Goal: Task Accomplishment & Management: Use online tool/utility

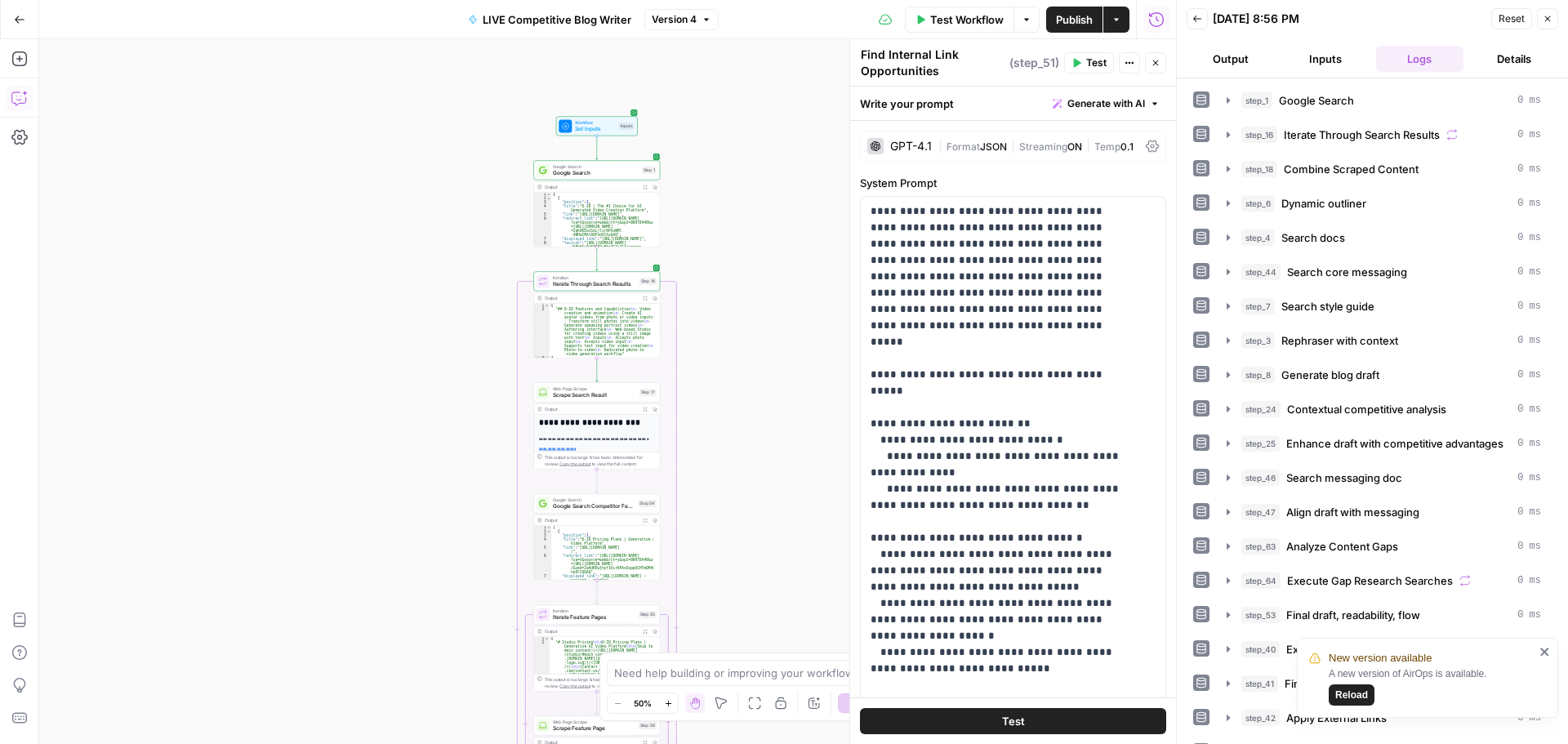
scroll to position [883, 0]
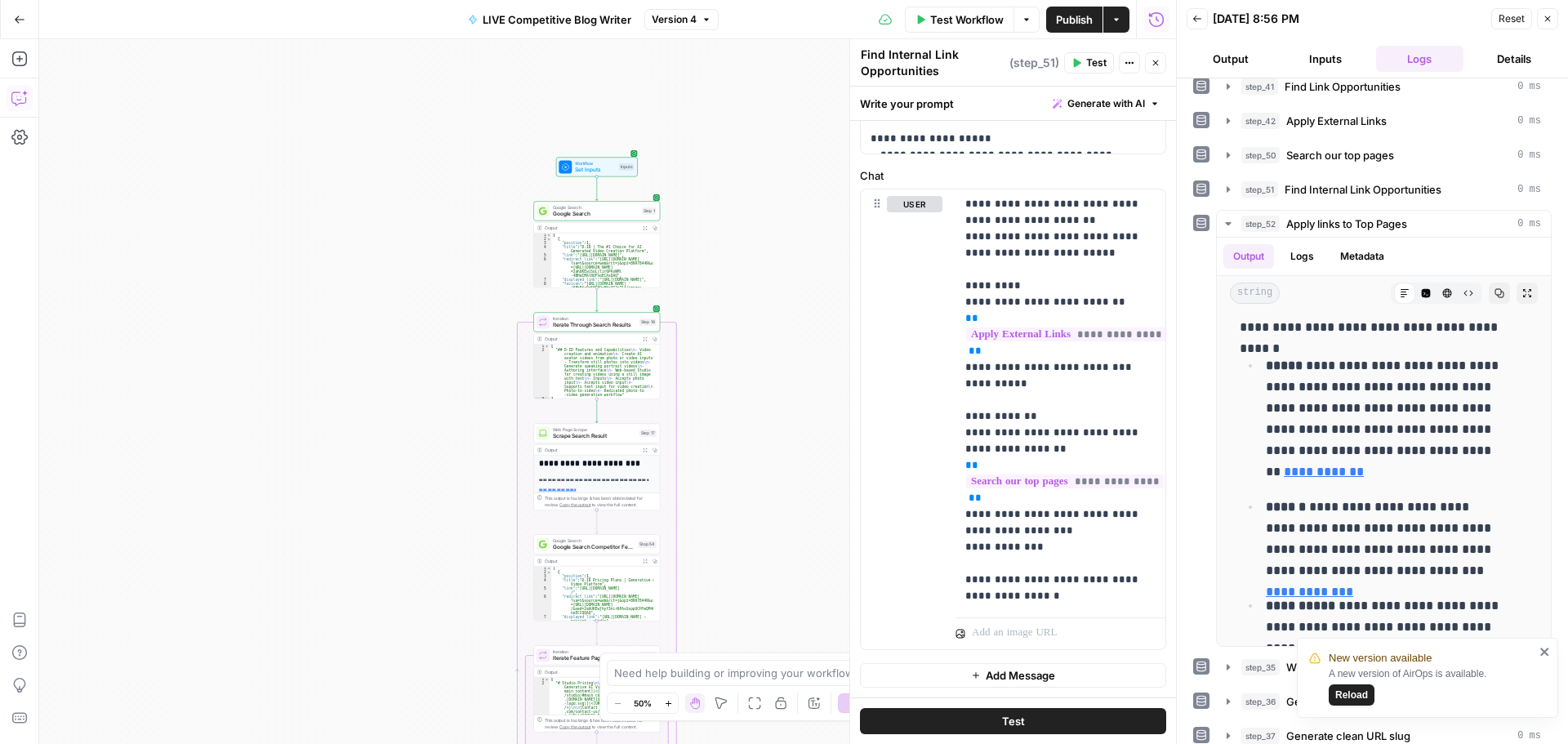
click at [25, 23] on button "Go Back" at bounding box center [20, 20] width 30 height 30
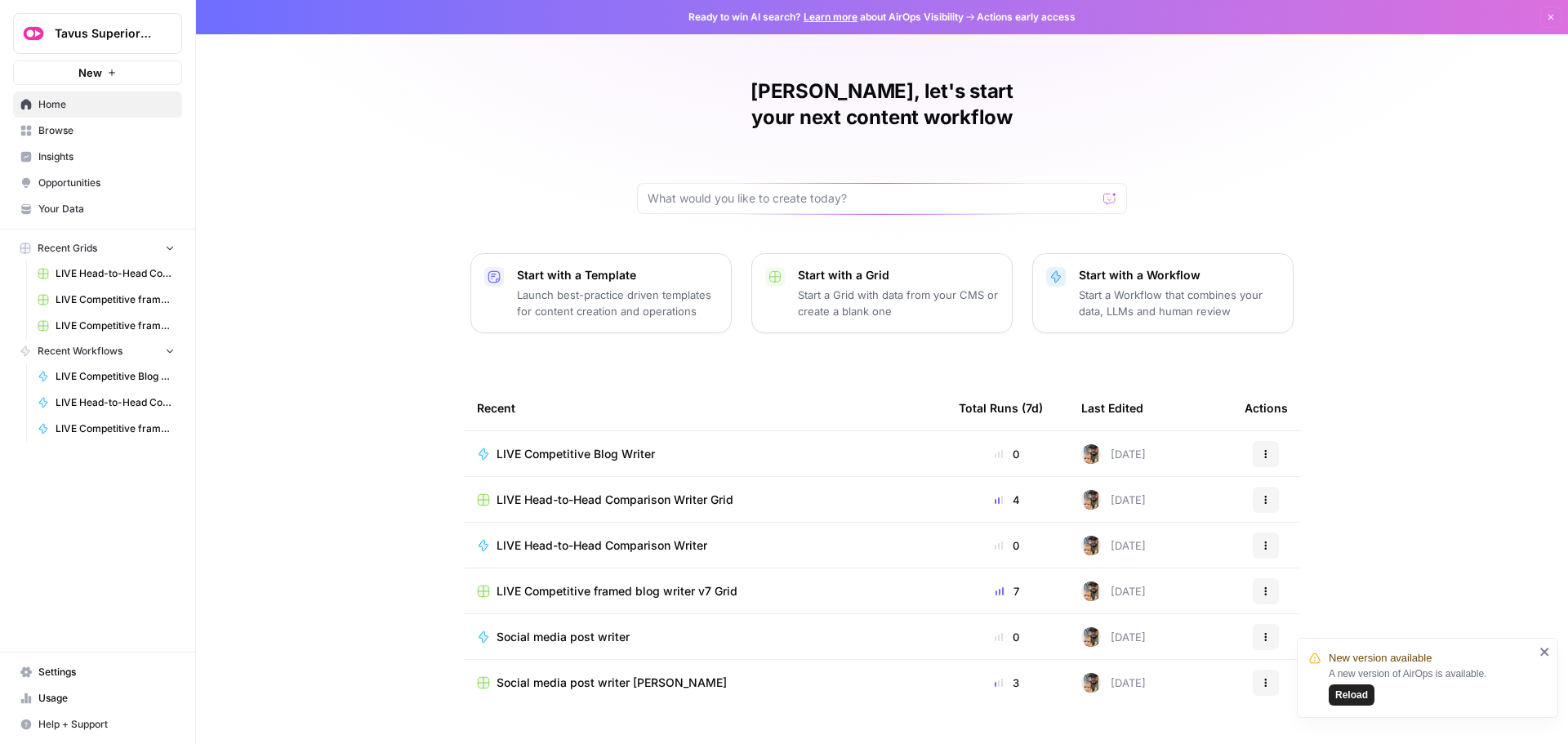
click at [551, 445] on span "LIVE Competitive Blog Writer" at bounding box center [575, 453] width 158 height 17
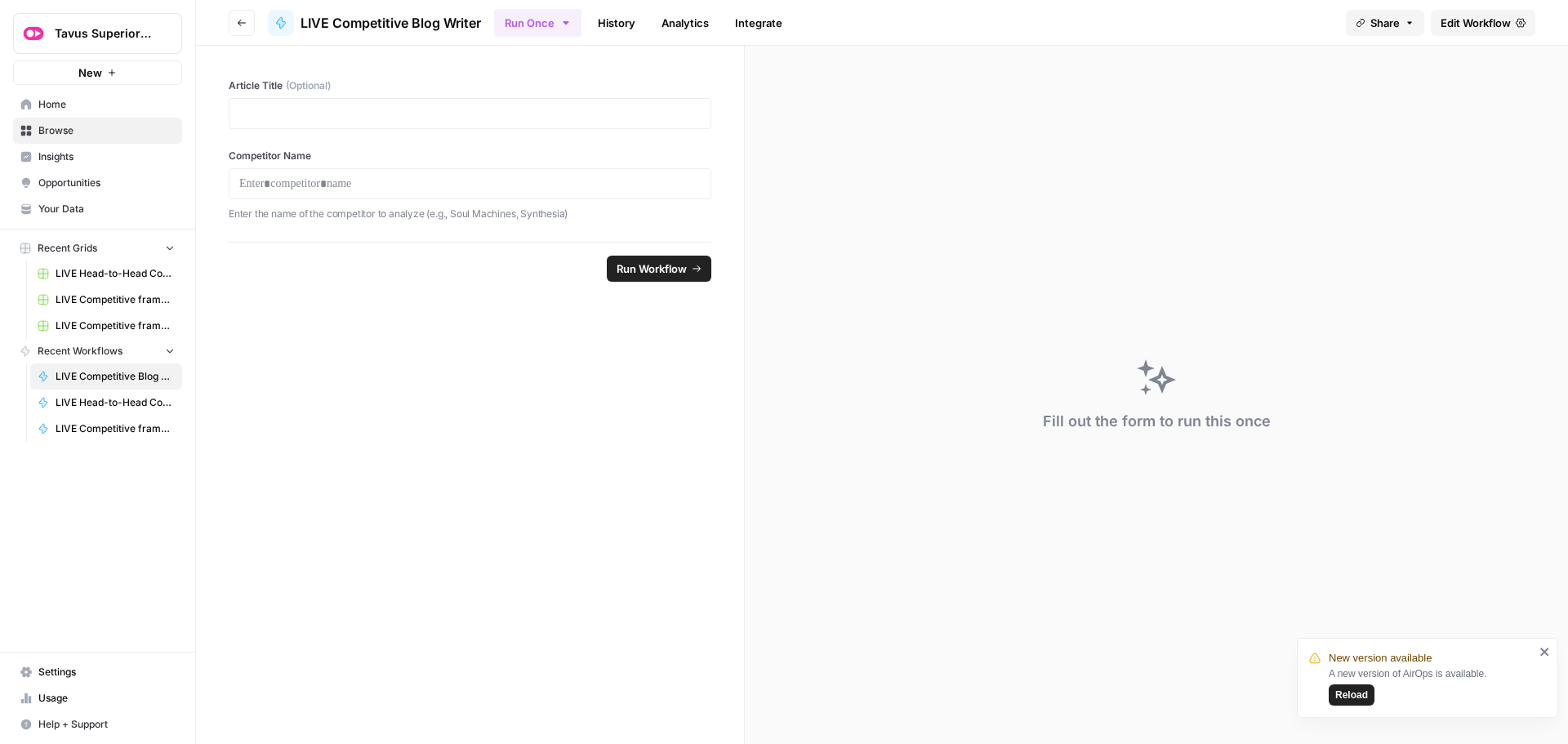
click at [1463, 24] on span "Edit Workflow" at bounding box center [1475, 23] width 70 height 17
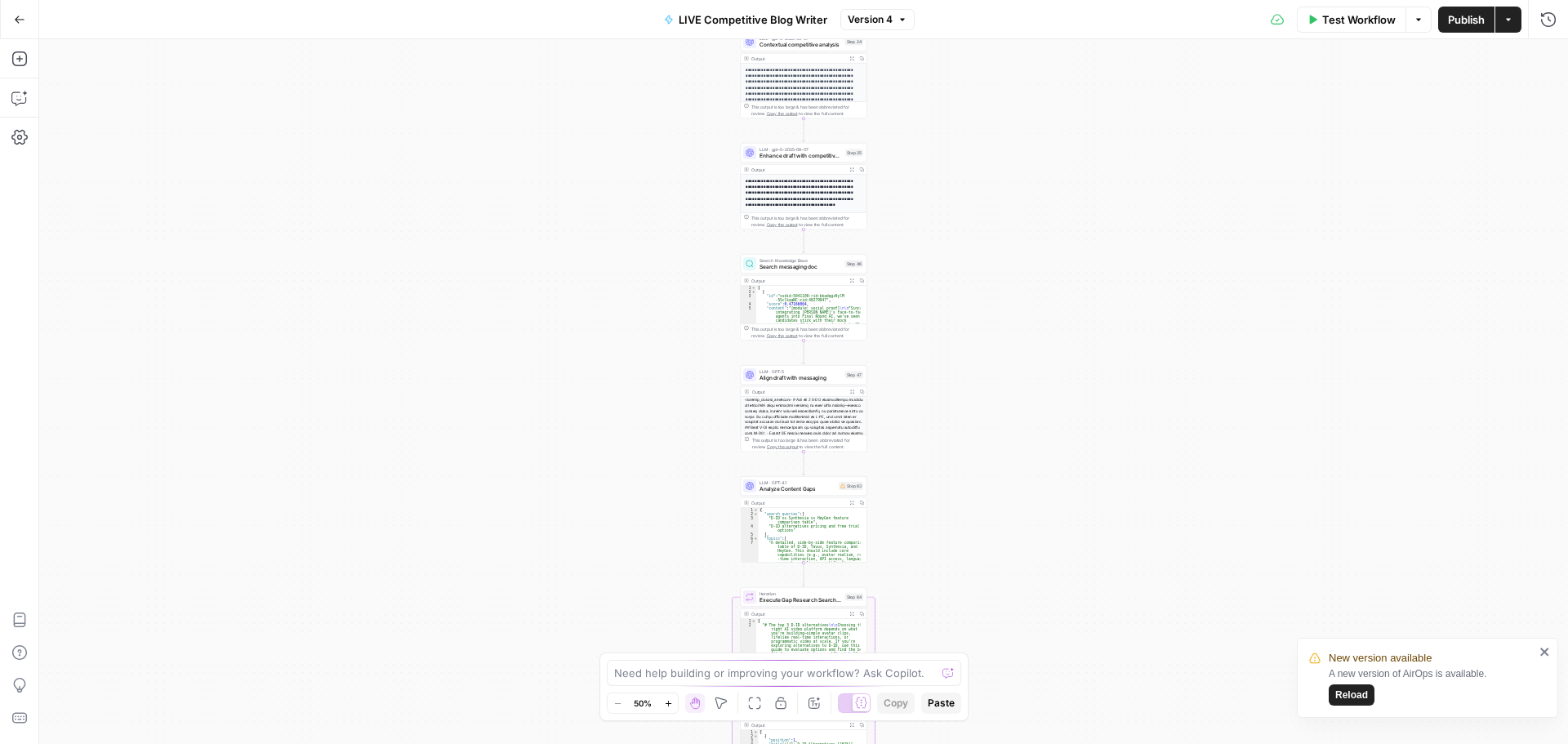
click at [1413, 18] on icon "button" at bounding box center [1418, 19] width 10 height 10
click at [1116, 24] on div "Test Workflow Options Publish Actions Run History" at bounding box center [1241, 19] width 654 height 38
click at [1514, 24] on button "Actions" at bounding box center [1509, 19] width 26 height 26
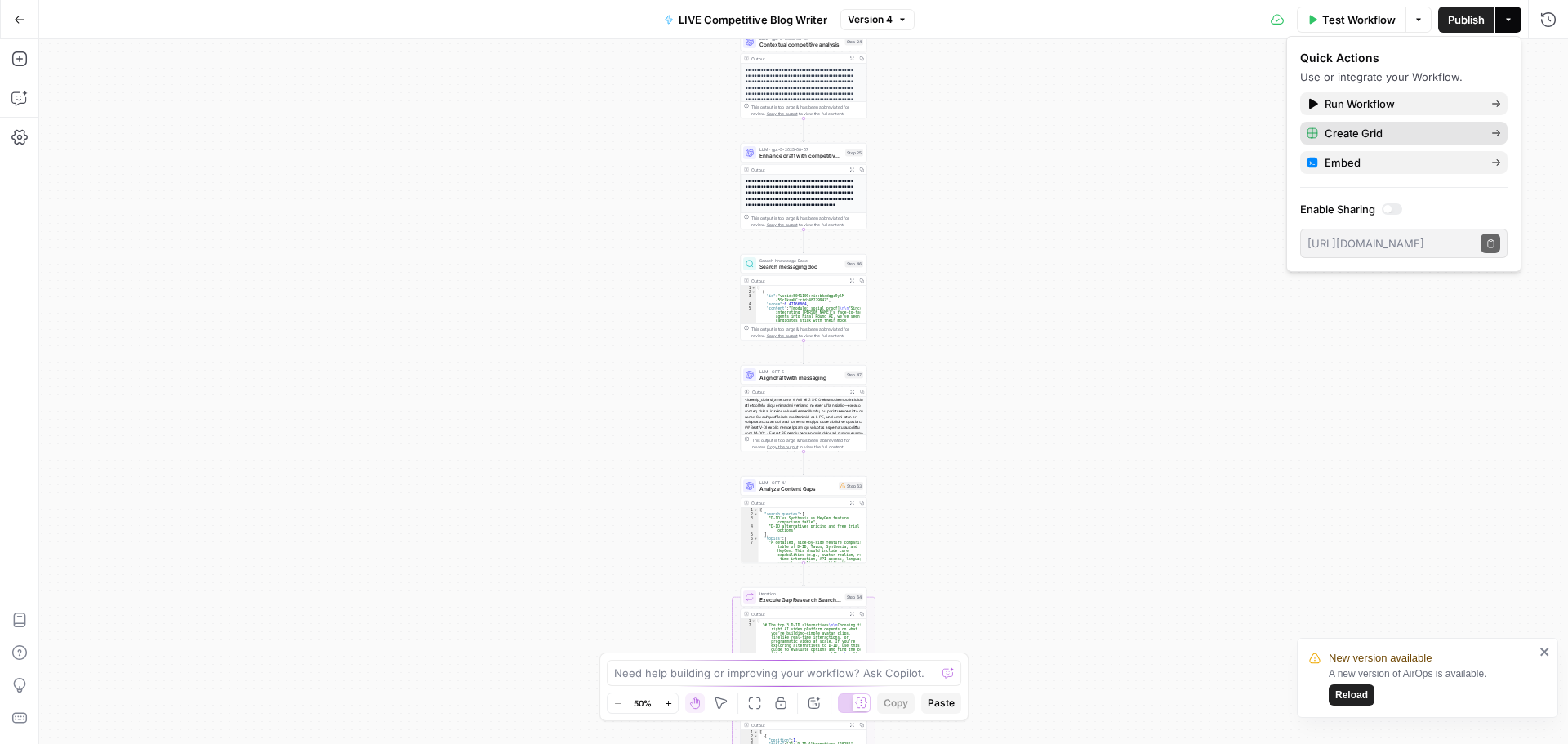
click at [1382, 134] on span "Create Grid" at bounding box center [1401, 133] width 154 height 17
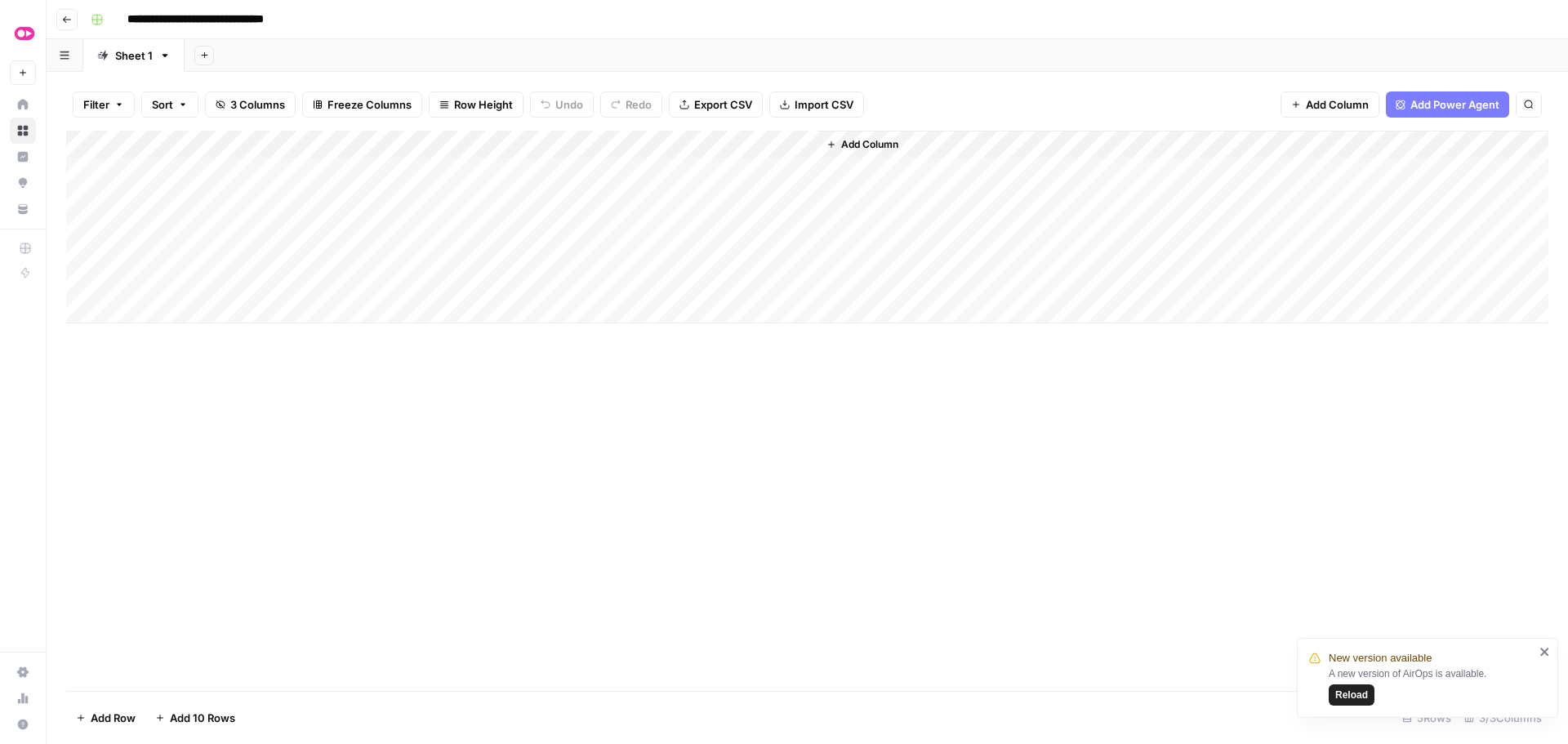
drag, startPoint x: 190, startPoint y: 144, endPoint x: 488, endPoint y: 133, distance: 298.2
click at [488, 133] on div "Add Column" at bounding box center [807, 227] width 1482 height 193
click at [264, 185] on div "Add Column" at bounding box center [807, 227] width 1482 height 193
click at [268, 165] on div "Add Column" at bounding box center [807, 227] width 1482 height 193
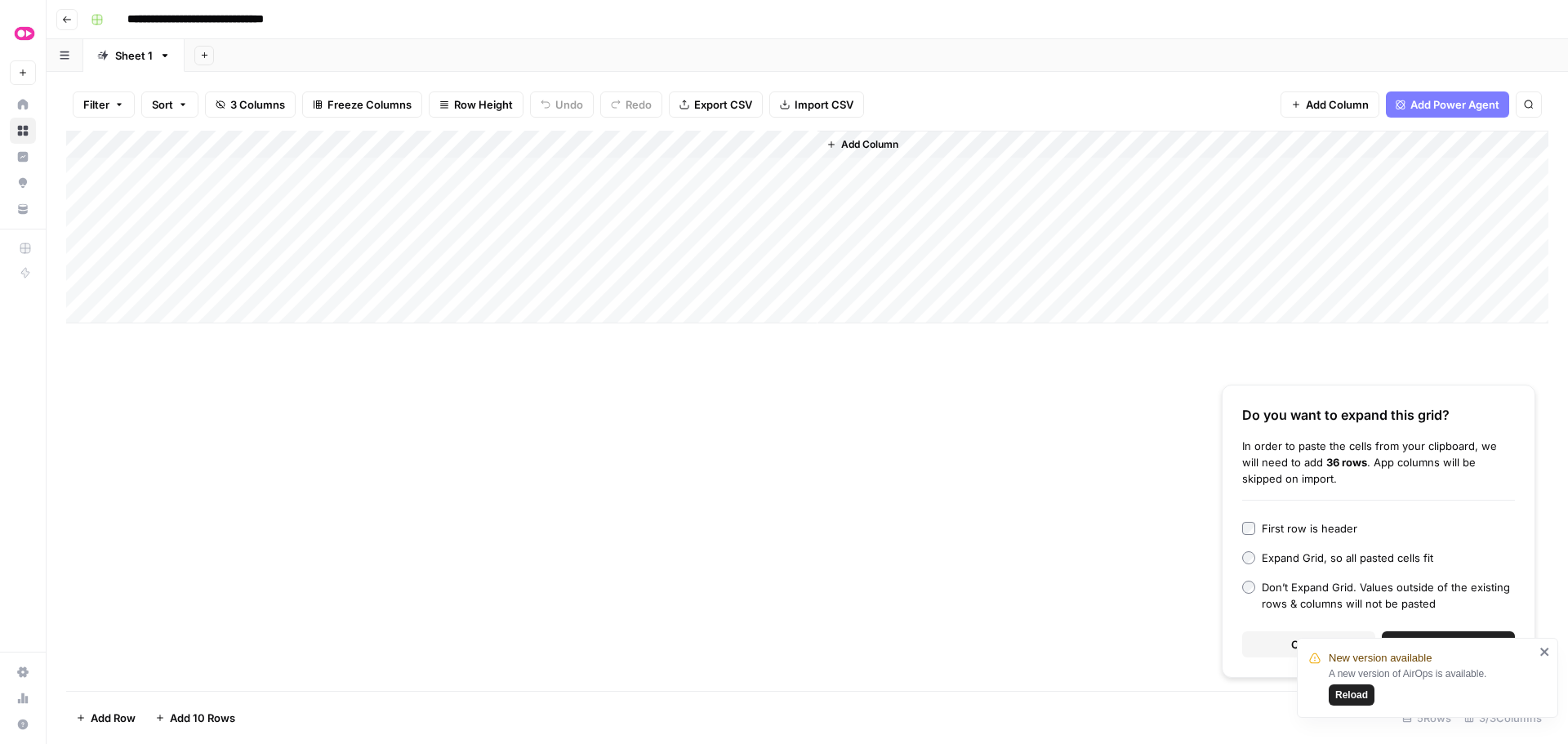
click at [1540, 650] on icon "close" at bounding box center [1544, 651] width 11 height 13
click at [1424, 645] on button "Continue" at bounding box center [1448, 644] width 133 height 26
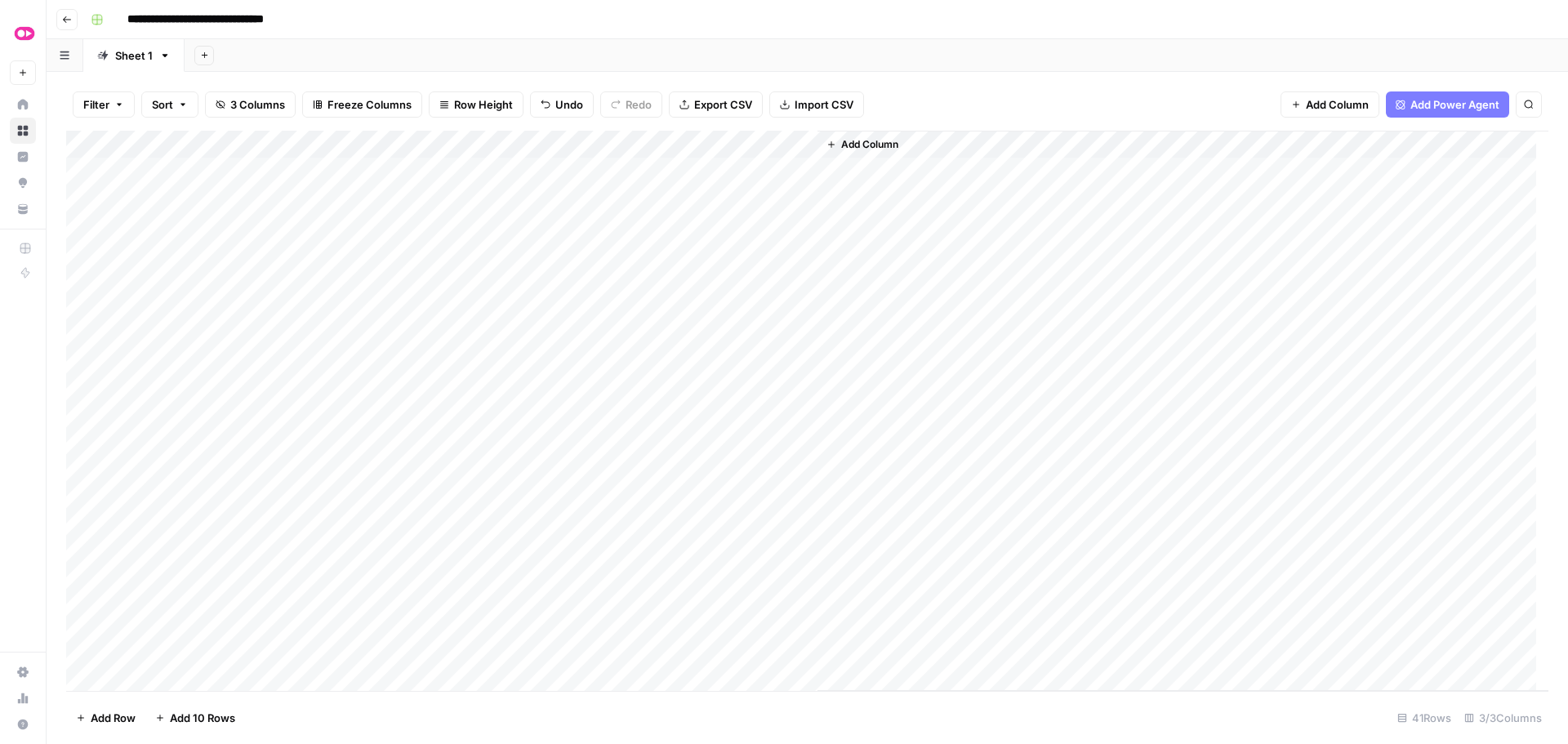
click at [700, 167] on div "Add Column" at bounding box center [807, 410] width 1482 height 560
click at [708, 202] on div "Add Column" at bounding box center [807, 410] width 1482 height 560
click at [694, 224] on div "Add Column" at bounding box center [807, 410] width 1482 height 560
click at [699, 258] on div "Add Column" at bounding box center [807, 410] width 1482 height 560
click at [696, 288] on div "Add Column" at bounding box center [807, 410] width 1482 height 560
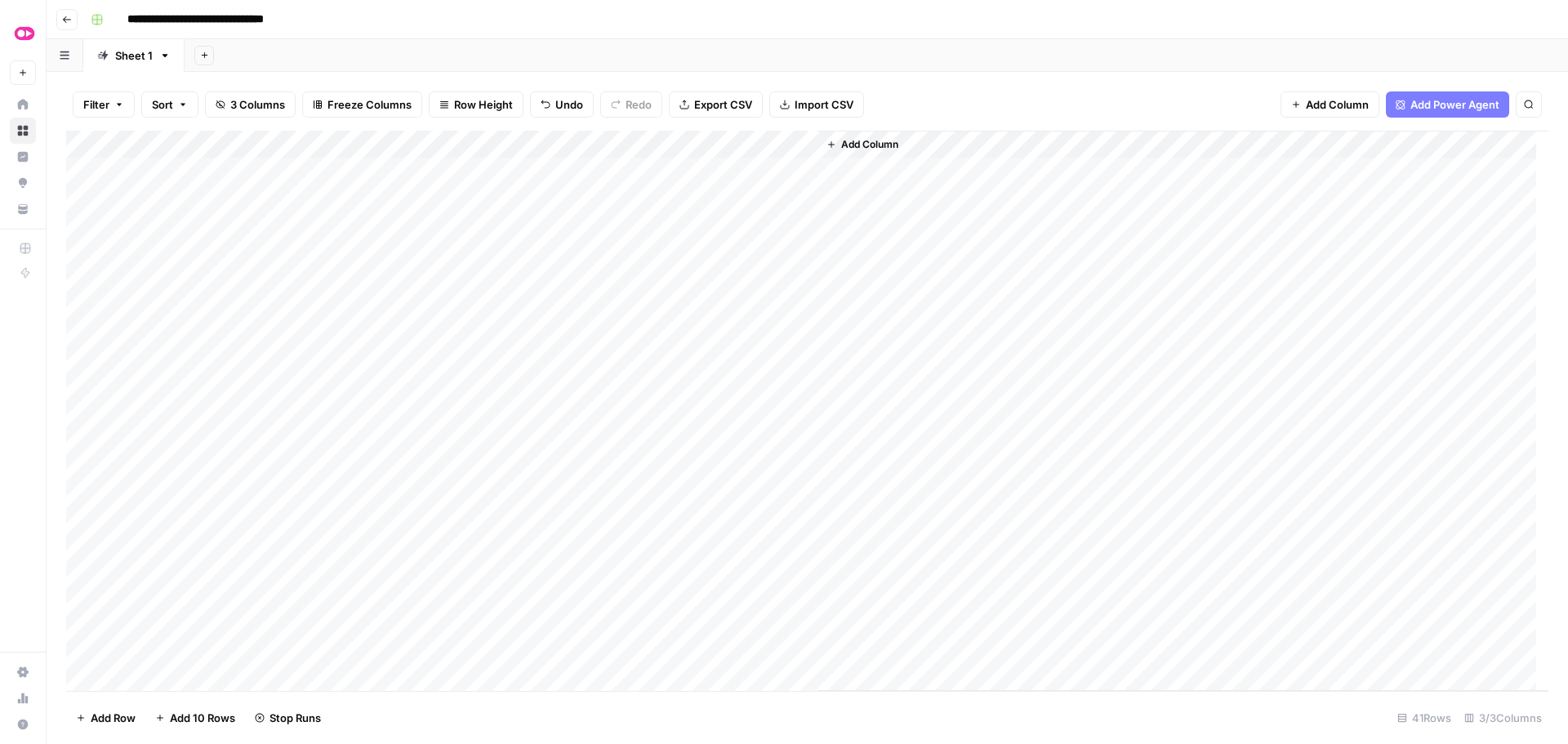
click at [696, 312] on div "Add Column" at bounding box center [807, 410] width 1482 height 560
click at [696, 336] on div "Add Column" at bounding box center [807, 410] width 1482 height 560
click at [699, 249] on div "Add Column" at bounding box center [807, 410] width 1482 height 560
click at [695, 362] on div "Add Column" at bounding box center [807, 410] width 1482 height 560
click at [706, 389] on div "Add Column" at bounding box center [807, 410] width 1482 height 560
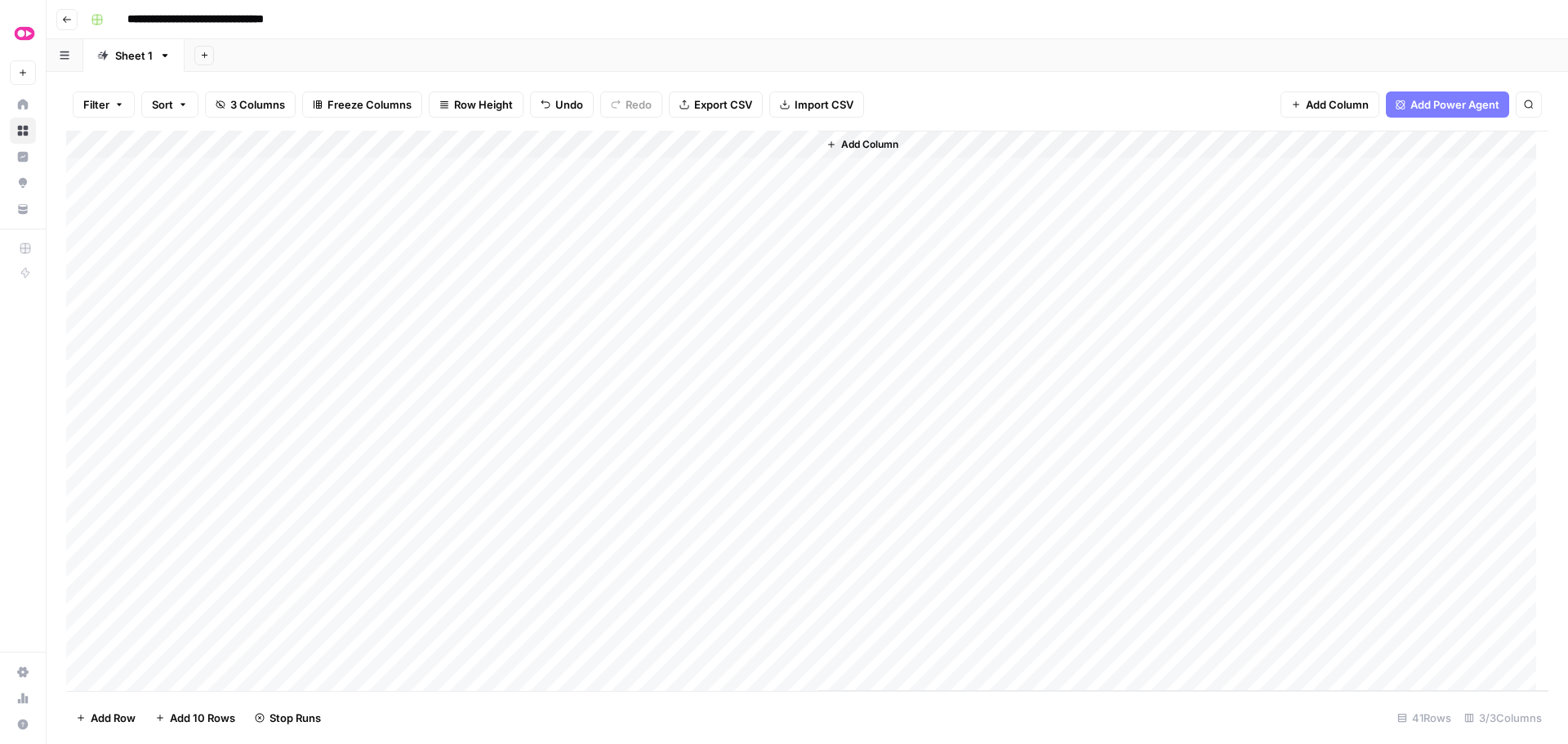
click at [701, 448] on div "Add Column" at bounding box center [807, 410] width 1482 height 560
click at [799, 174] on div "Add Column" at bounding box center [807, 410] width 1482 height 560
click at [800, 197] on div "Add Column" at bounding box center [807, 410] width 1482 height 560
click at [802, 253] on div "Add Column" at bounding box center [807, 410] width 1482 height 560
click at [798, 308] on div "Add Column" at bounding box center [807, 410] width 1482 height 560
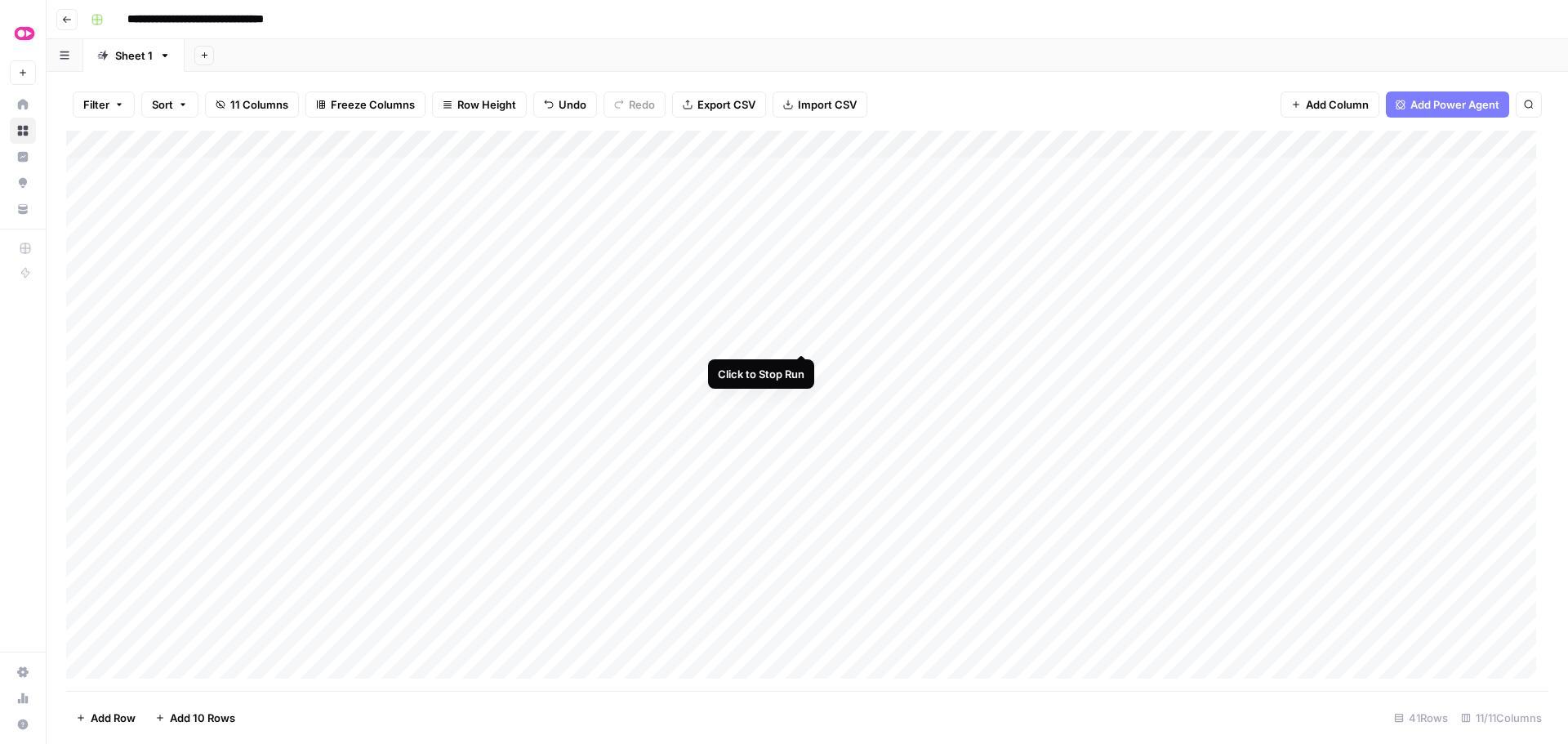
click at [801, 335] on div "Add Column" at bounding box center [807, 410] width 1482 height 560
click at [804, 369] on div "Add Column" at bounding box center [807, 410] width 1482 height 560
click at [802, 395] on div "Add Column" at bounding box center [807, 410] width 1482 height 560
click at [799, 444] on div "Add Column" at bounding box center [807, 410] width 1482 height 560
click at [673, 224] on div "Add Column" at bounding box center [807, 410] width 1482 height 560
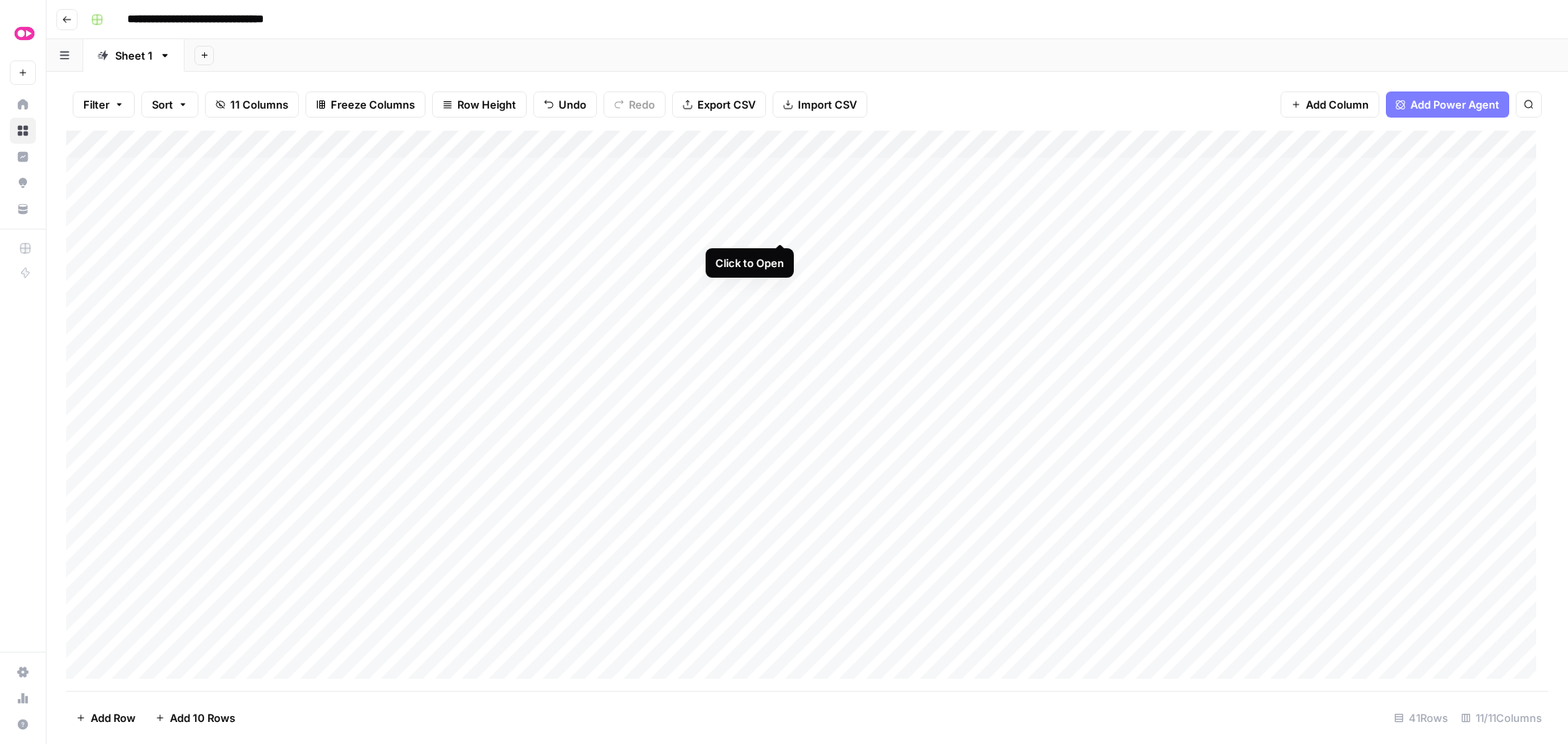
click at [781, 227] on div "Add Column" at bounding box center [807, 410] width 1482 height 560
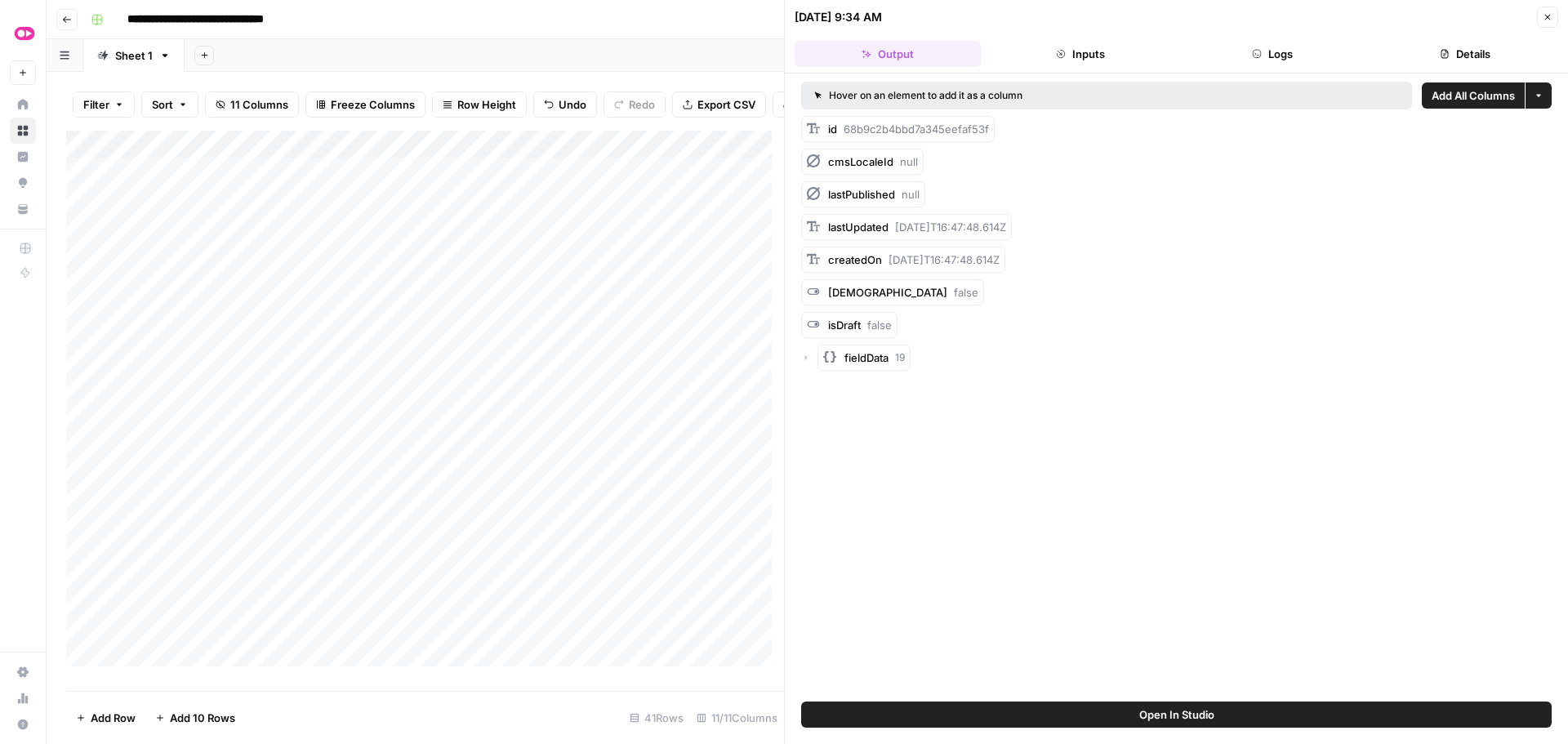
click at [1254, 59] on button "Logs" at bounding box center [1273, 54] width 186 height 26
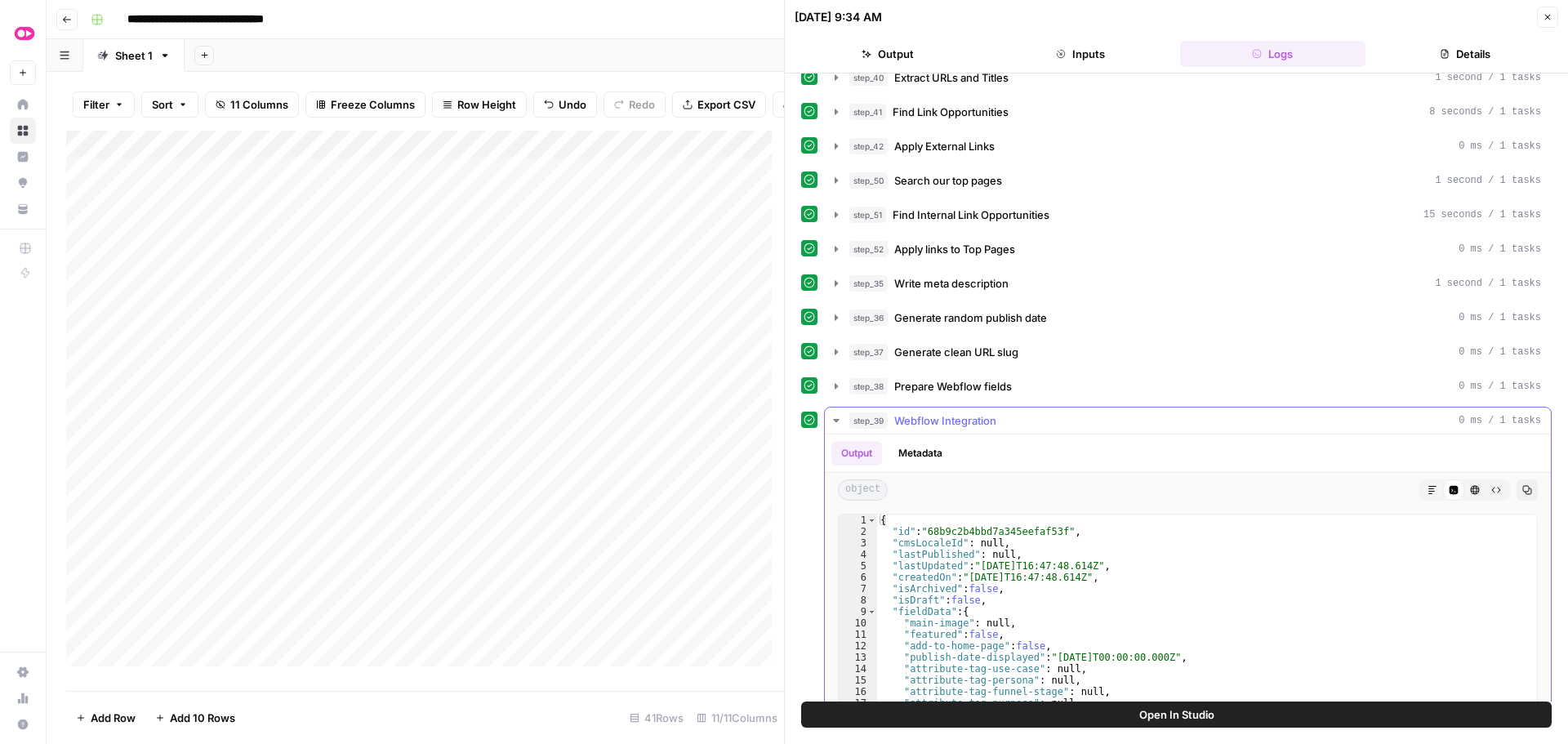
scroll to position [554, 0]
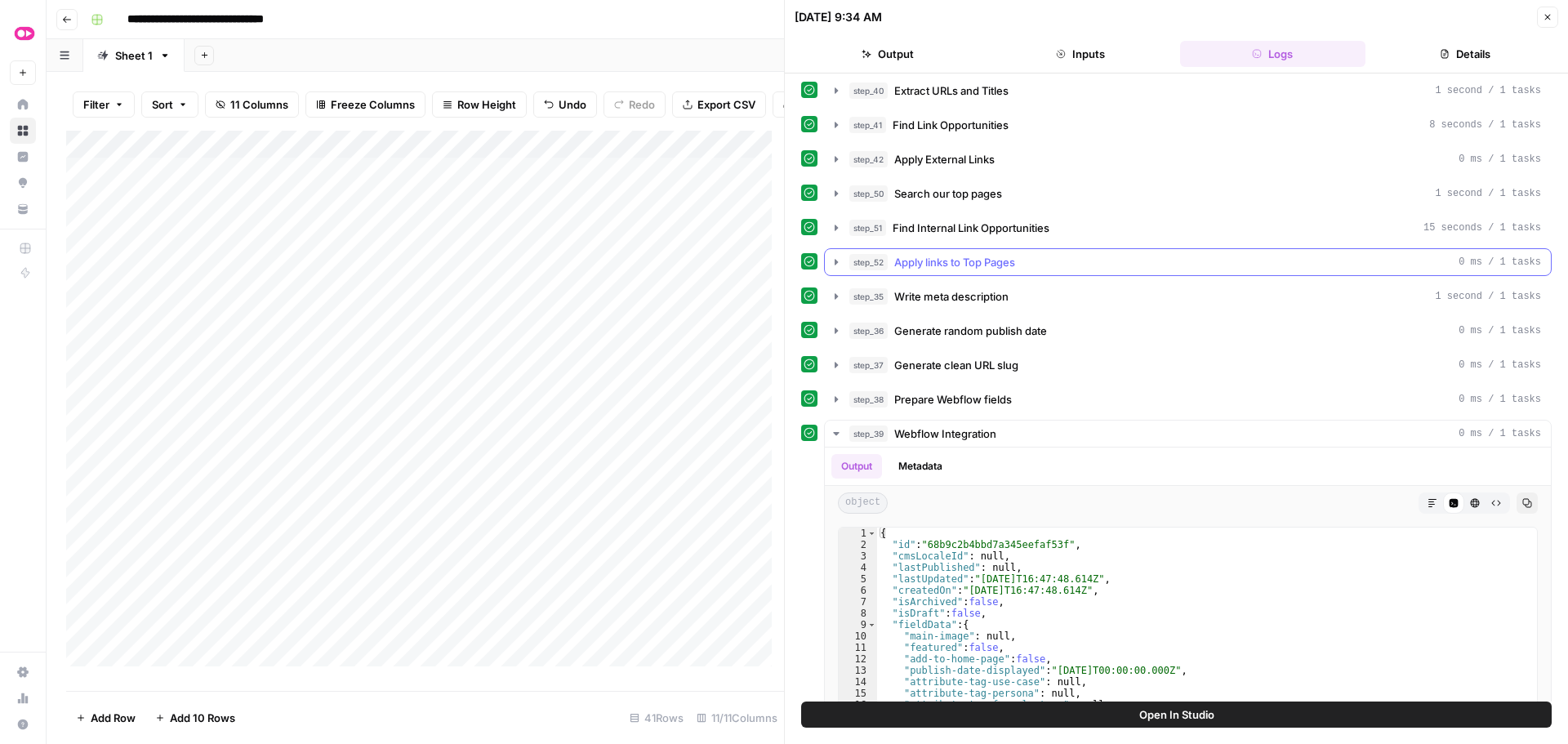
click at [833, 258] on icon "button" at bounding box center [836, 262] width 13 height 13
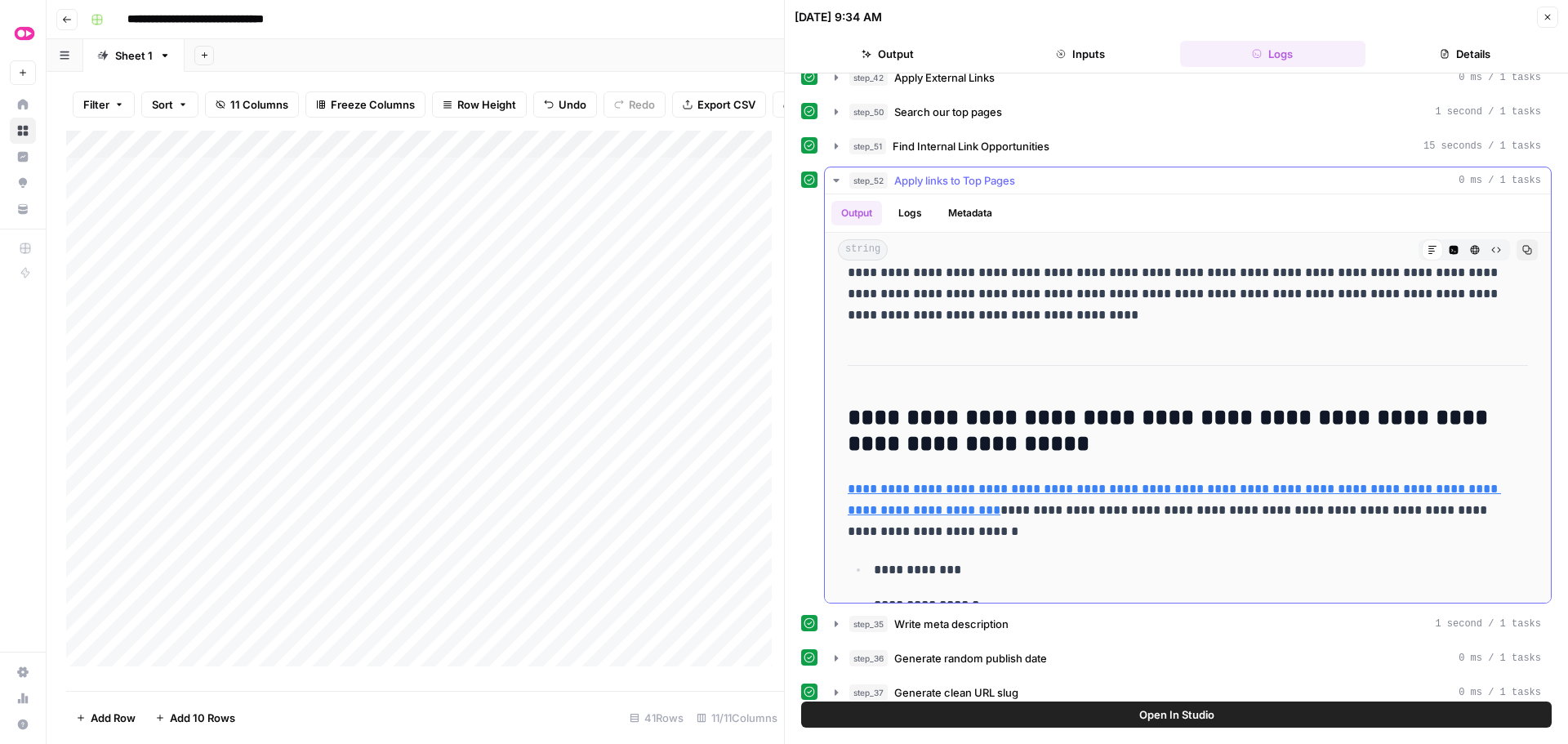
scroll to position [0, 0]
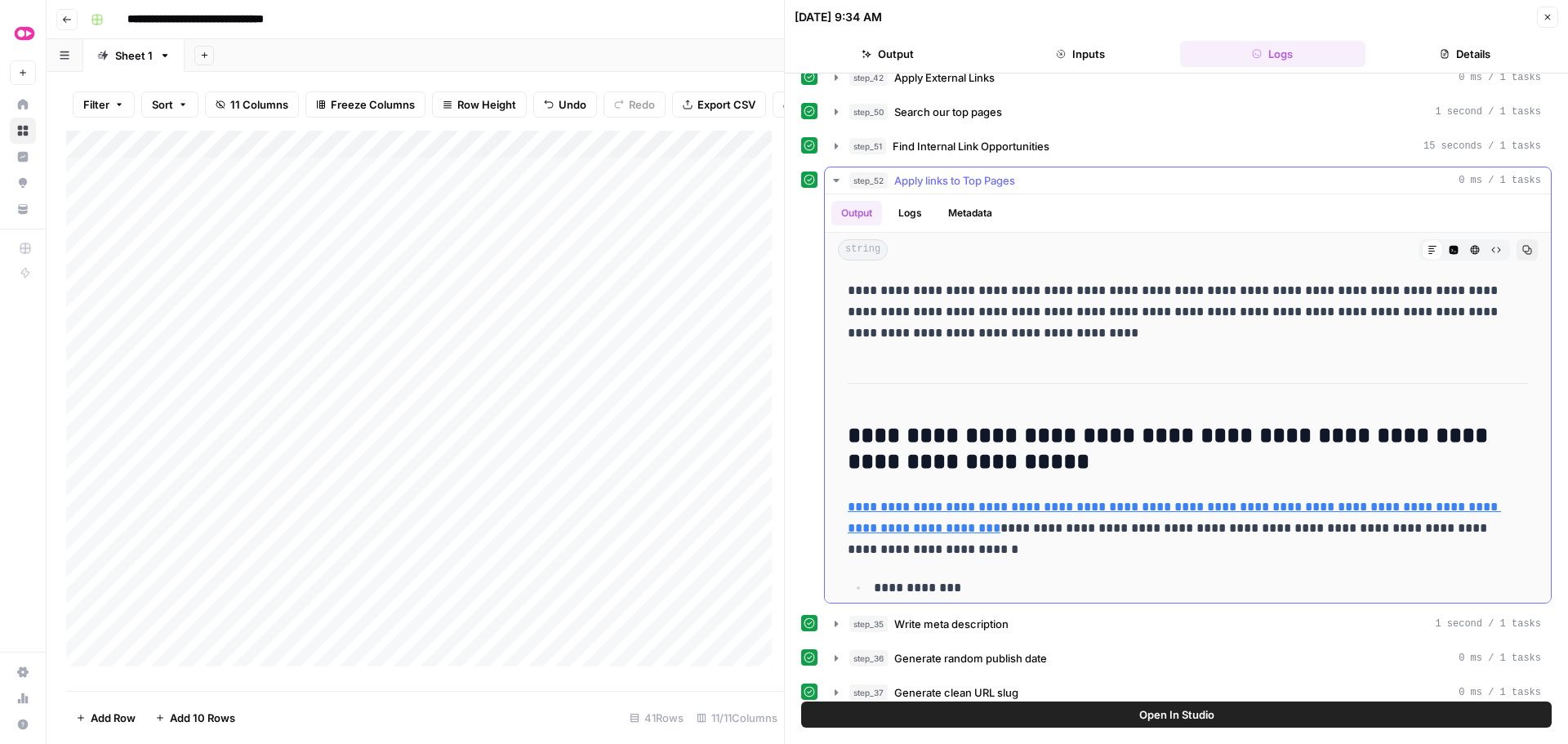
drag, startPoint x: 1511, startPoint y: 585, endPoint x: 844, endPoint y: 293, distance: 728.1
copy div "**********"
click at [1549, 19] on icon "button" at bounding box center [1547, 17] width 10 height 10
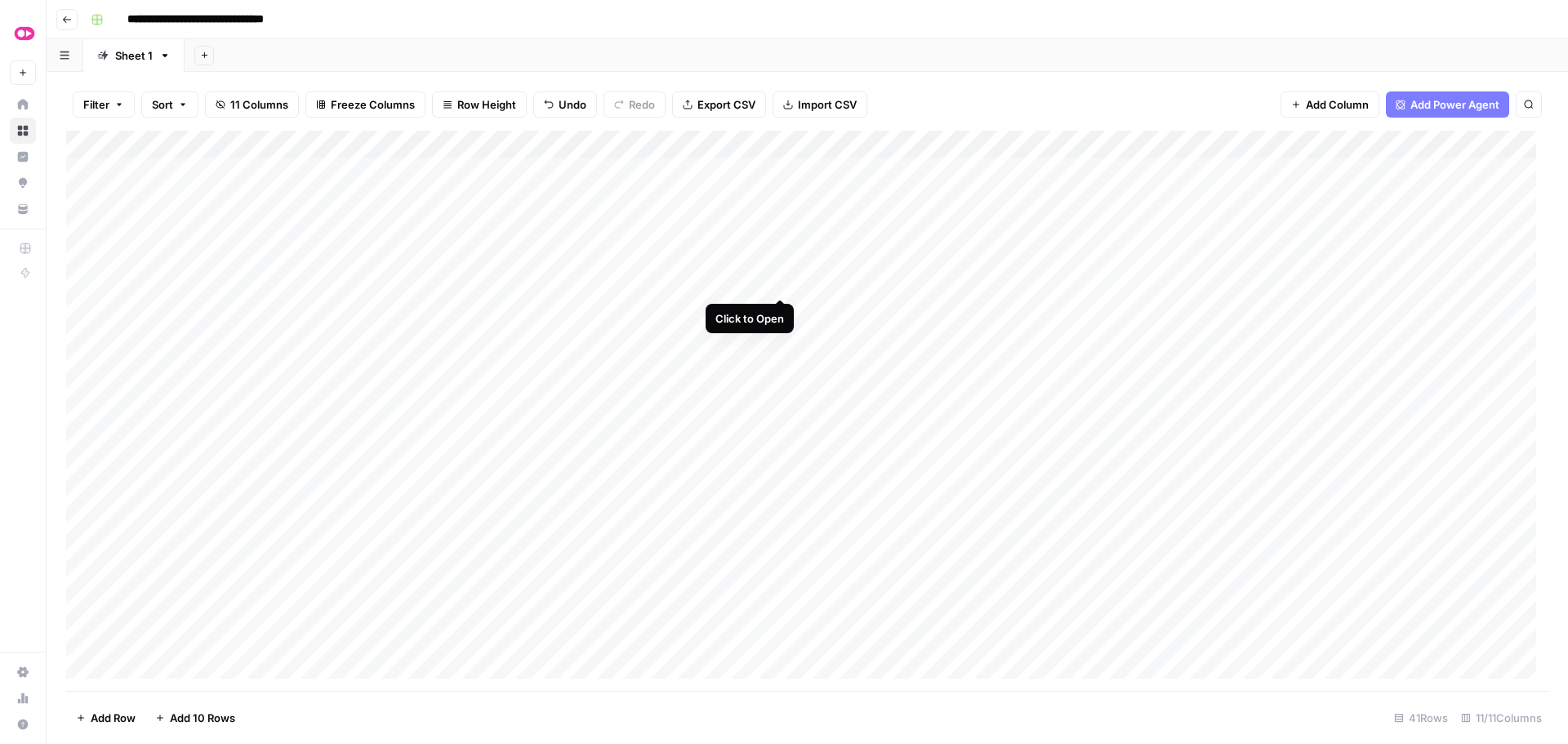
click at [777, 283] on div "Add Column" at bounding box center [807, 410] width 1482 height 560
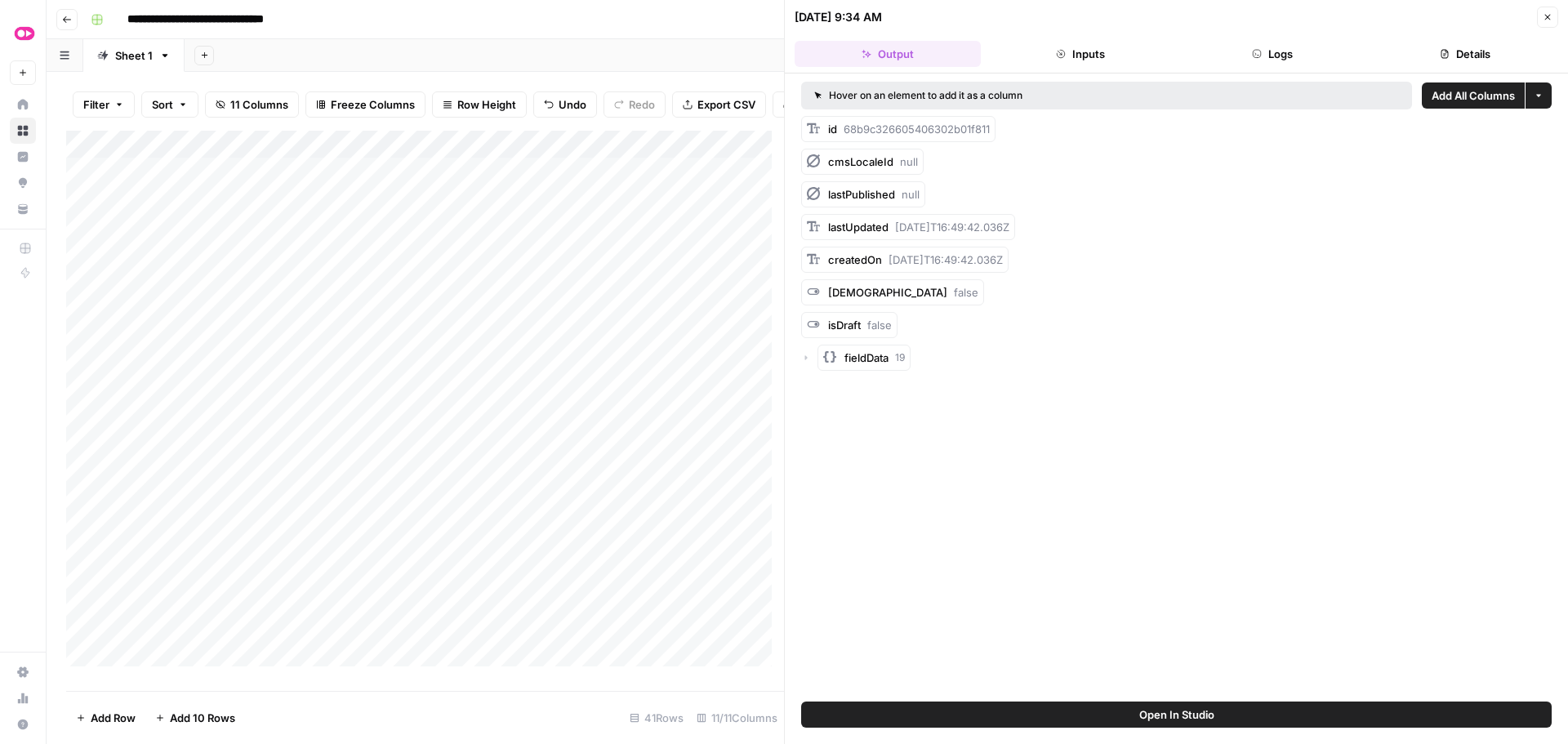
click at [1251, 47] on button "Logs" at bounding box center [1273, 54] width 186 height 26
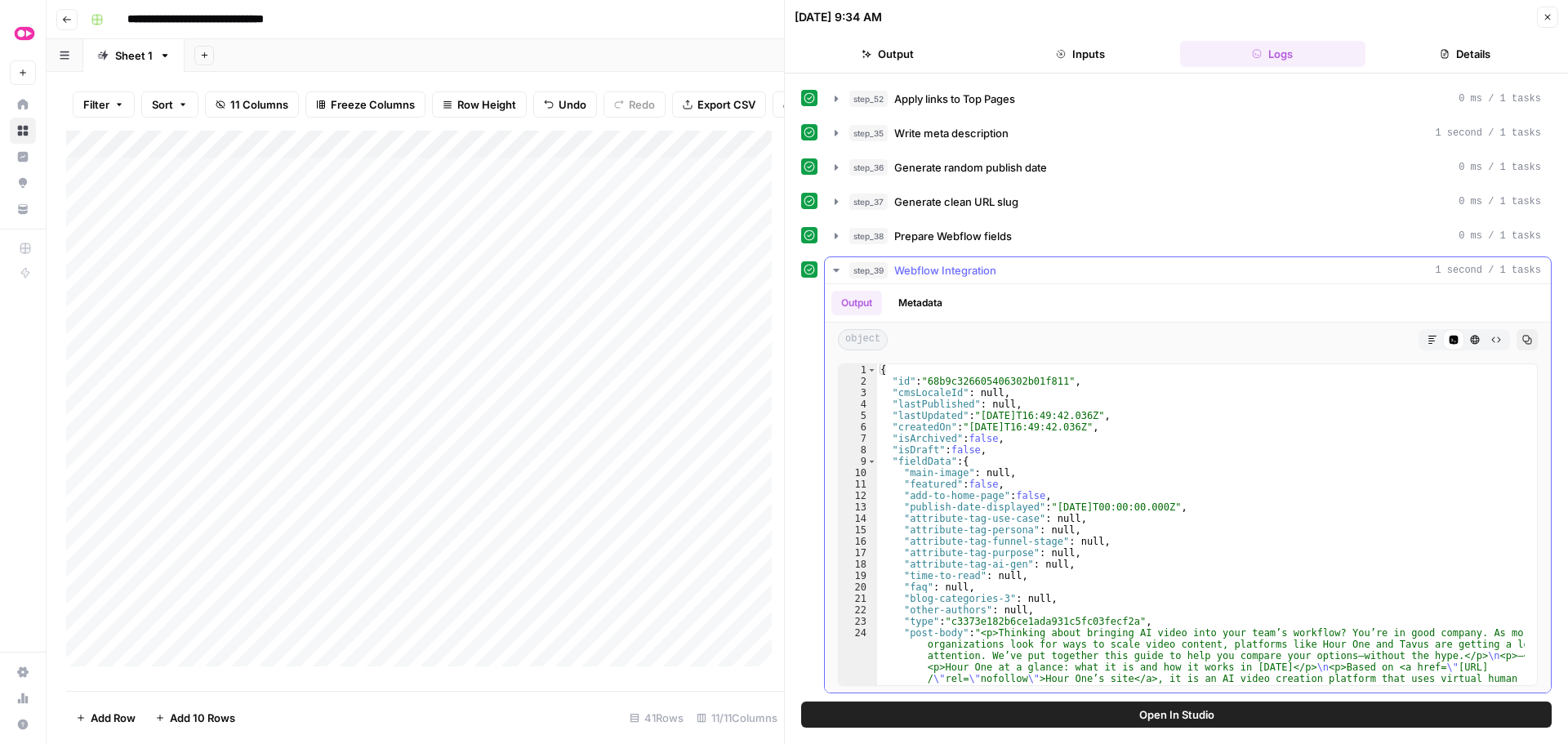
scroll to position [635, 0]
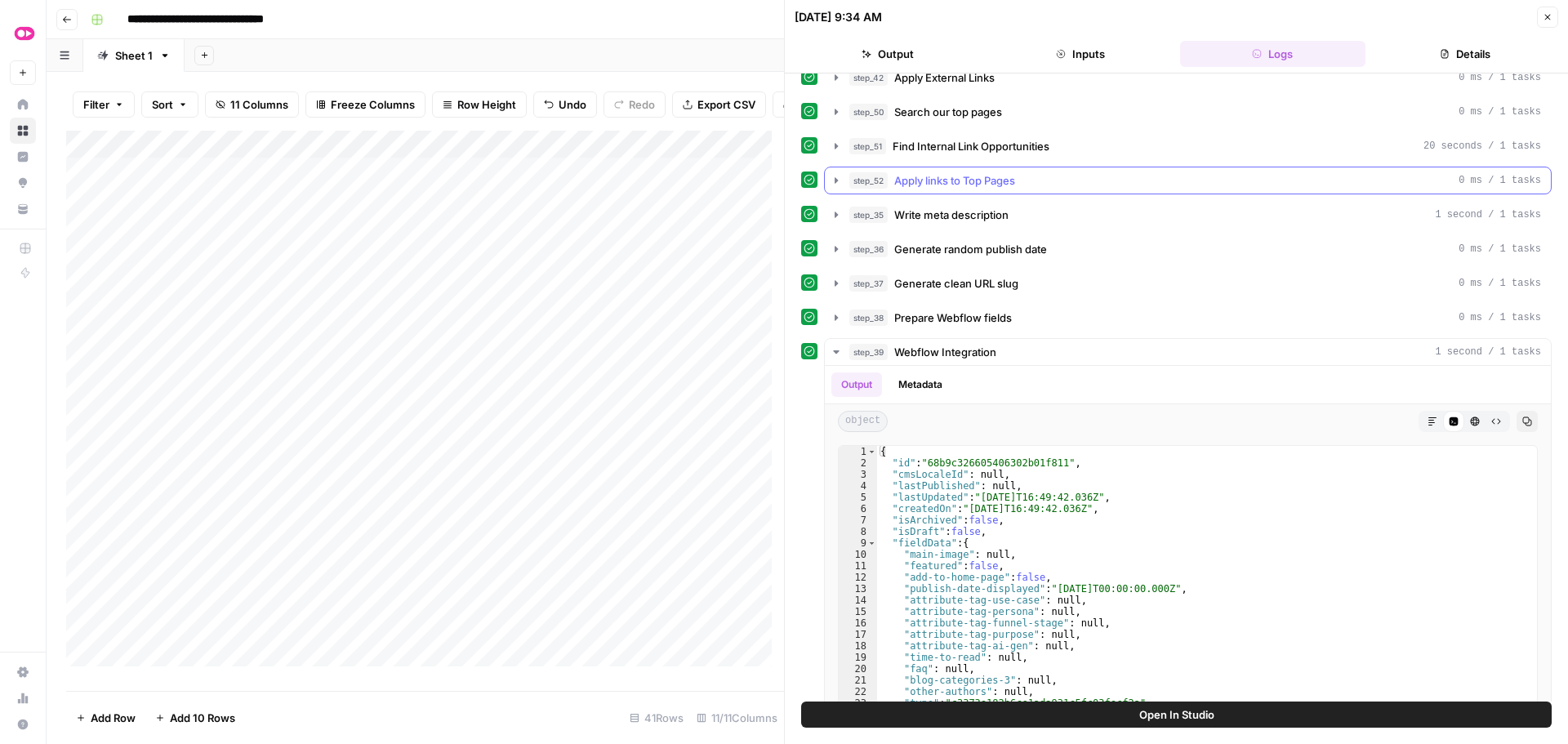
click at [836, 178] on icon "button" at bounding box center [836, 180] width 13 height 13
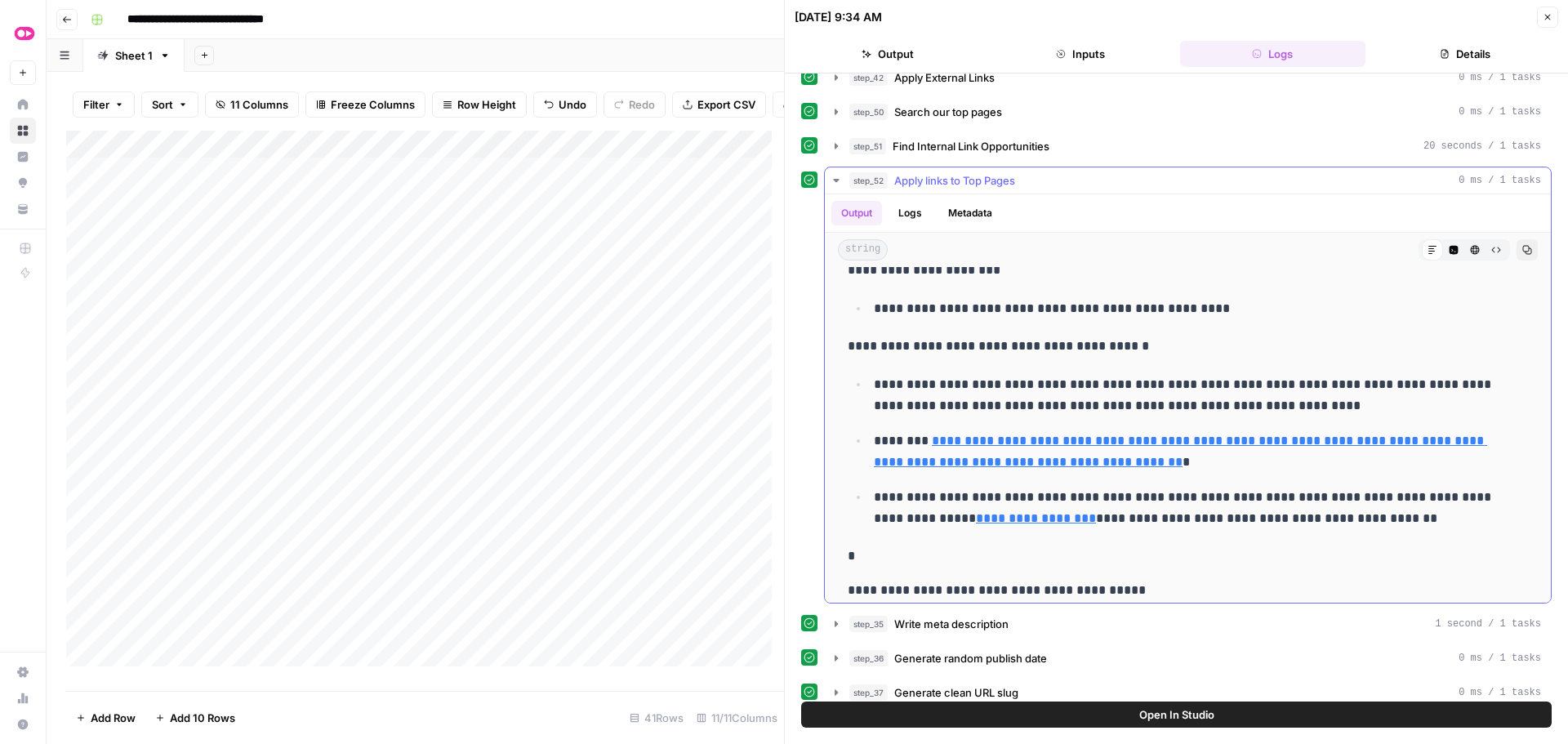
scroll to position [2286, 0]
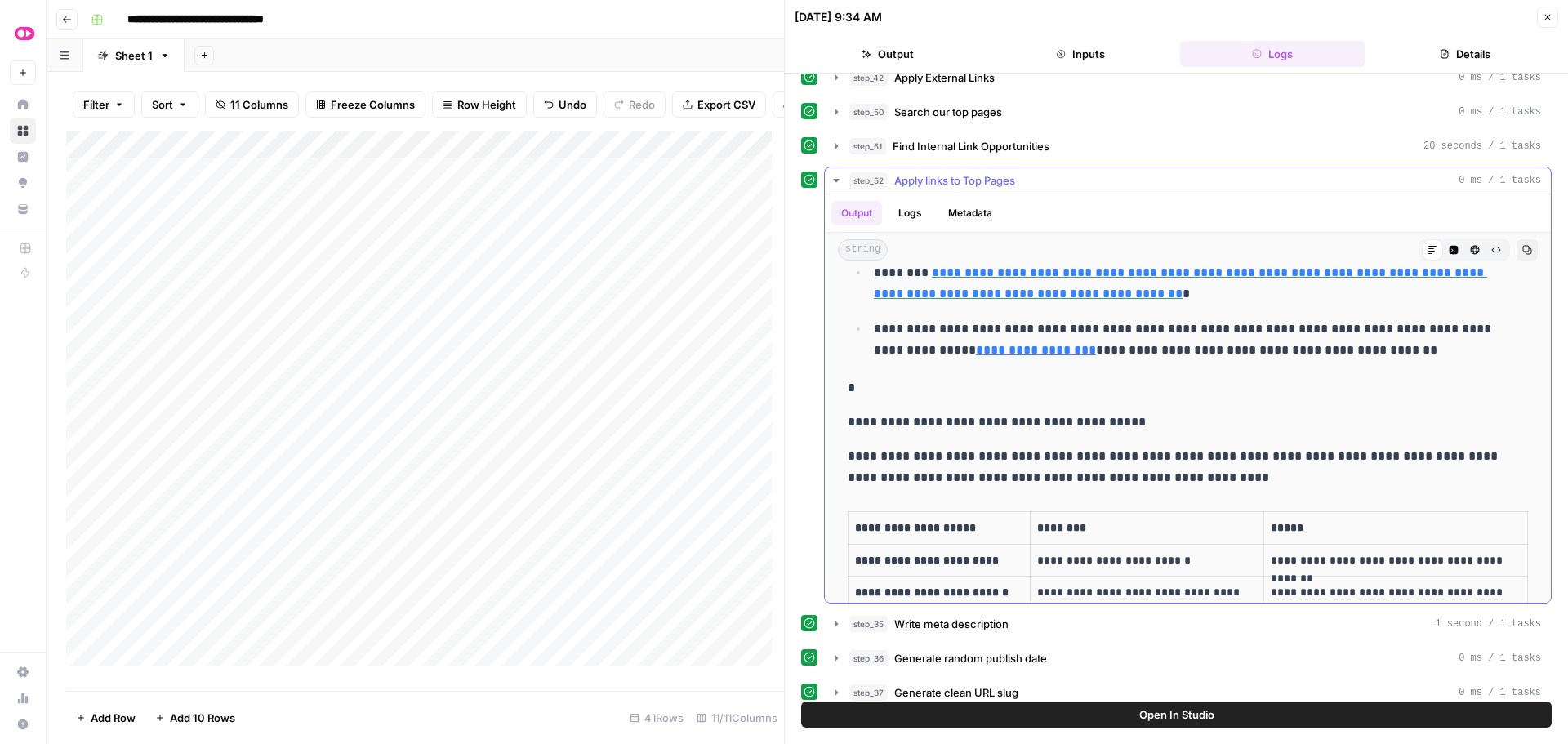
drag, startPoint x: 848, startPoint y: 289, endPoint x: 1378, endPoint y: 348, distance: 533.3
click at [833, 179] on icon "button" at bounding box center [836, 180] width 13 height 13
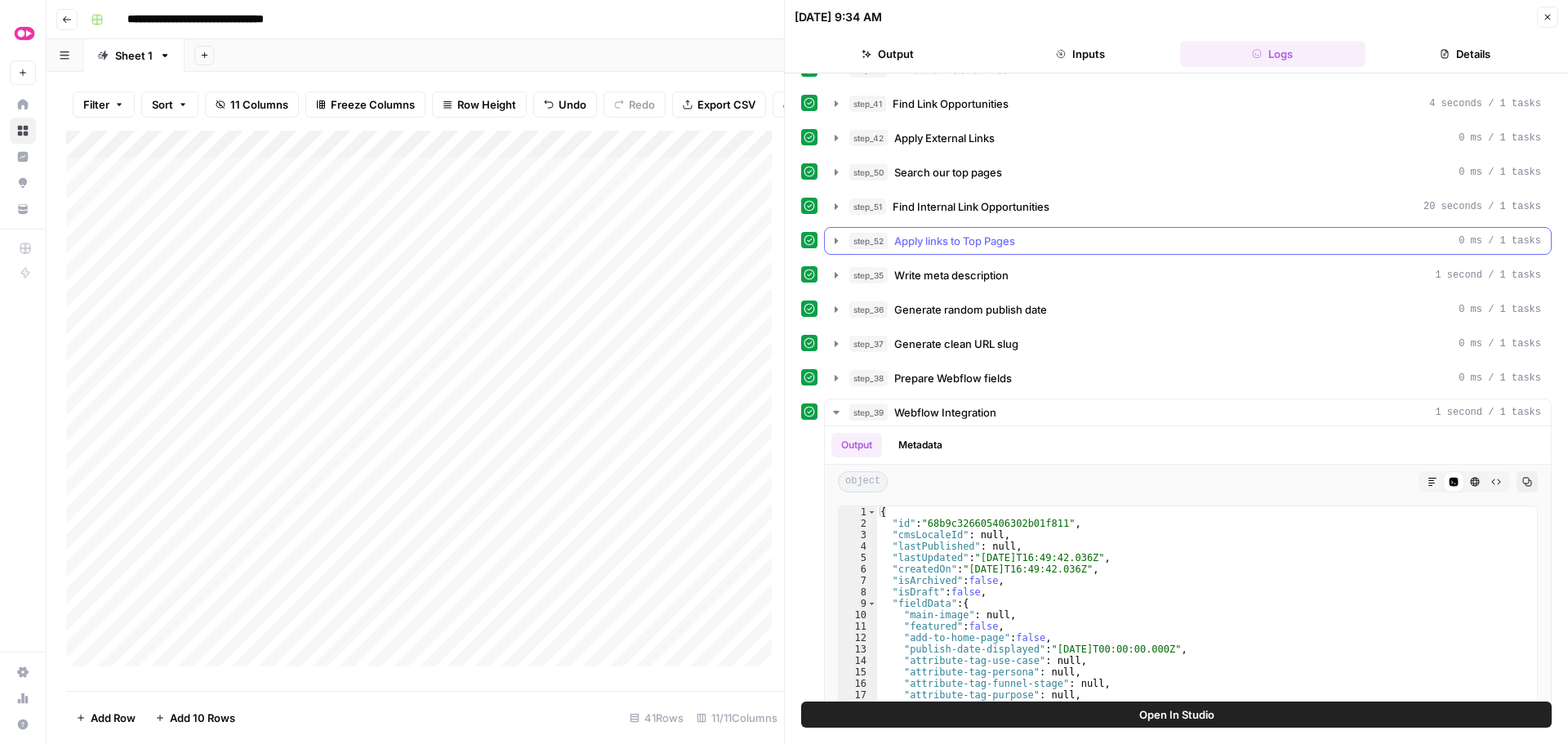
scroll to position [554, 0]
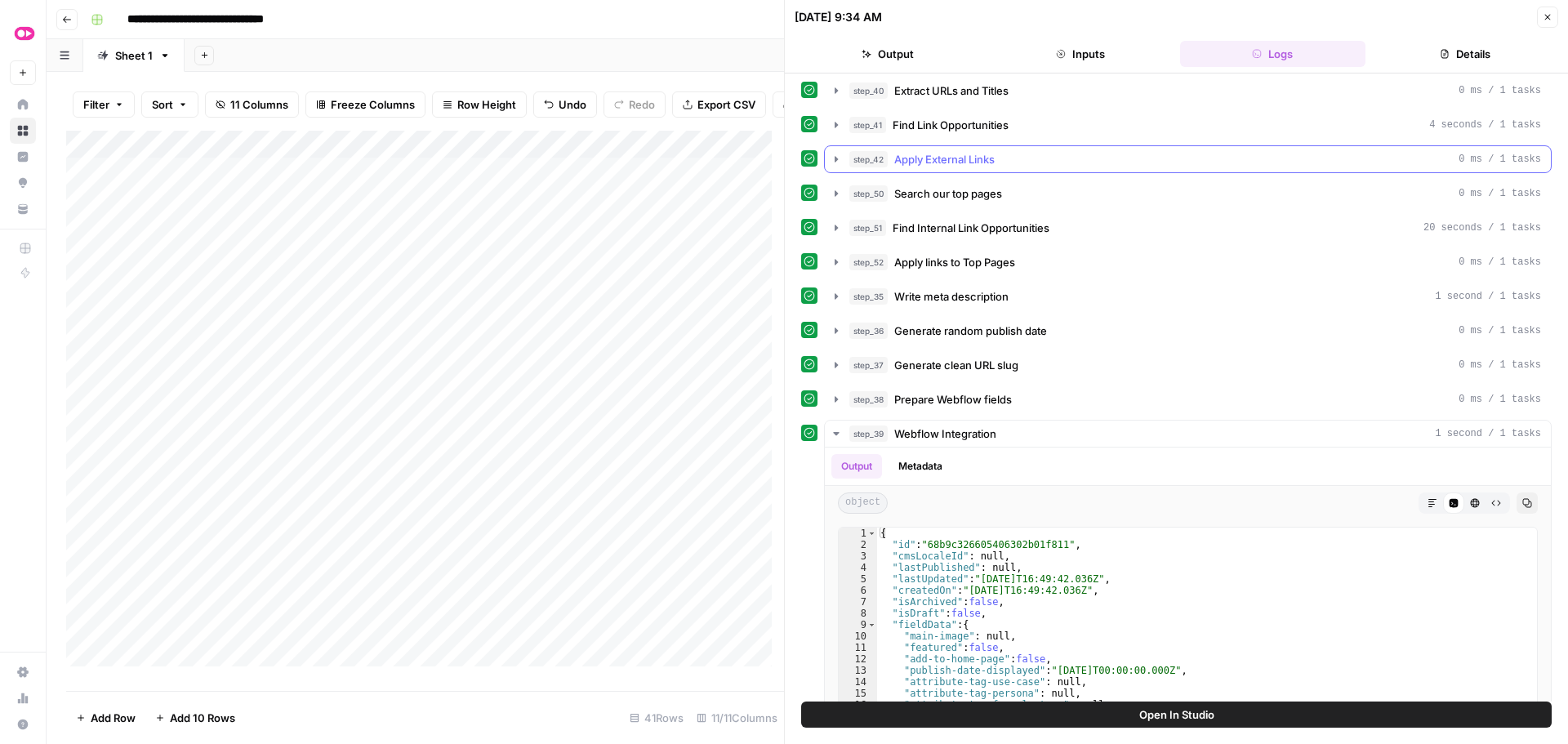
click at [839, 157] on icon "button" at bounding box center [836, 159] width 13 height 13
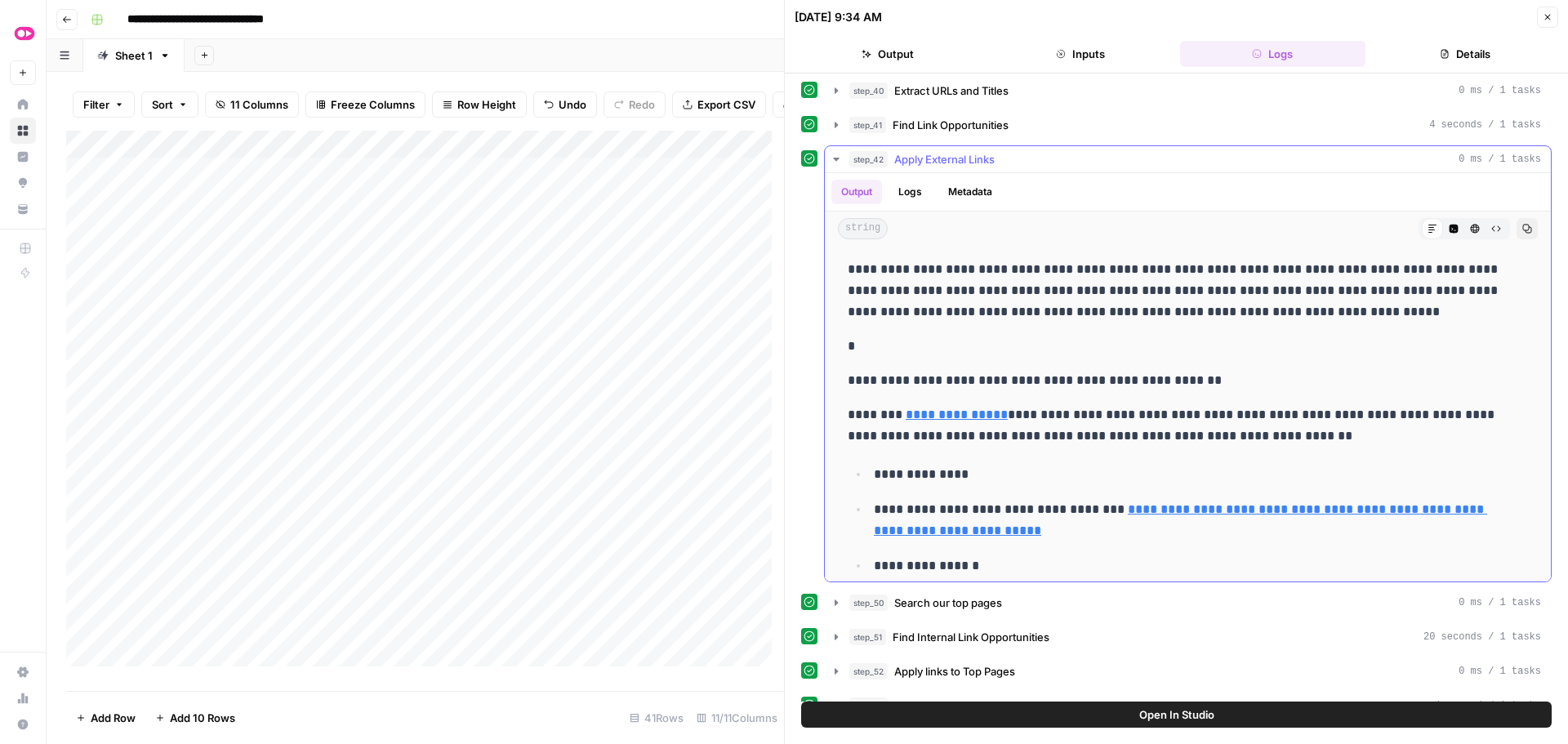
click at [835, 162] on icon "button" at bounding box center [836, 159] width 13 height 13
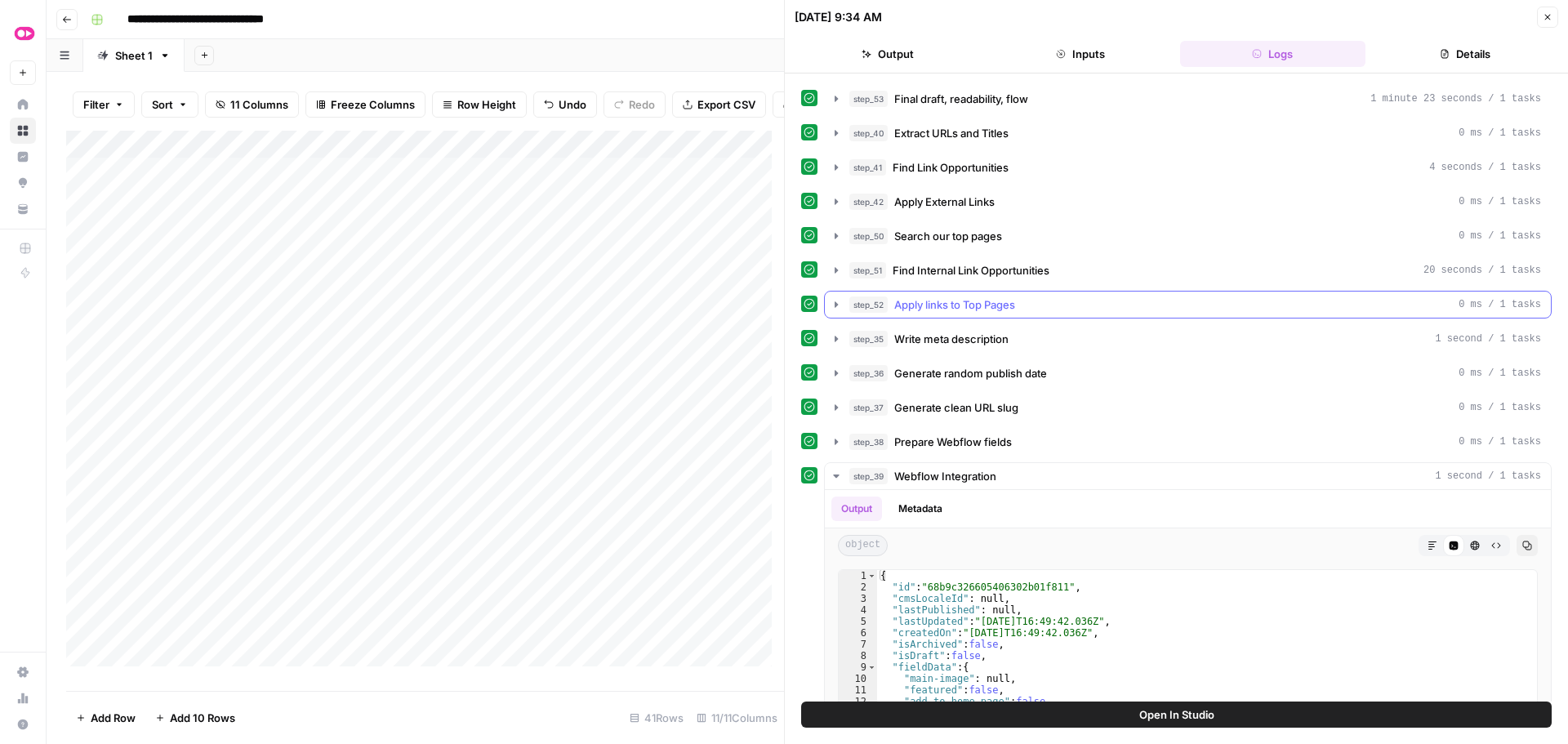
scroll to position [390, 0]
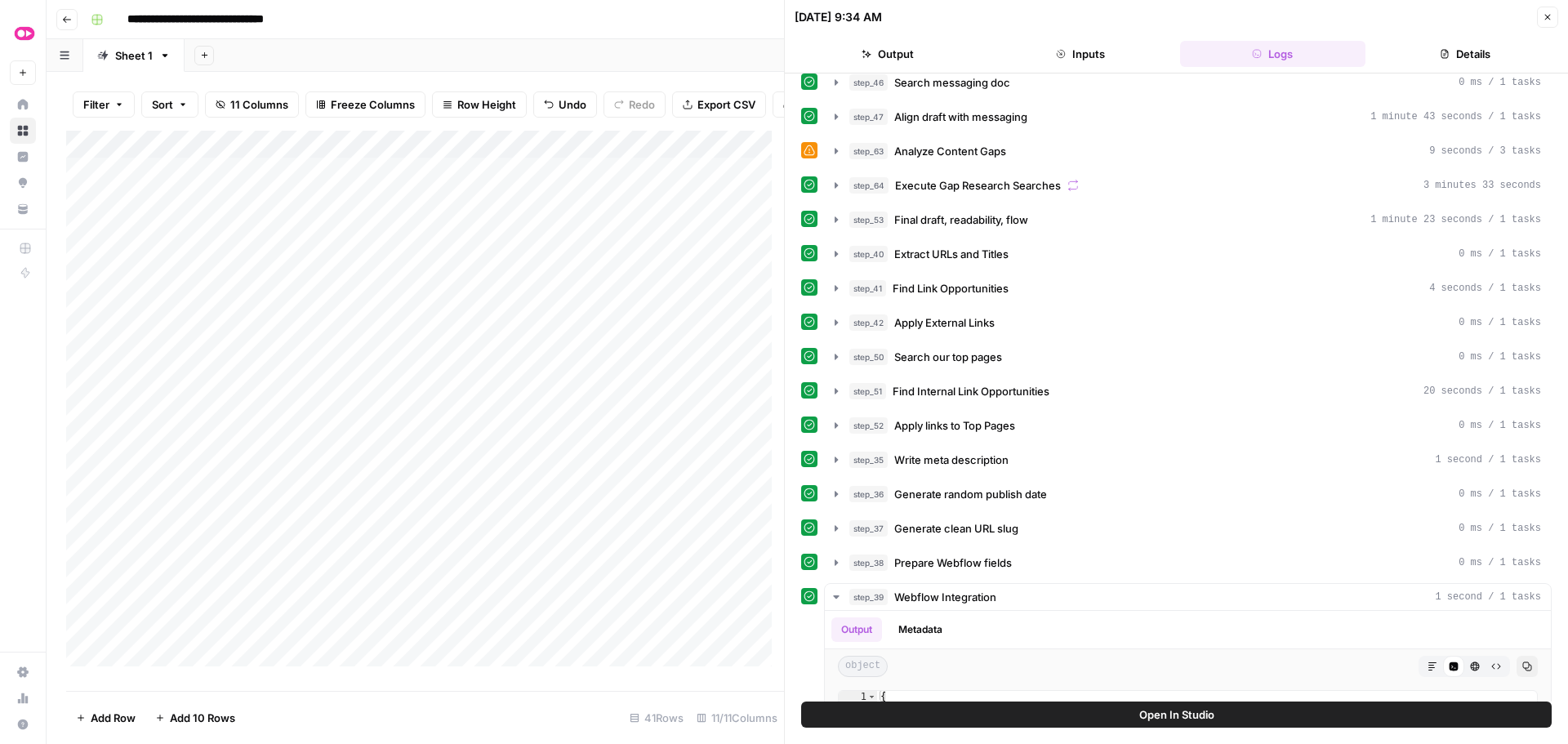
click at [1548, 17] on icon "button" at bounding box center [1548, 17] width 6 height 6
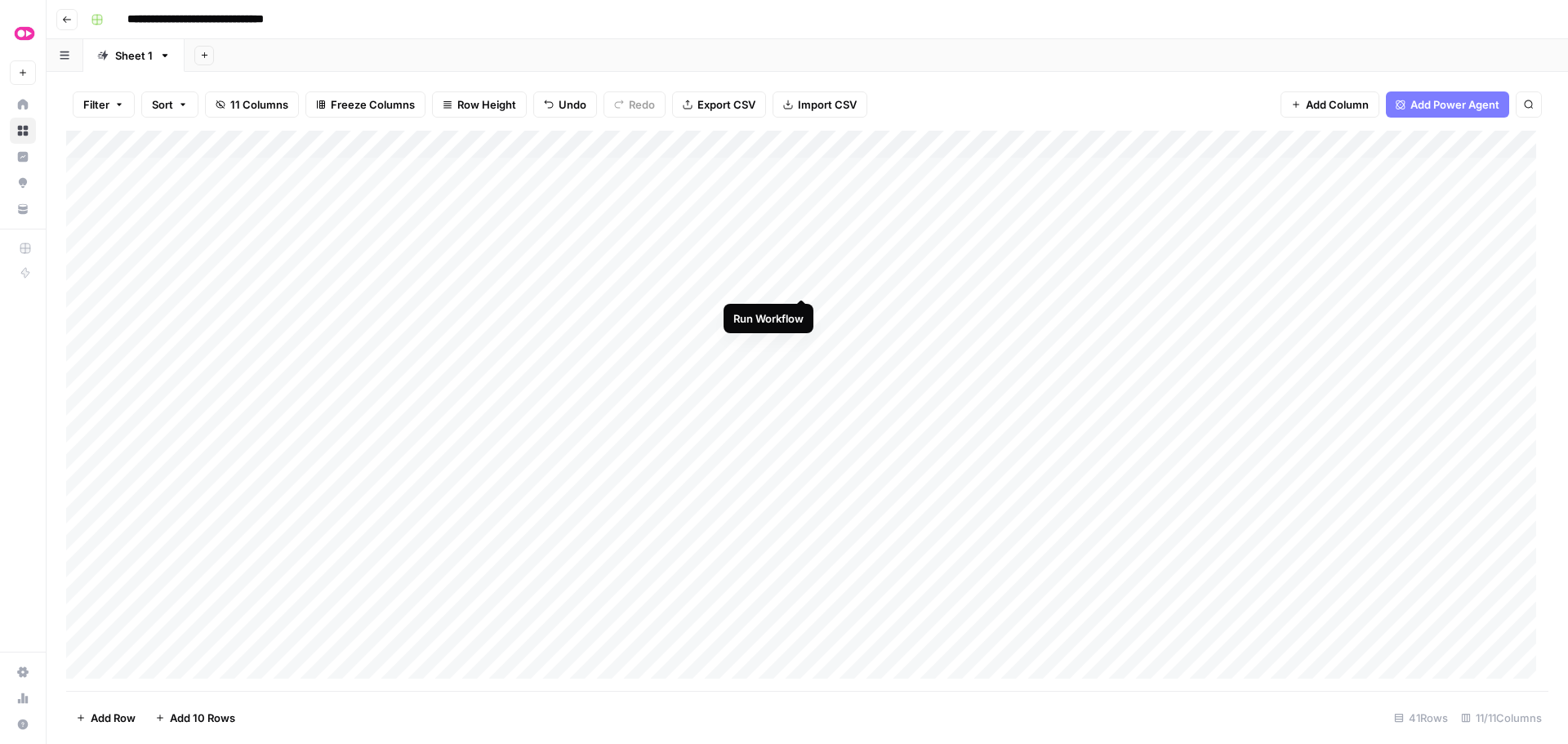
click at [803, 282] on div "Add Column" at bounding box center [807, 410] width 1482 height 560
click at [779, 251] on div "Add Column" at bounding box center [807, 410] width 1482 height 560
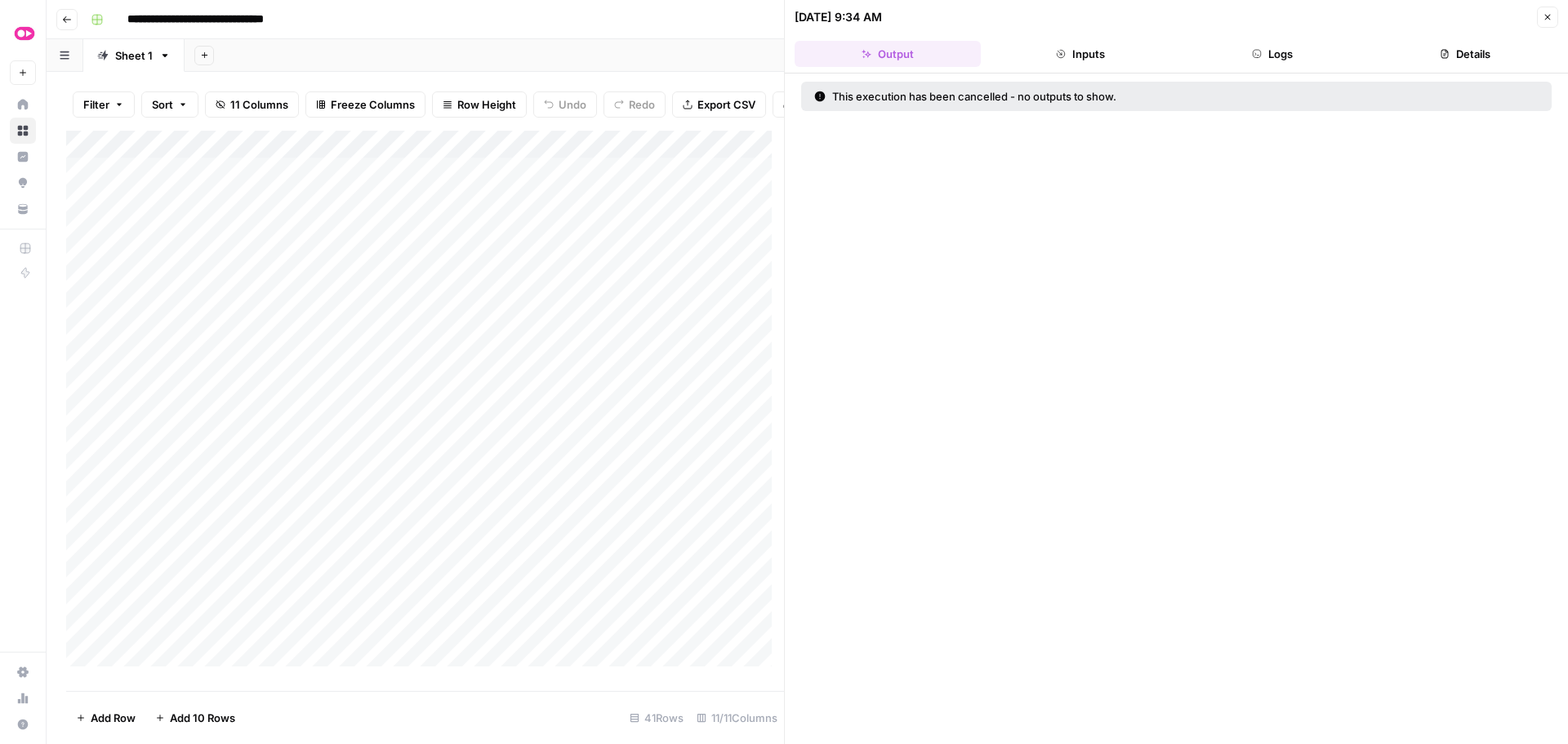
click at [1264, 59] on button "Logs" at bounding box center [1273, 54] width 186 height 26
click at [1079, 55] on button "Inputs" at bounding box center [1080, 54] width 186 height 26
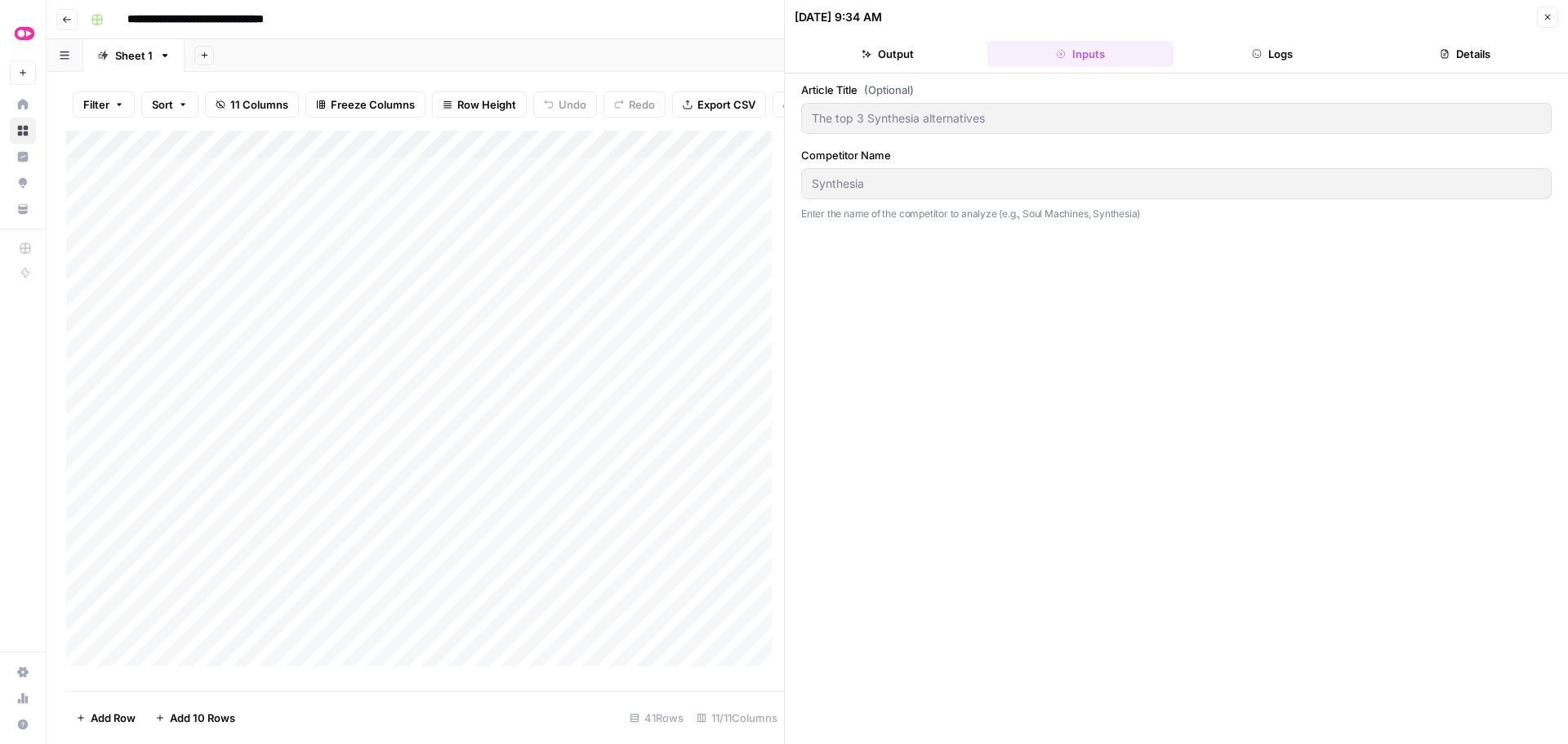
click at [895, 49] on button "Output" at bounding box center [888, 54] width 186 height 26
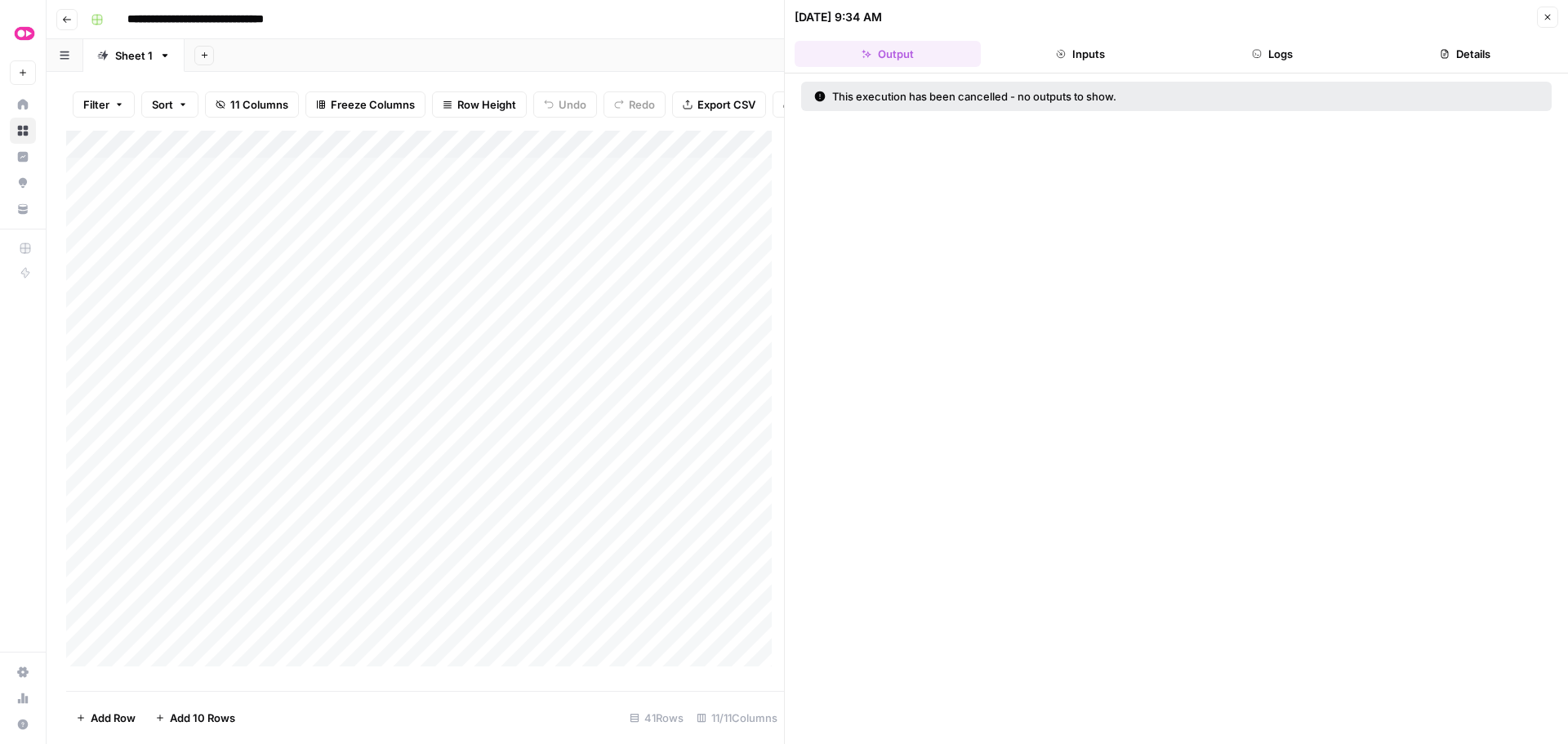
click at [1101, 54] on button "Inputs" at bounding box center [1080, 54] width 186 height 26
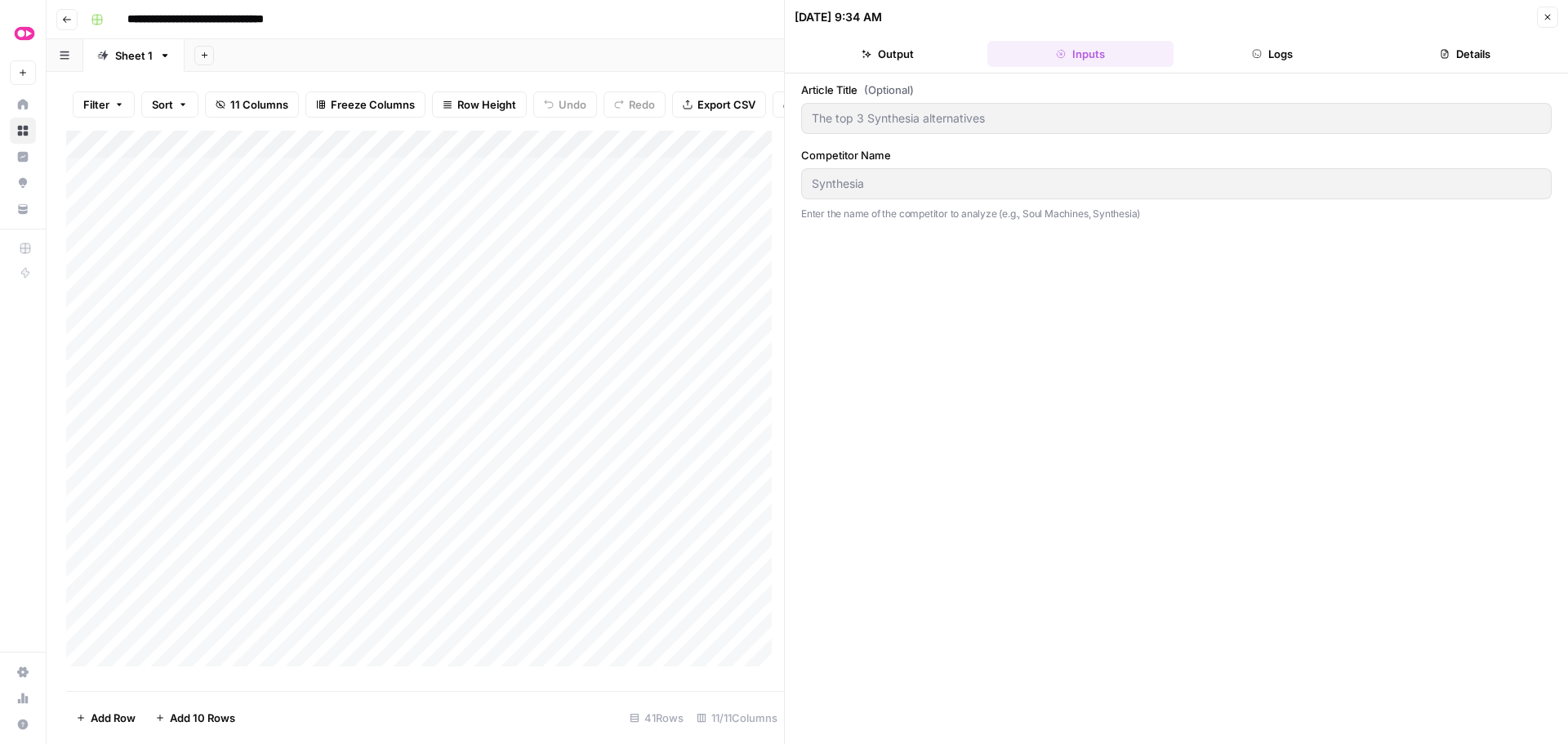
click at [1255, 54] on icon "button" at bounding box center [1256, 53] width 10 height 10
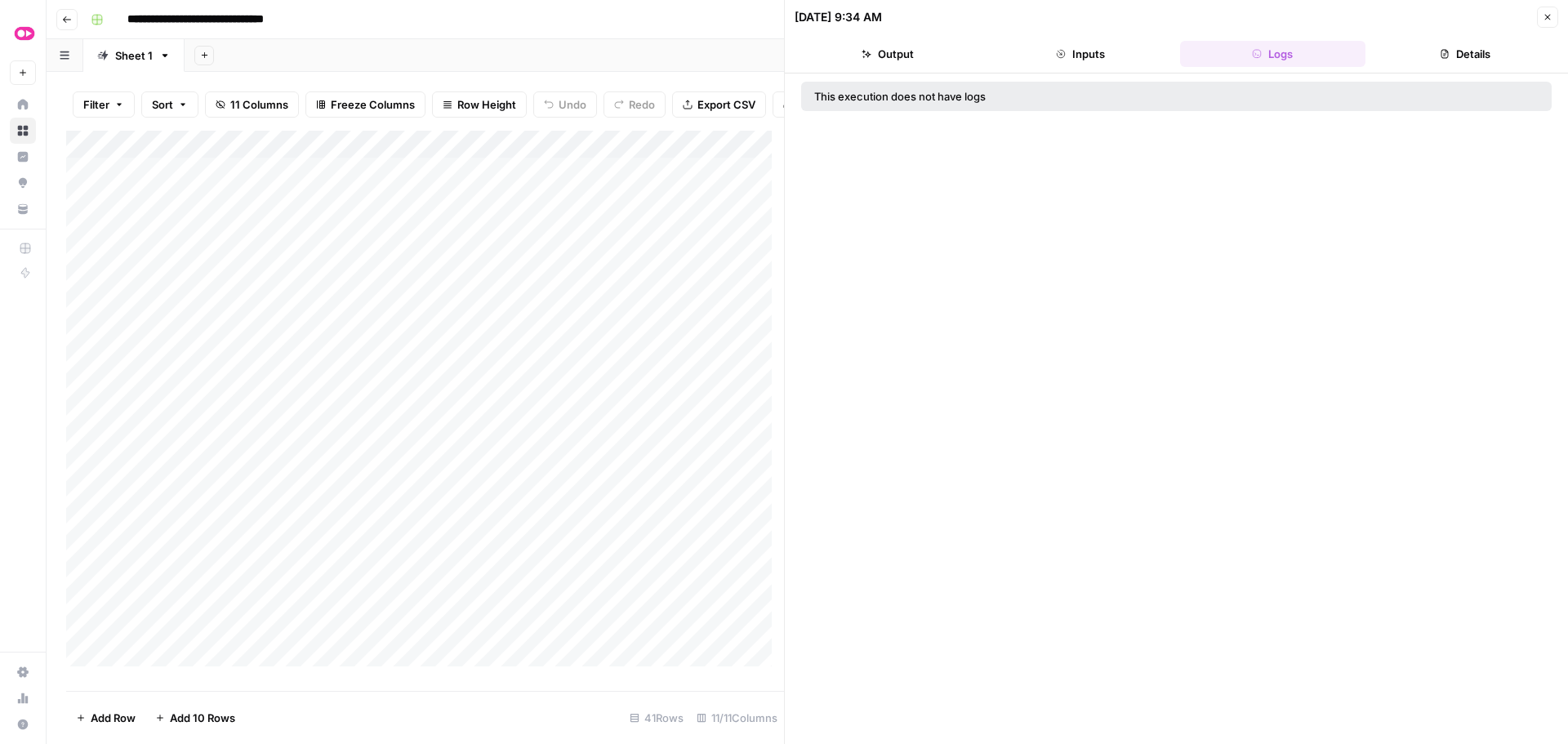
click at [1550, 16] on icon "button" at bounding box center [1547, 17] width 10 height 10
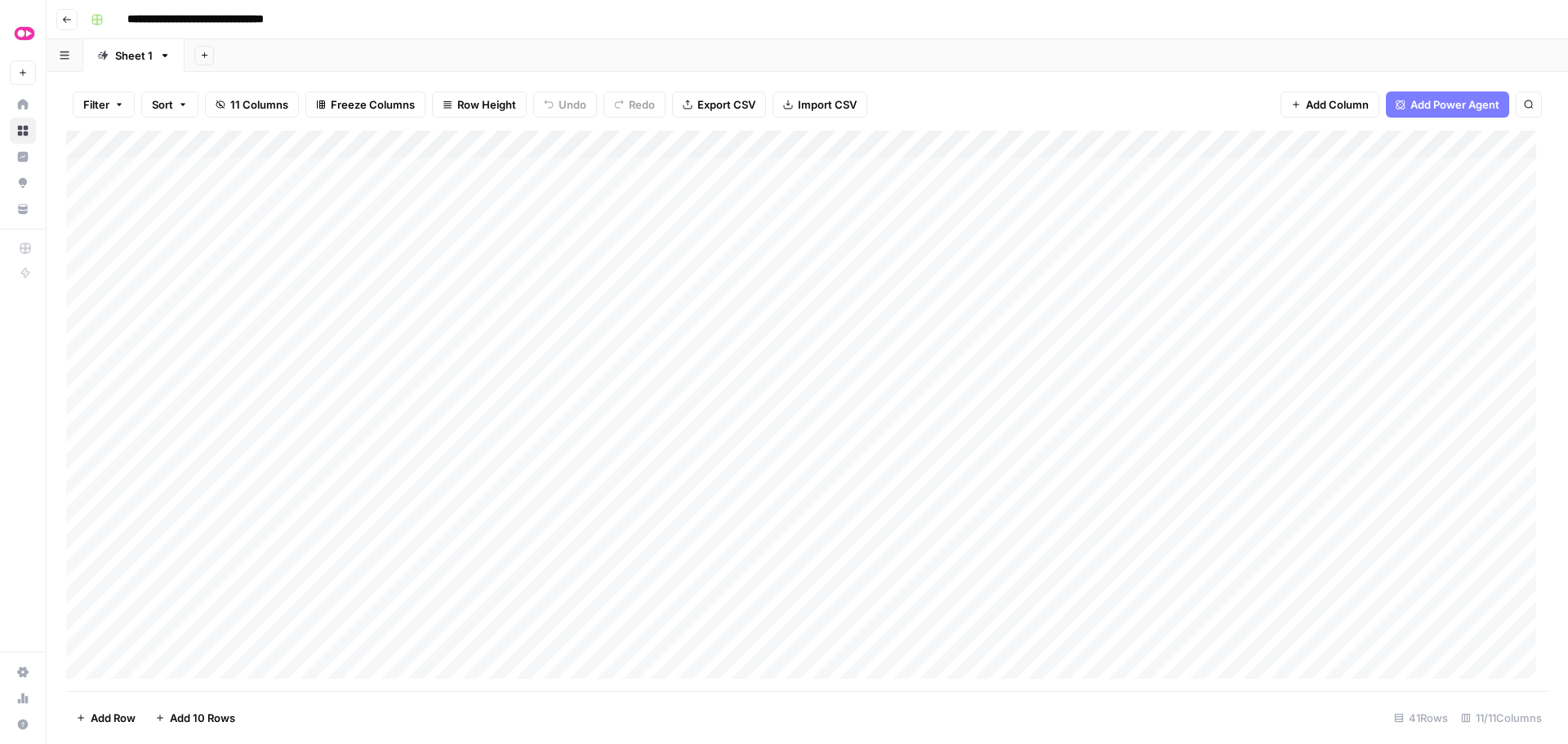
click at [803, 256] on div "Add Column" at bounding box center [807, 410] width 1482 height 560
click at [802, 196] on div "Add Column" at bounding box center [807, 410] width 1482 height 560
click at [798, 170] on div "Add Column" at bounding box center [807, 410] width 1482 height 560
click at [1044, 87] on div "Filter Sort 11 Columns Freeze Columns Row Height Undo Redo Export CSV Import CS…" at bounding box center [807, 105] width 1482 height 52
click at [948, 81] on div "Filter Sort 11 Columns Freeze Columns Row Height Undo Redo Export CSV Import CS…" at bounding box center [807, 105] width 1482 height 52
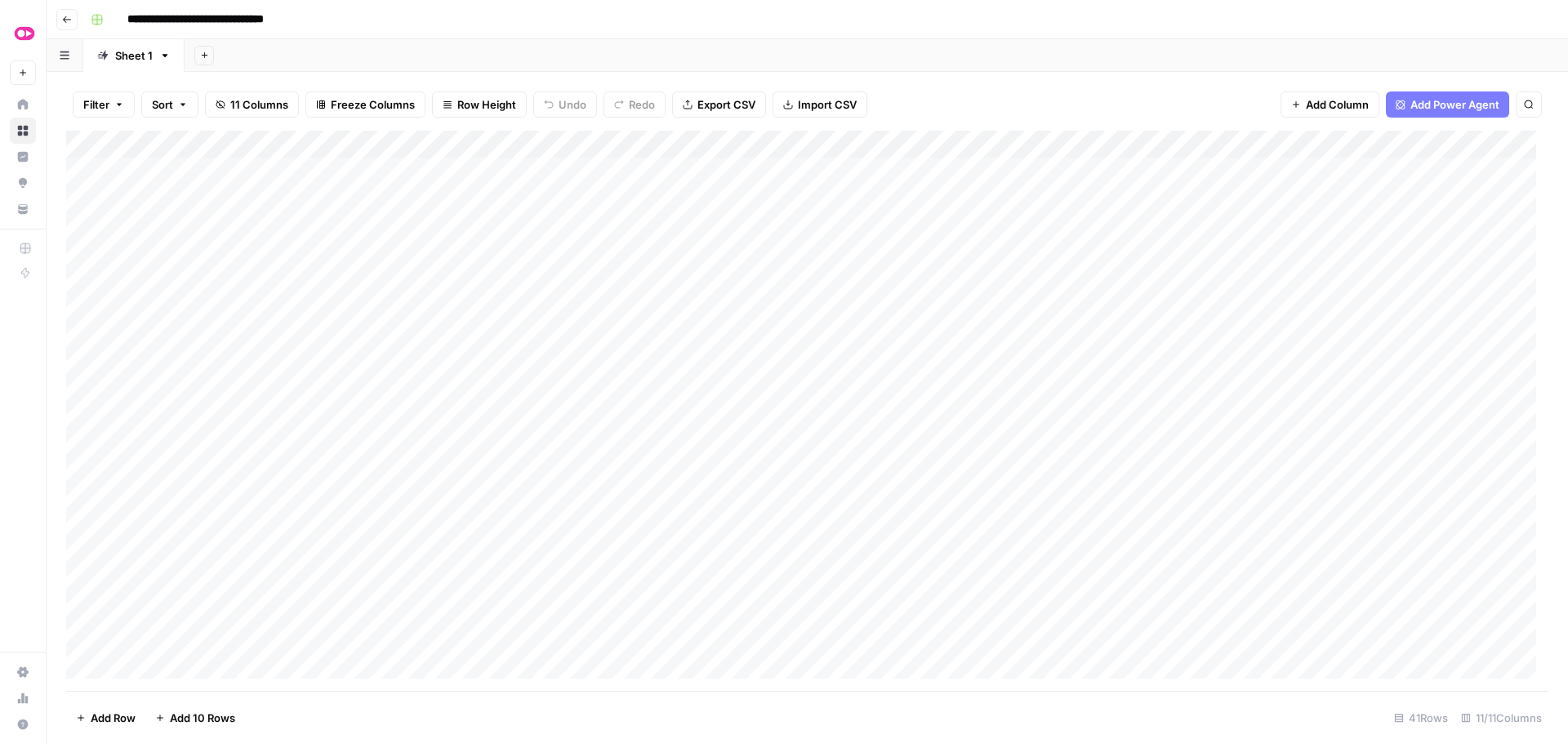
click at [784, 173] on div "Add Column" at bounding box center [807, 410] width 1482 height 560
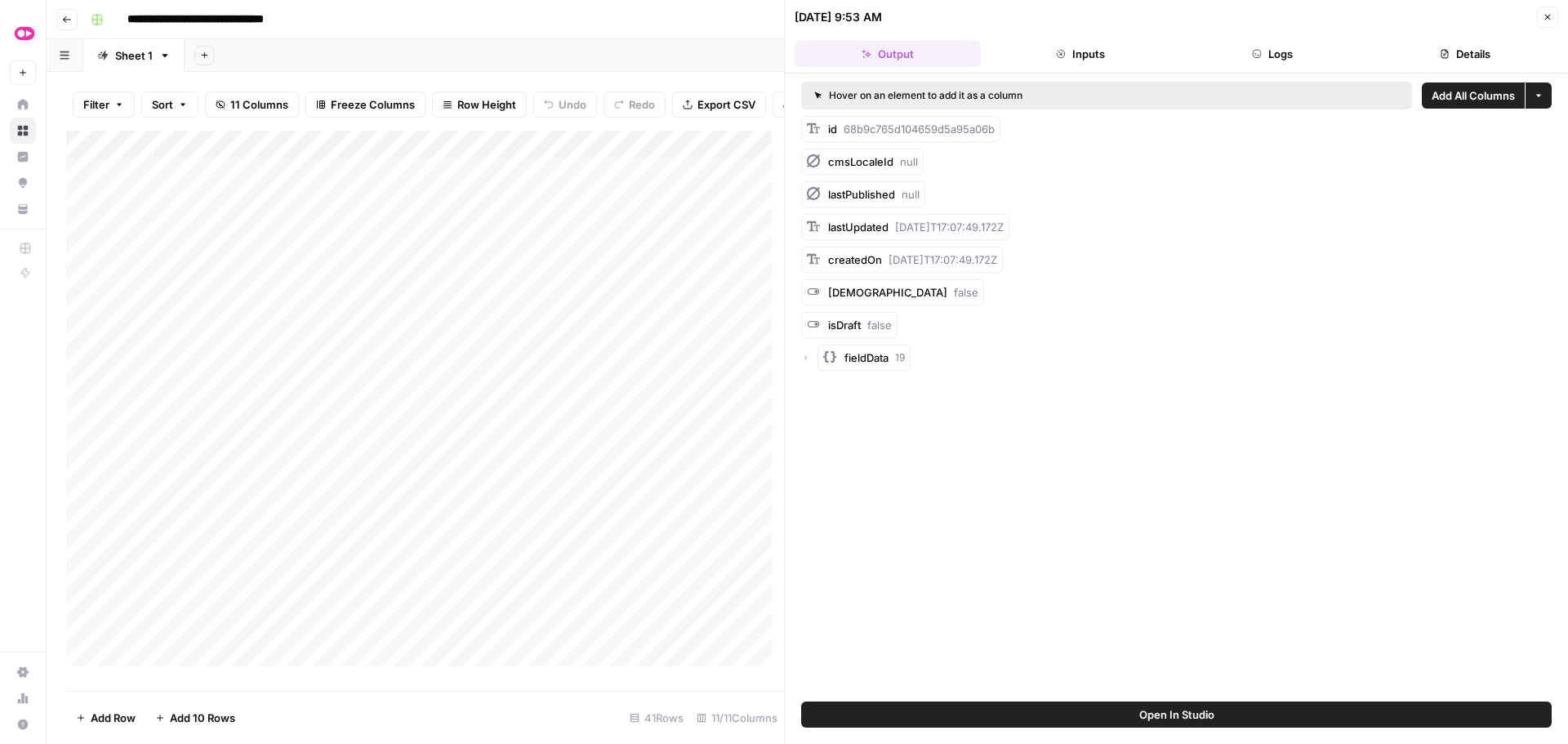
click at [1235, 54] on button "Logs" at bounding box center [1273, 54] width 186 height 26
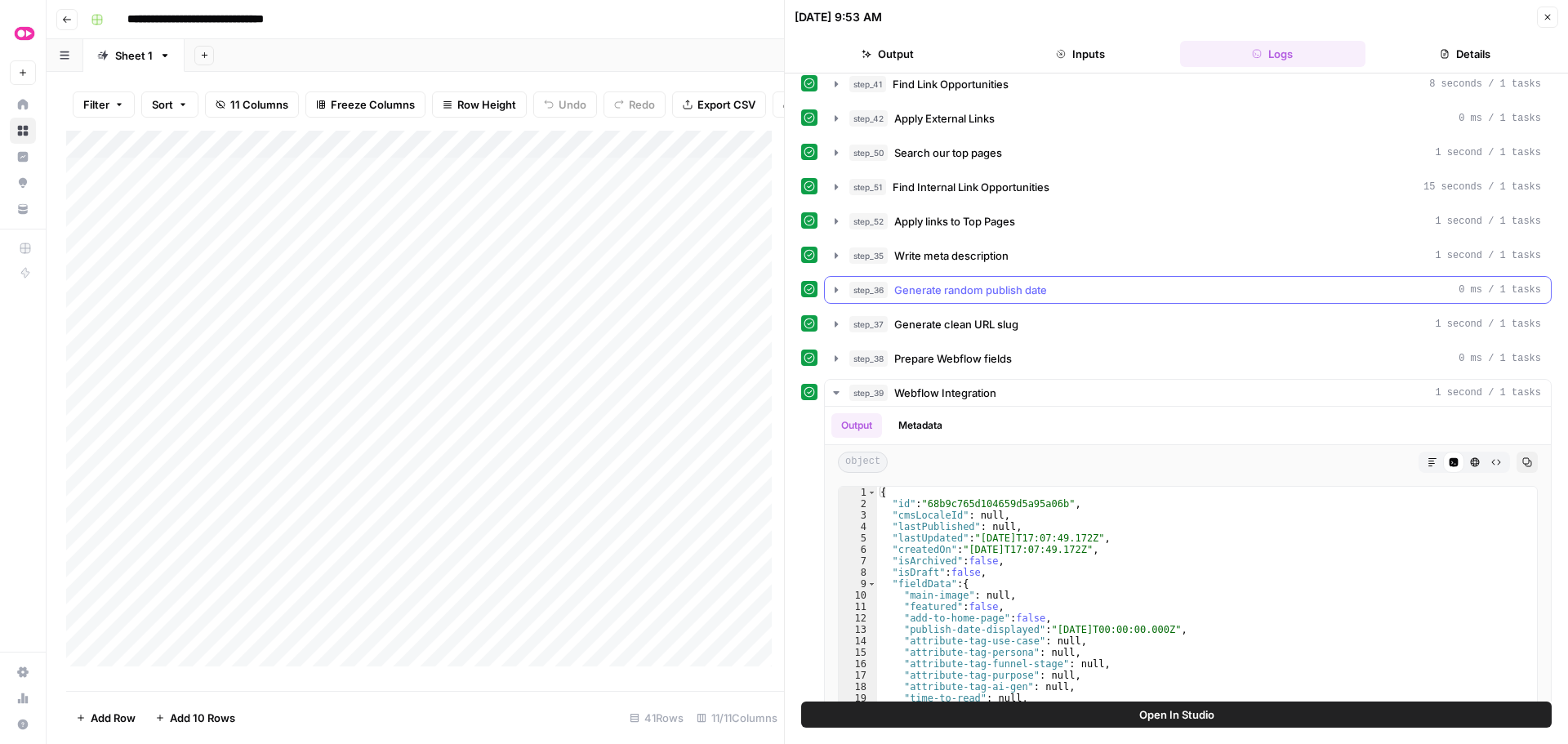
scroll to position [554, 0]
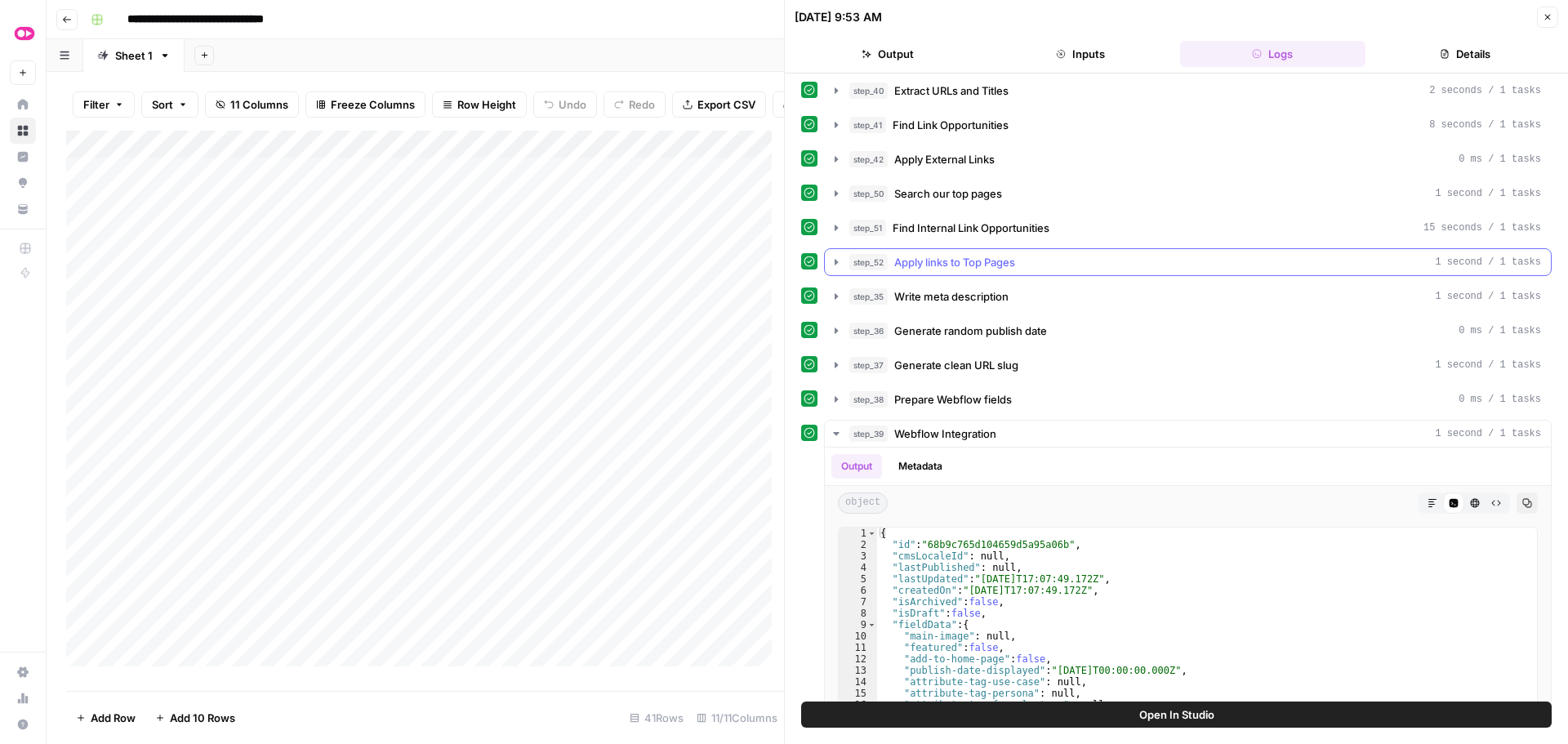
click at [835, 265] on icon "button" at bounding box center [836, 262] width 13 height 13
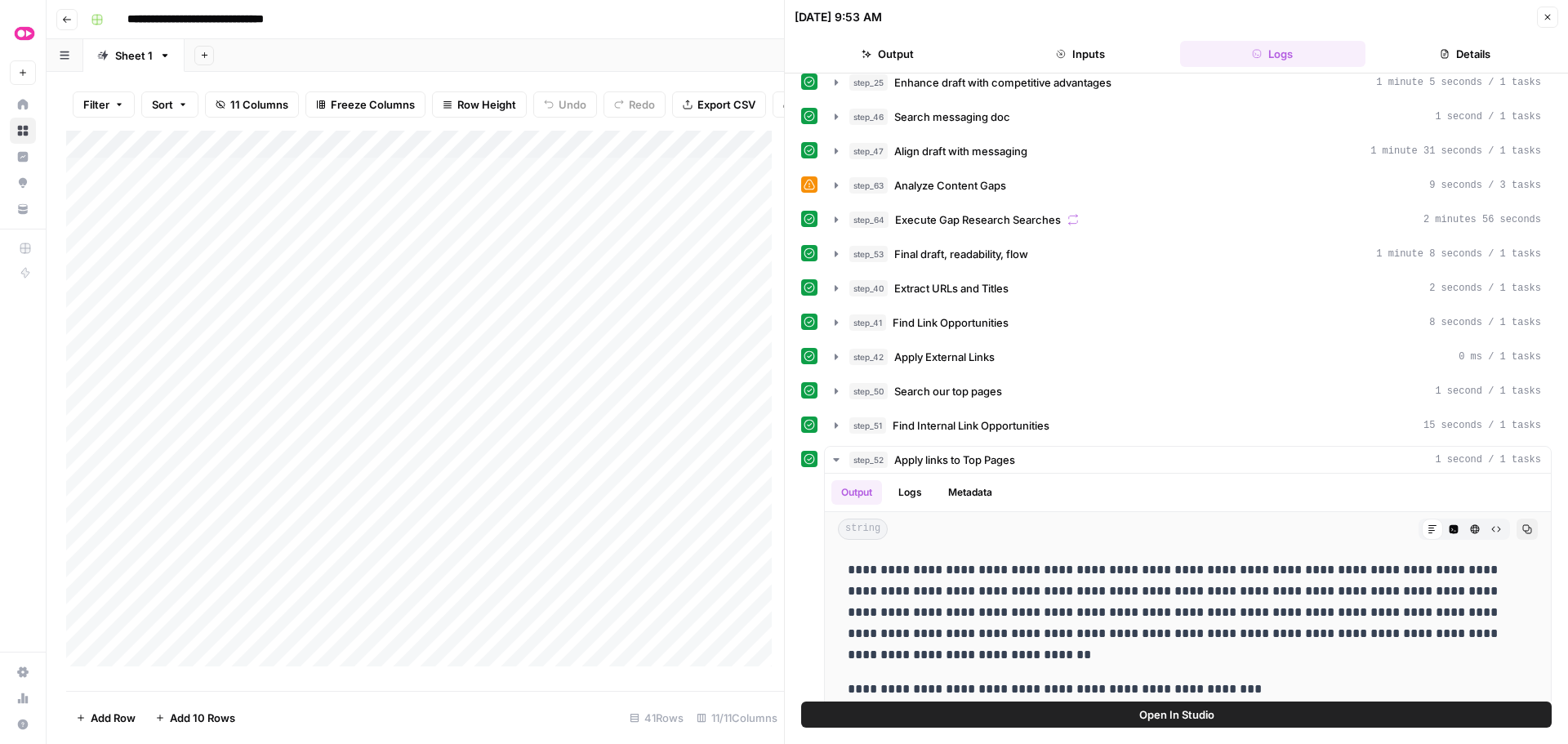
scroll to position [327, 0]
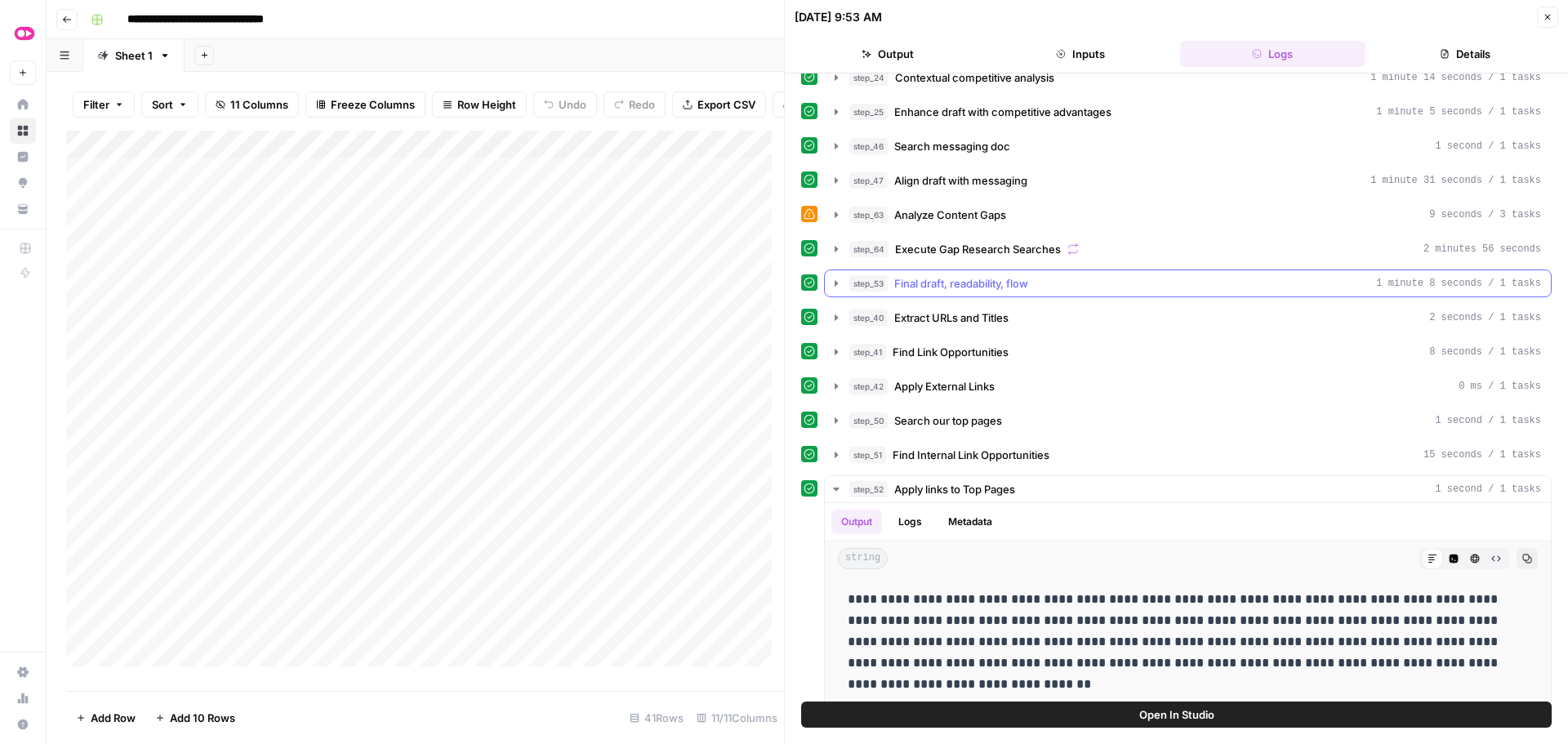
click at [835, 278] on icon "button" at bounding box center [836, 283] width 13 height 13
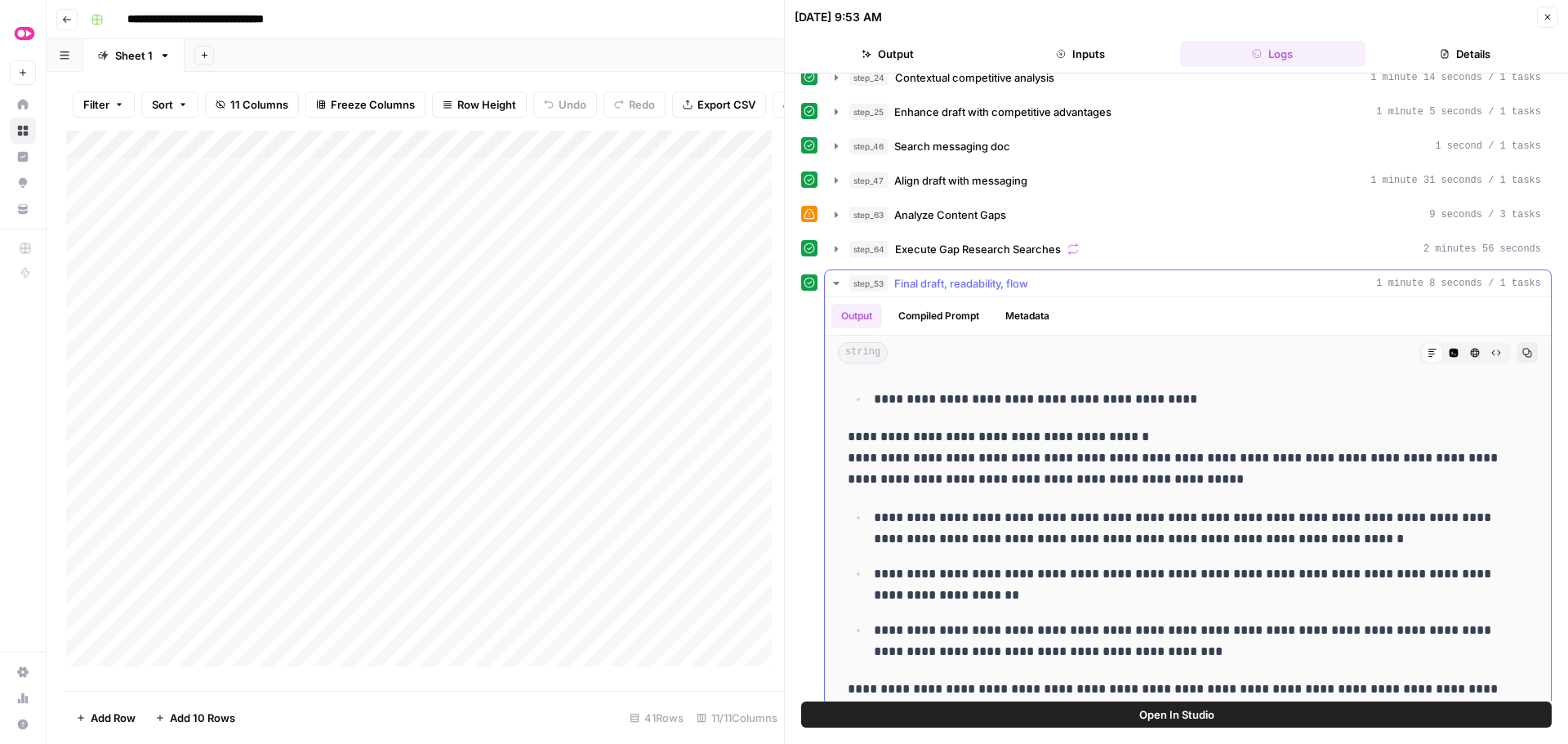
scroll to position [898, 0]
click at [663, 207] on div "Add Column" at bounding box center [425, 404] width 718 height 548
click at [653, 179] on div "Add Column" at bounding box center [425, 404] width 718 height 548
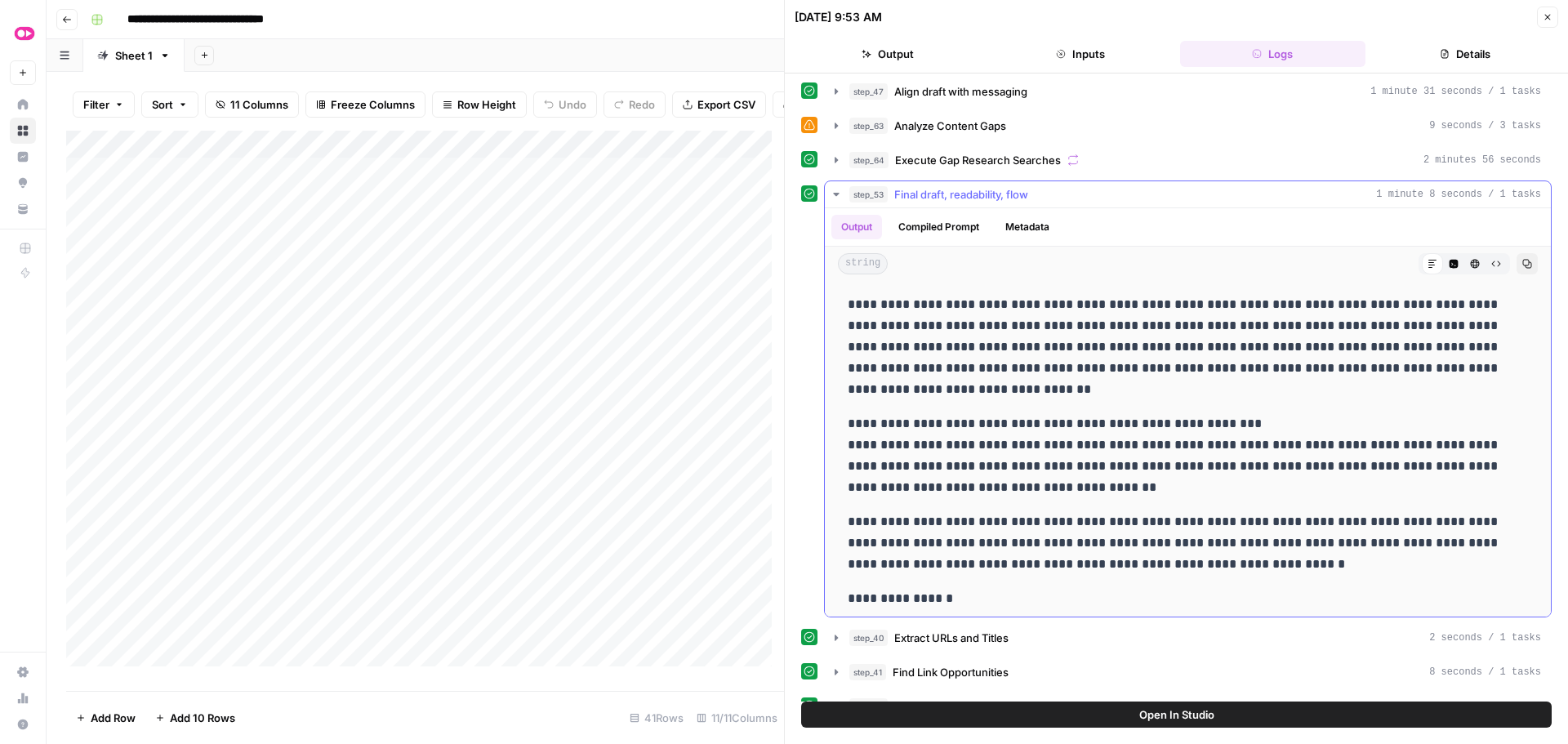
scroll to position [408, 0]
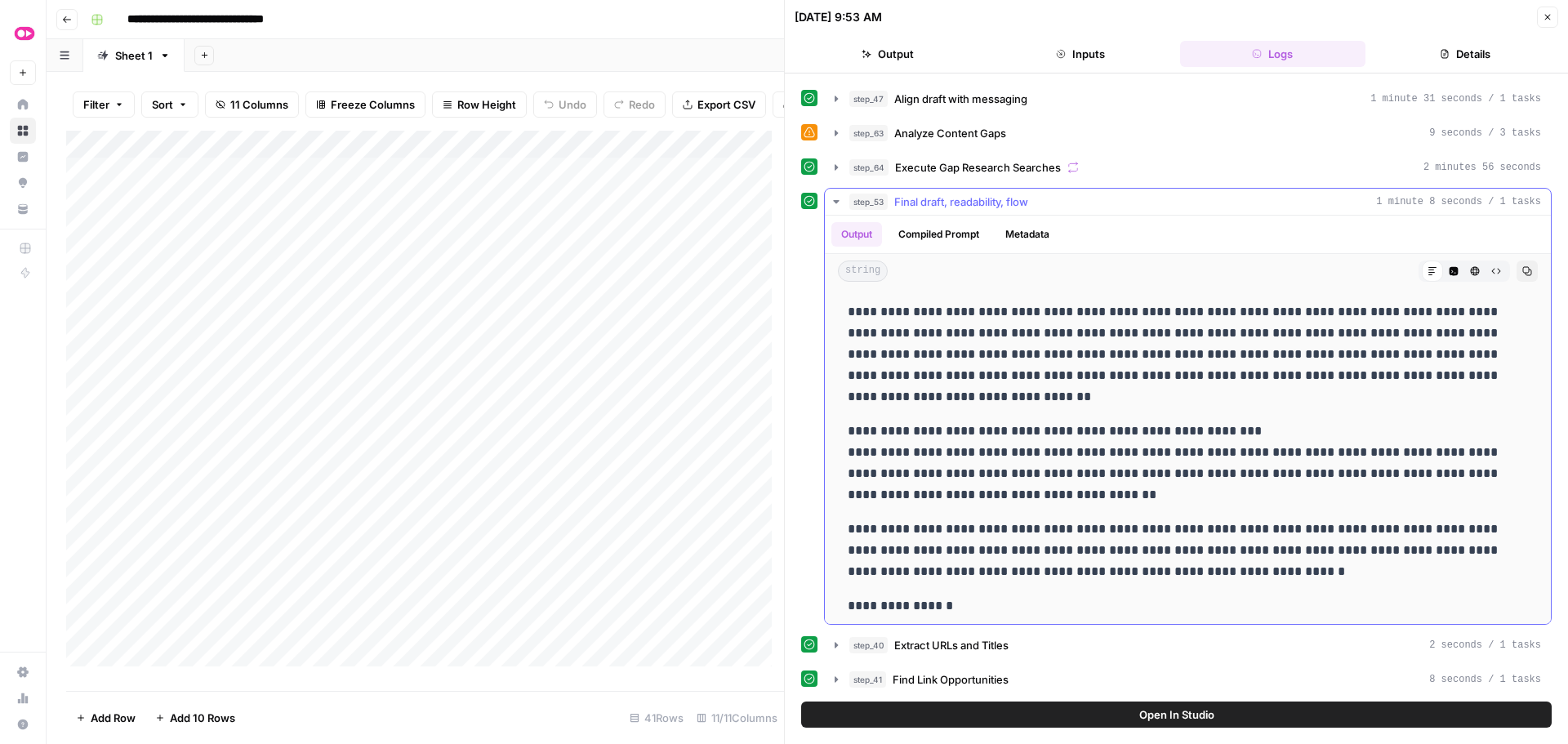
click at [838, 200] on icon "button" at bounding box center [836, 202] width 6 height 3
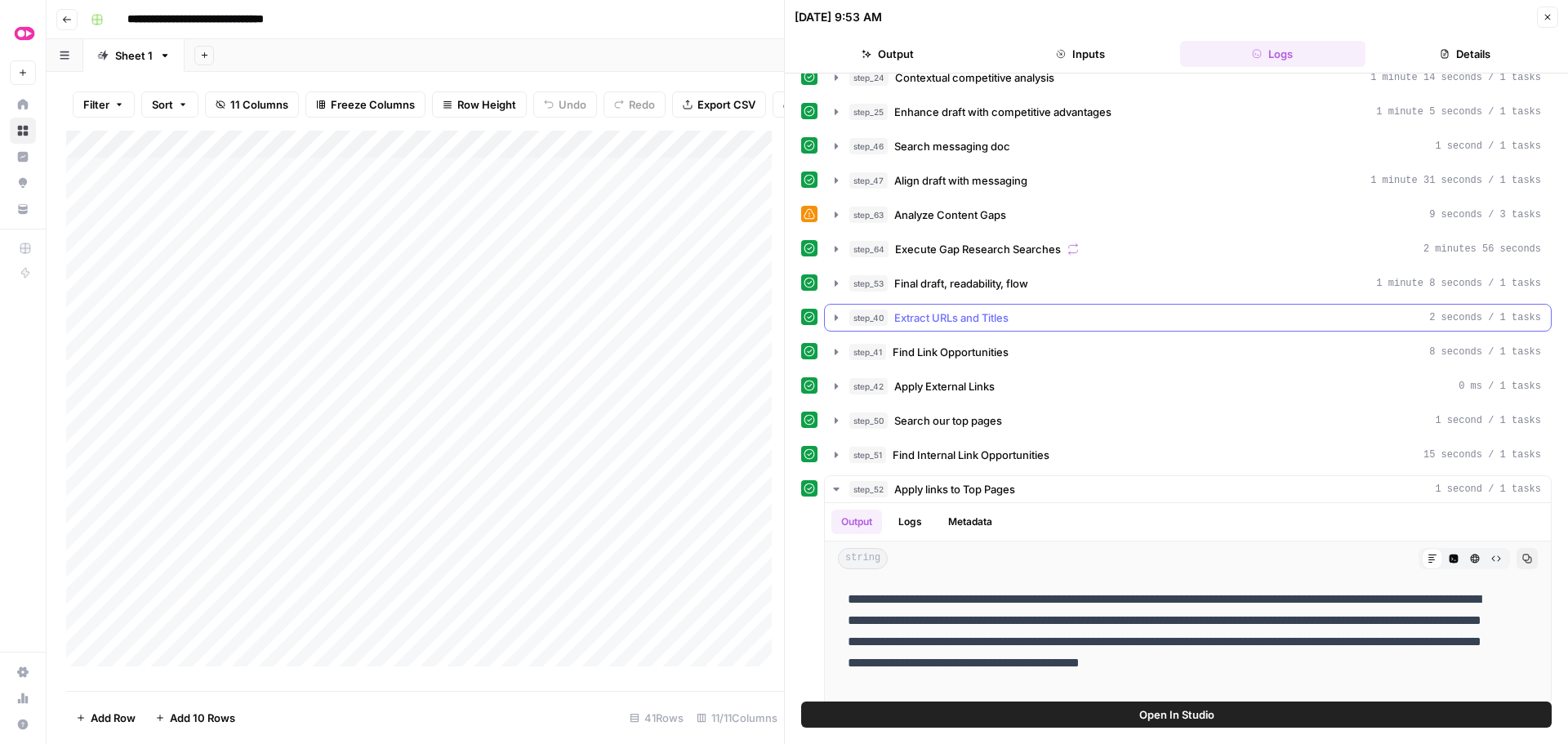
scroll to position [245, 0]
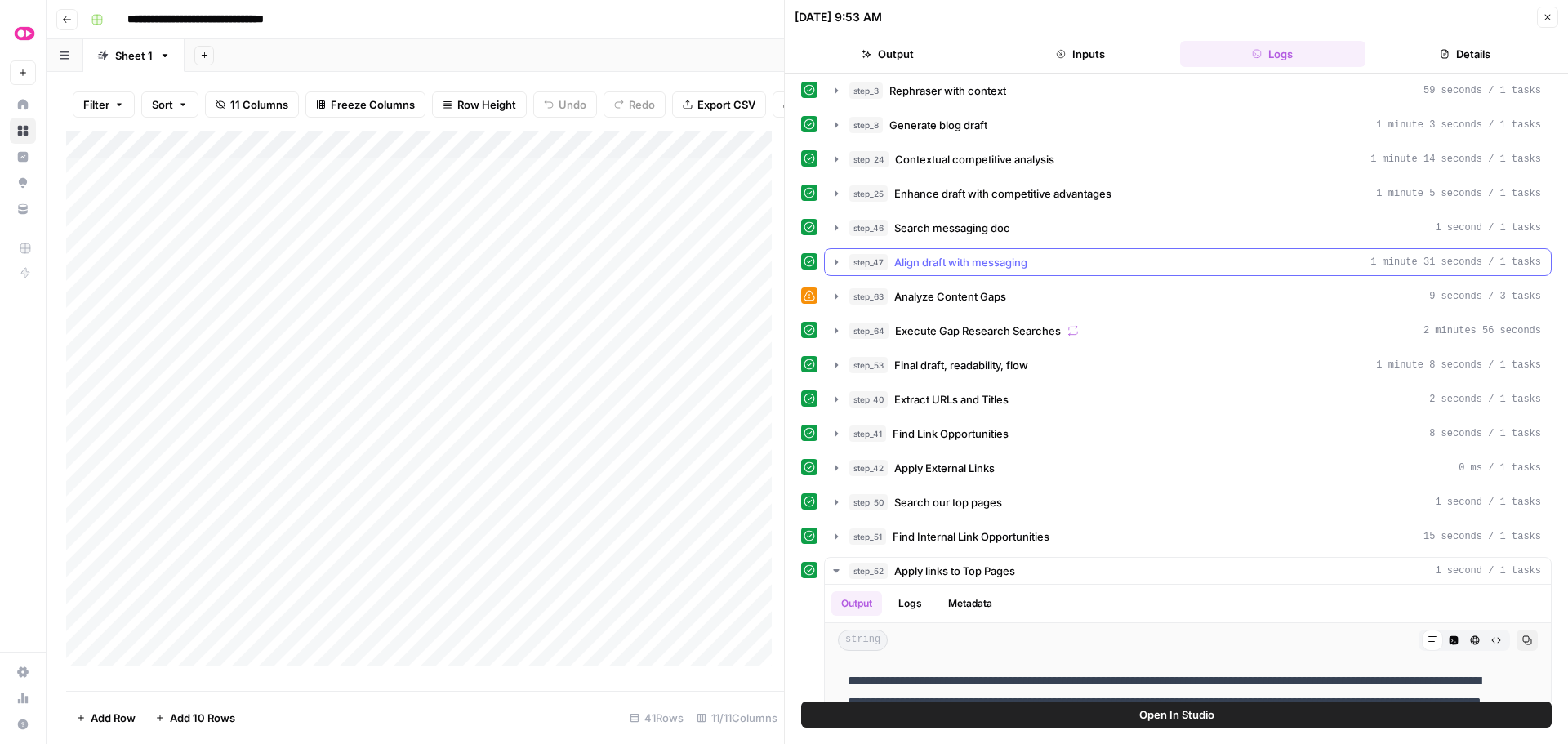
click at [834, 262] on icon "button" at bounding box center [836, 261] width 3 height 6
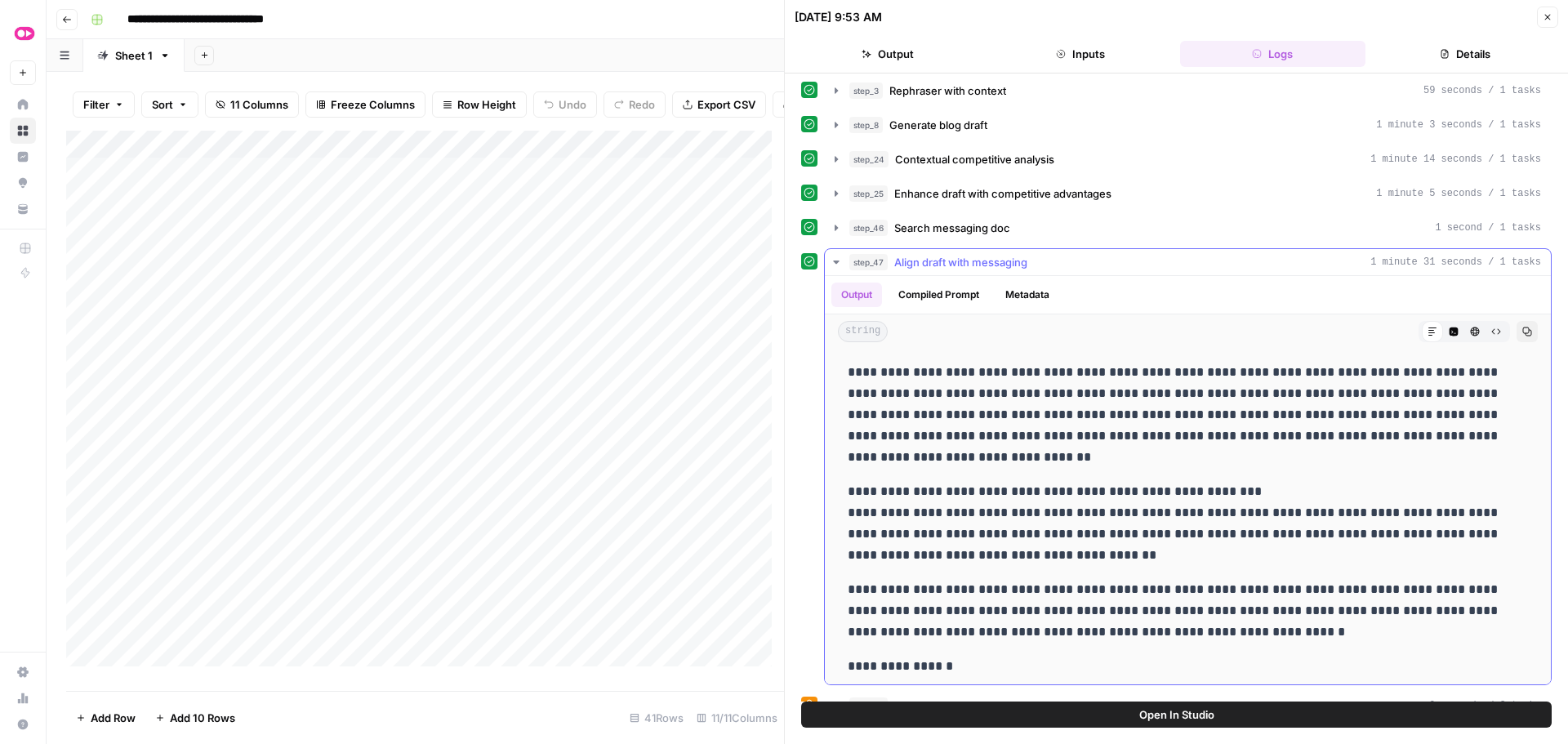
click at [829, 261] on button "step_47 Align draft with messaging 1 minute 31 seconds / 1 tasks" at bounding box center [1187, 262] width 726 height 26
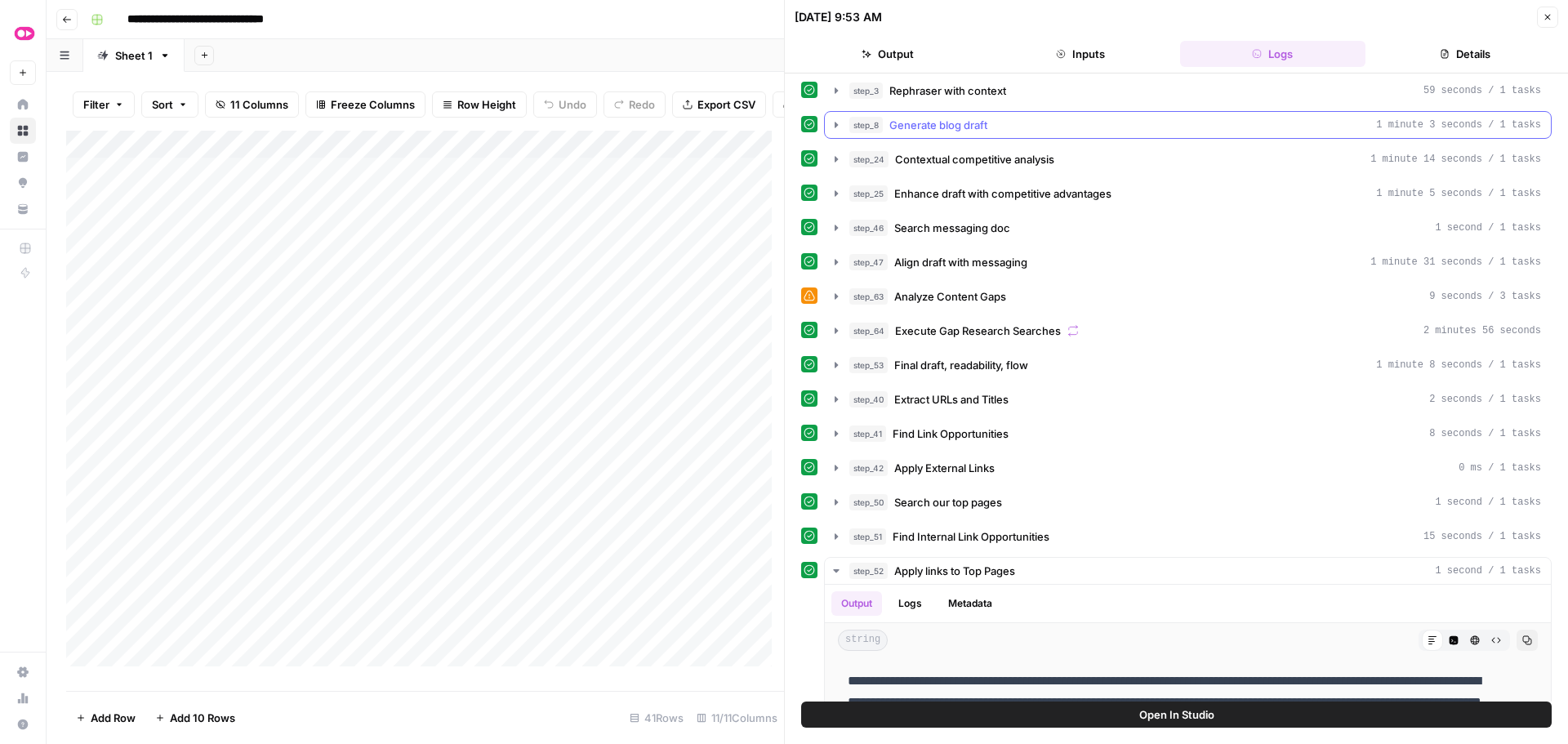
click at [836, 130] on icon "button" at bounding box center [836, 125] width 13 height 13
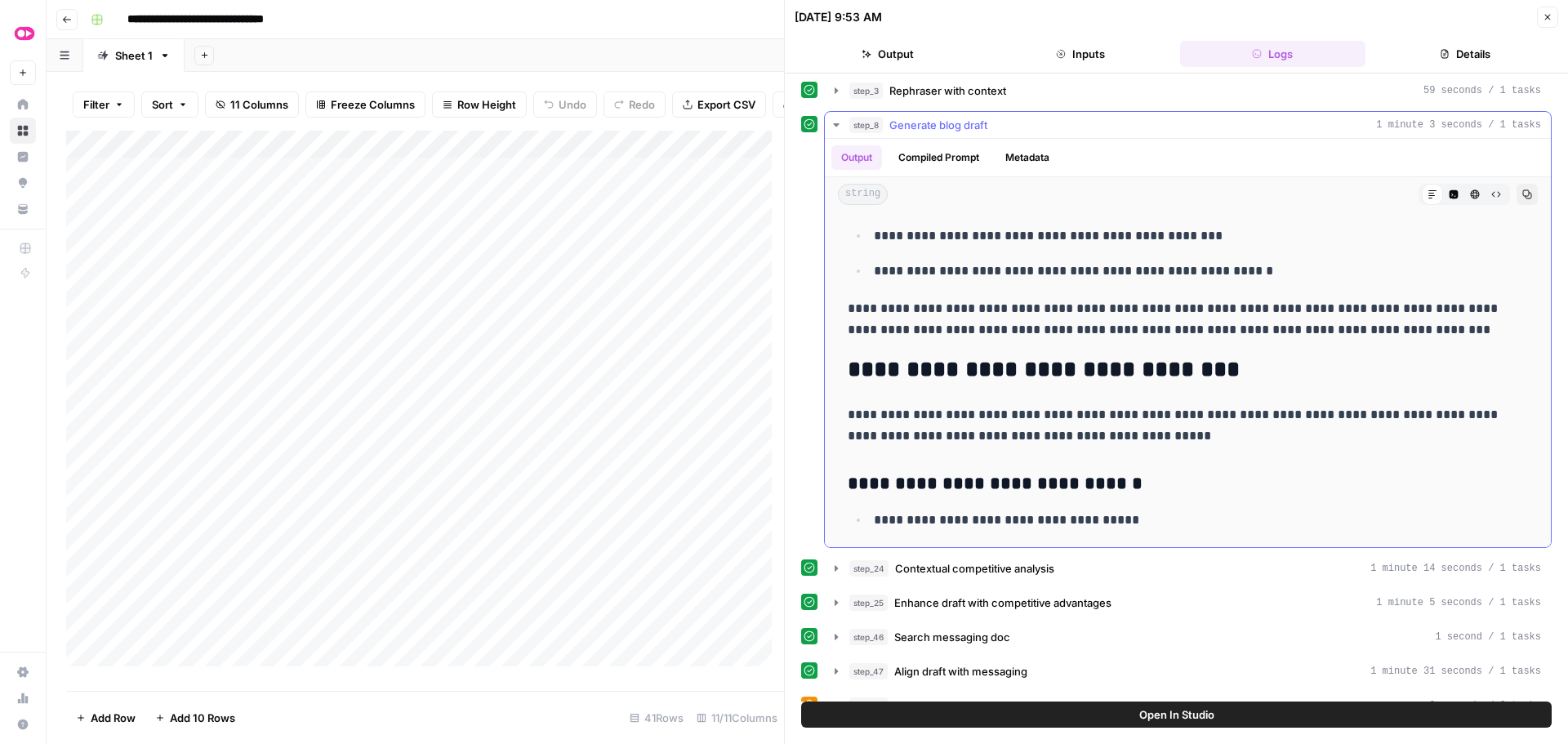
scroll to position [4571, 0]
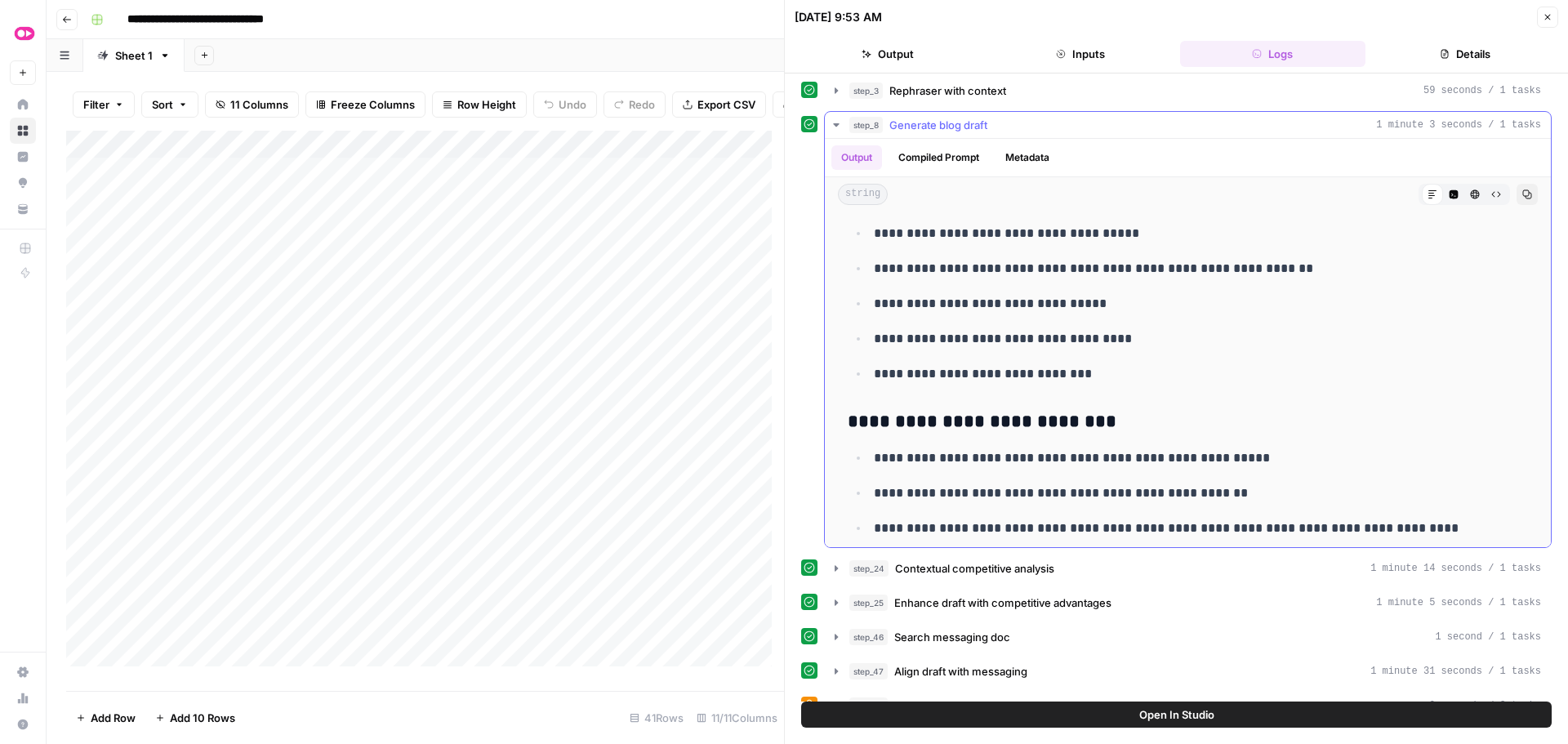
click at [839, 117] on button "step_8 Generate blog draft 1 minute 3 seconds / 1 tasks" at bounding box center [1187, 125] width 726 height 26
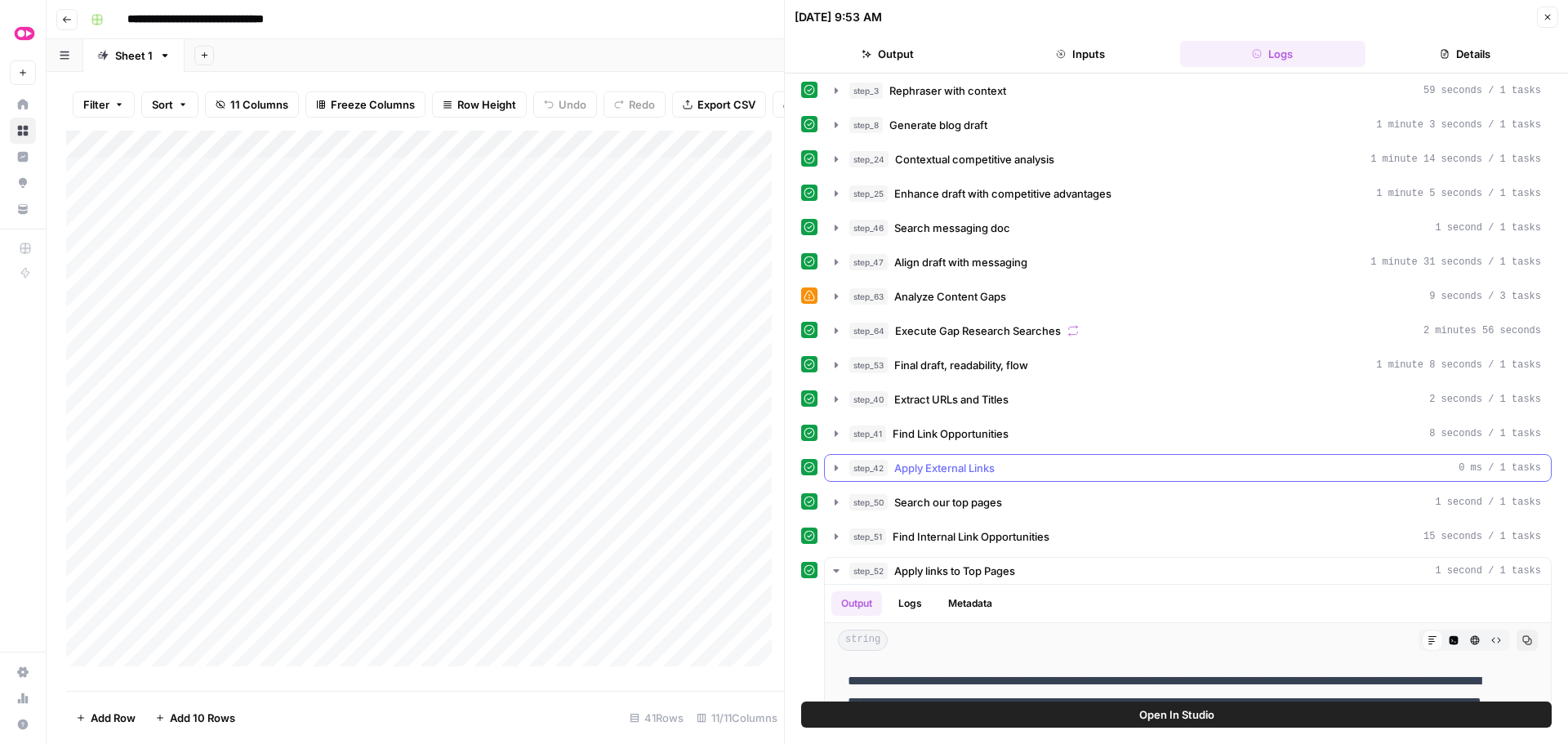
click at [833, 468] on icon "button" at bounding box center [836, 467] width 13 height 13
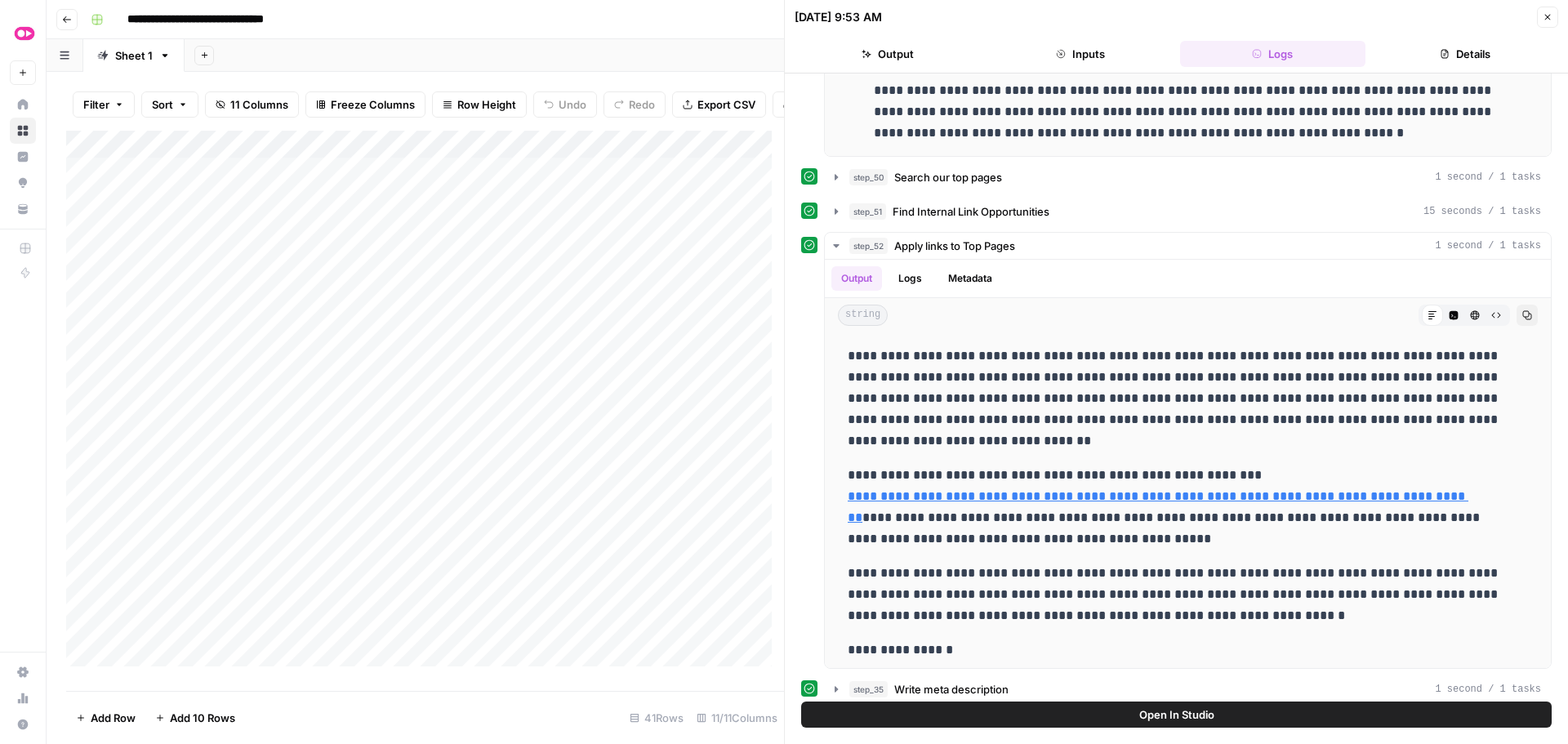
scroll to position [980, 0]
click at [1012, 403] on p "**********" at bounding box center [1175, 398] width 656 height 107
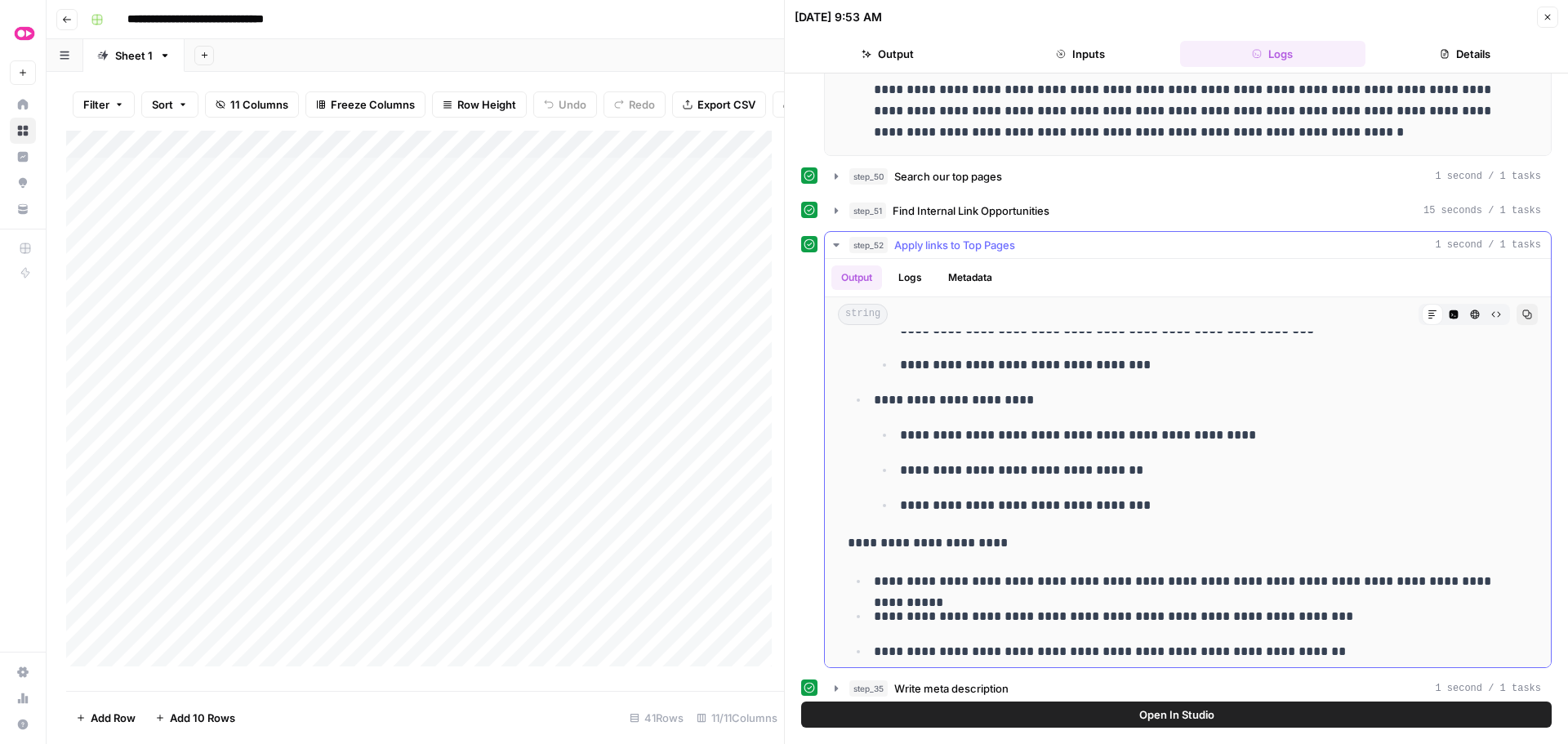
scroll to position [5908, 0]
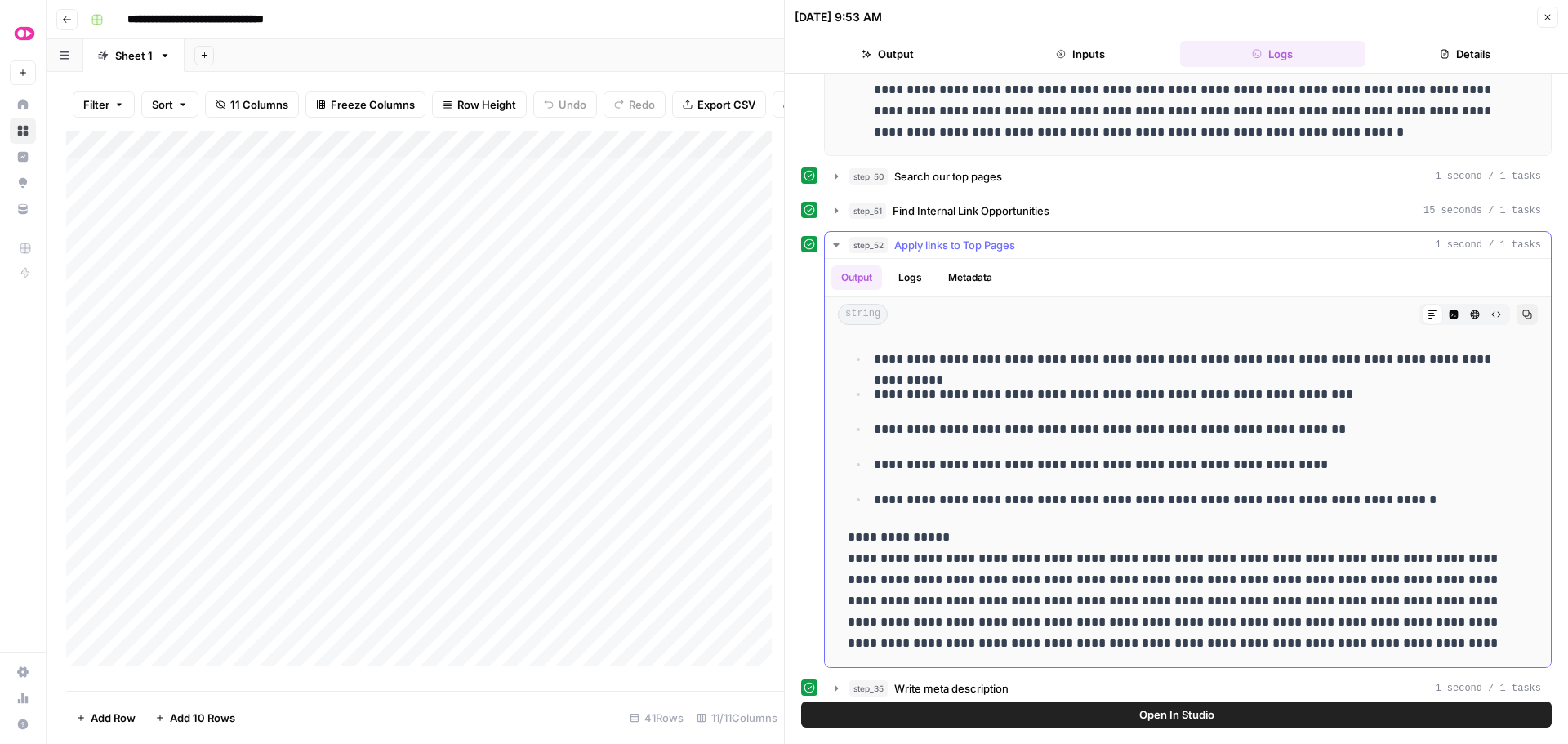
drag, startPoint x: 846, startPoint y: 355, endPoint x: 1440, endPoint y: 639, distance: 658.4
copy div "**********"
click at [616, 210] on div "Add Column" at bounding box center [425, 404] width 718 height 548
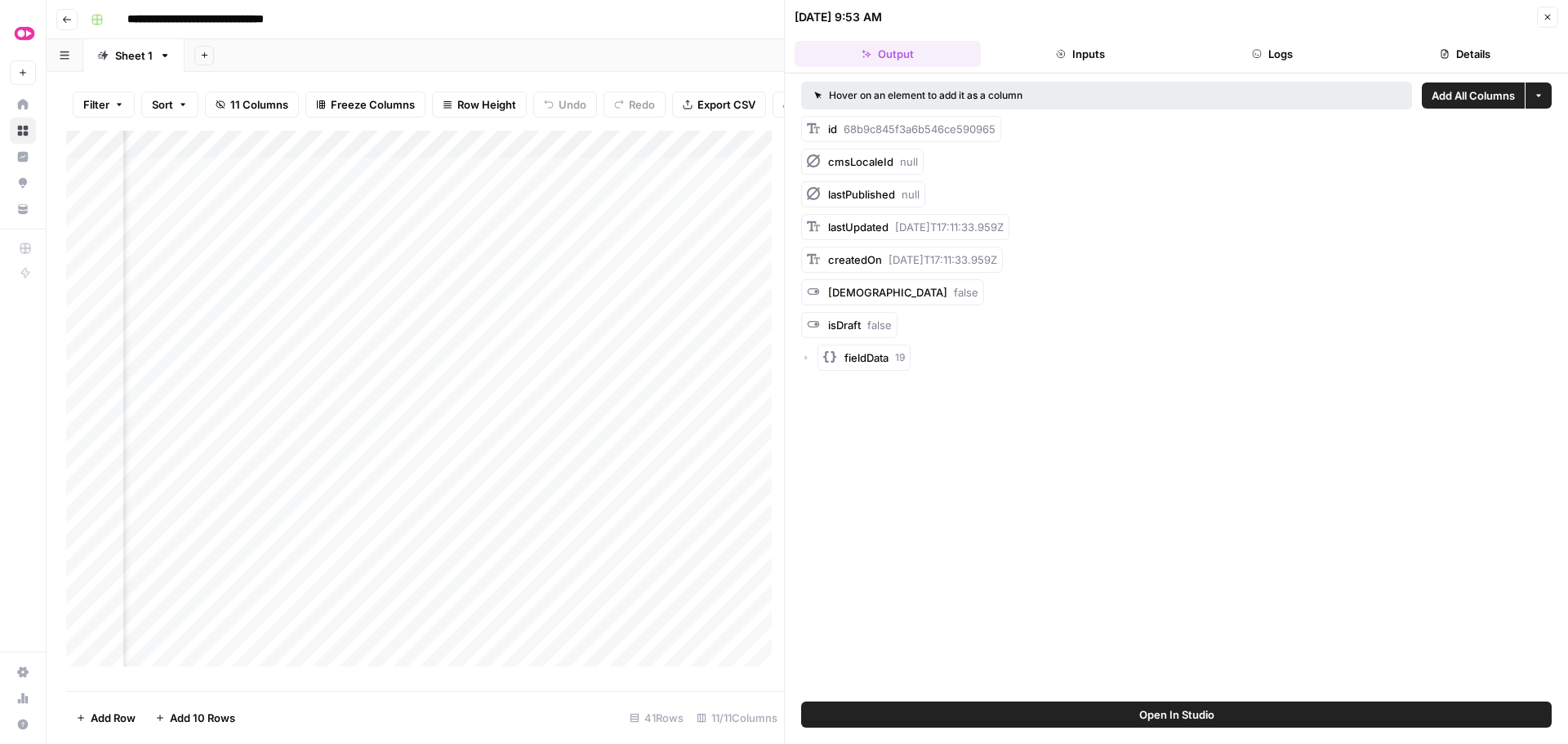
click at [1254, 51] on icon "button" at bounding box center [1257, 53] width 8 height 8
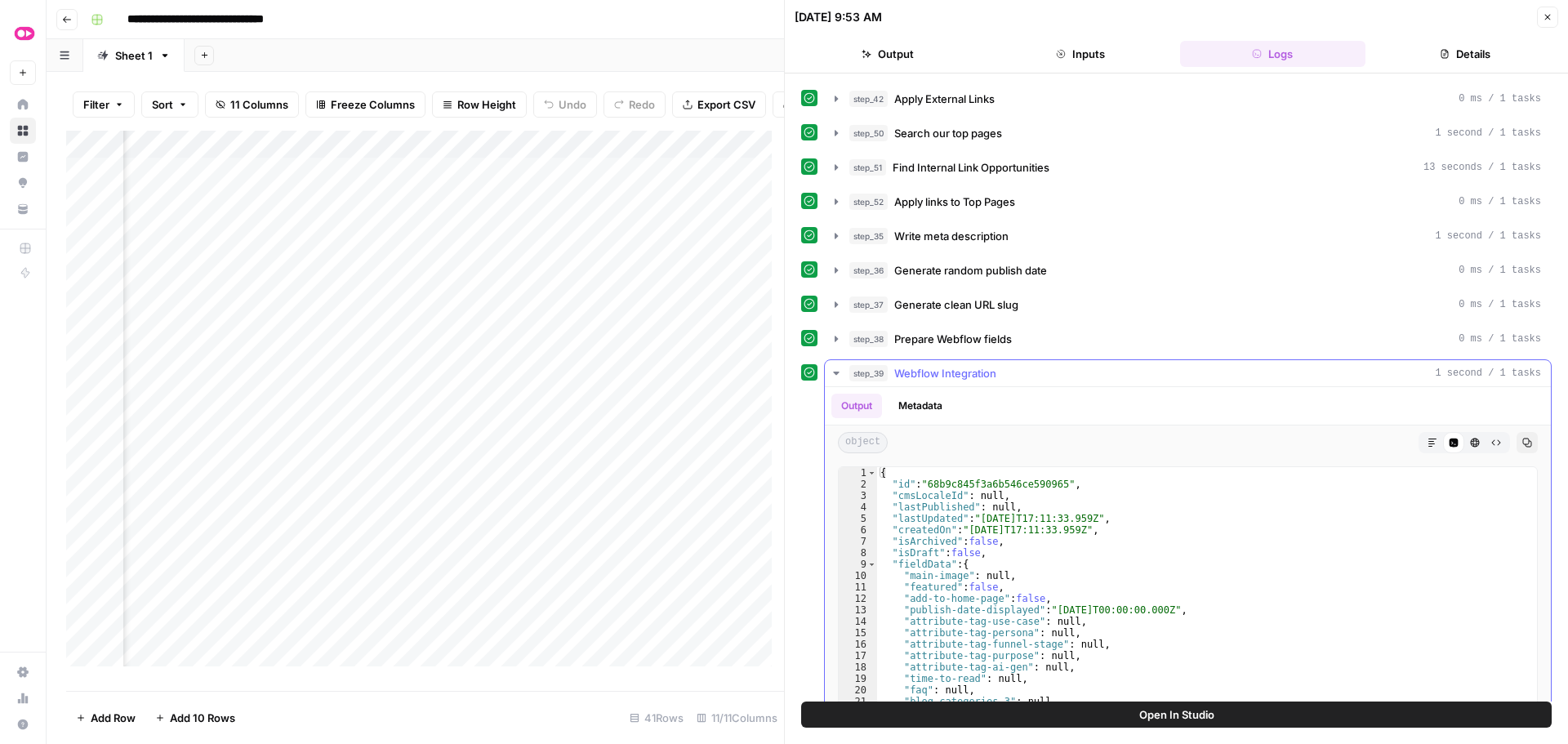
scroll to position [554, 0]
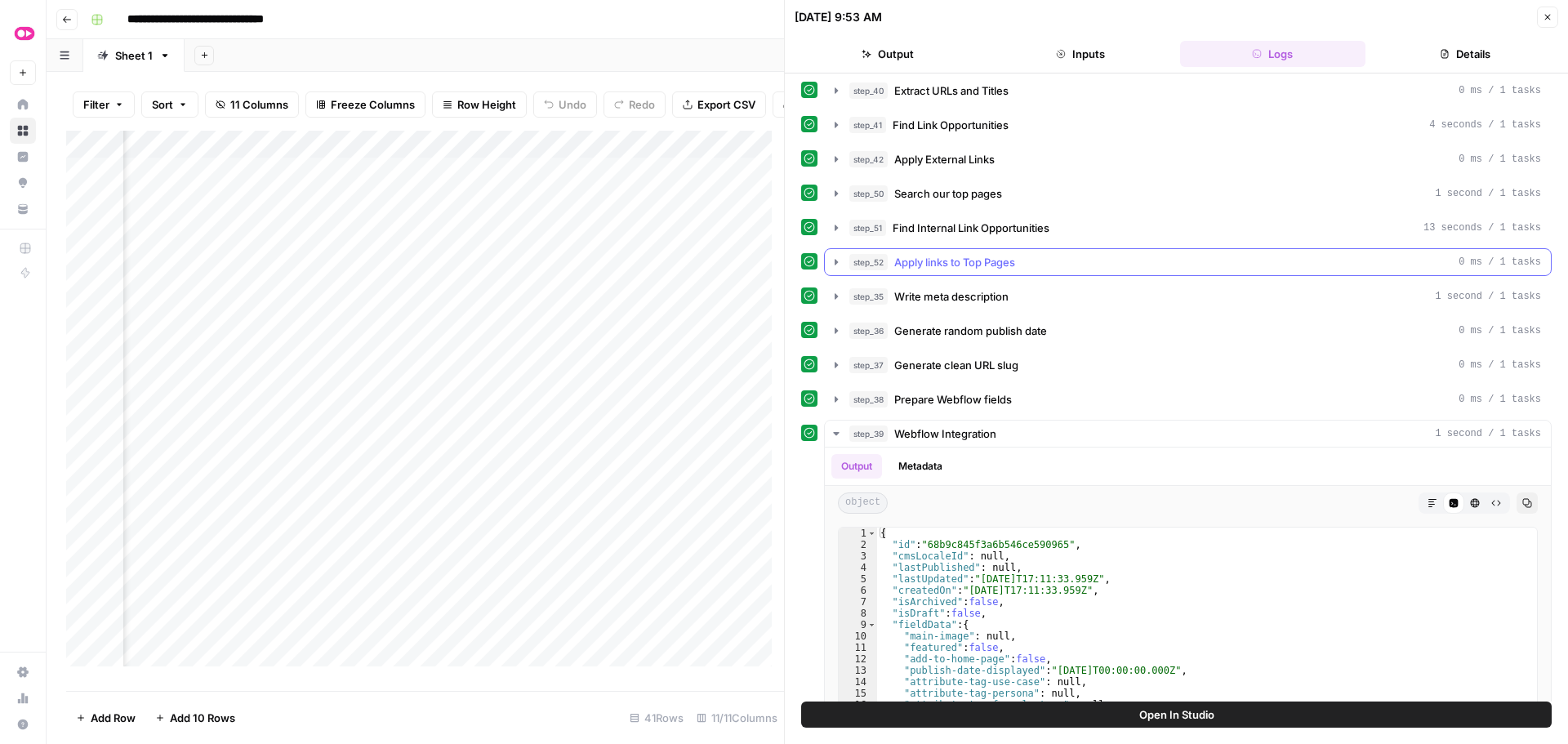
click at [833, 259] on icon "button" at bounding box center [836, 262] width 13 height 13
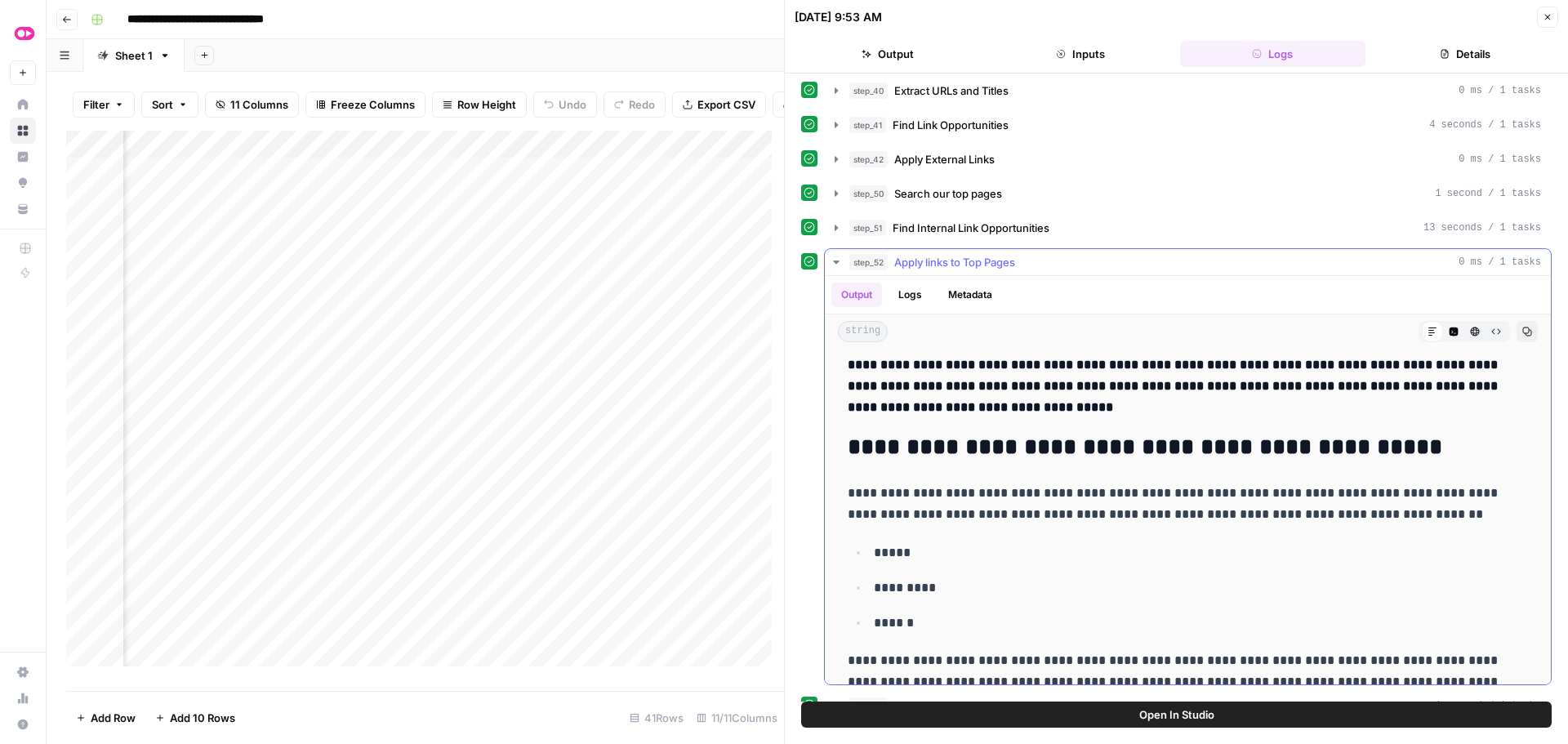
scroll to position [0, 0]
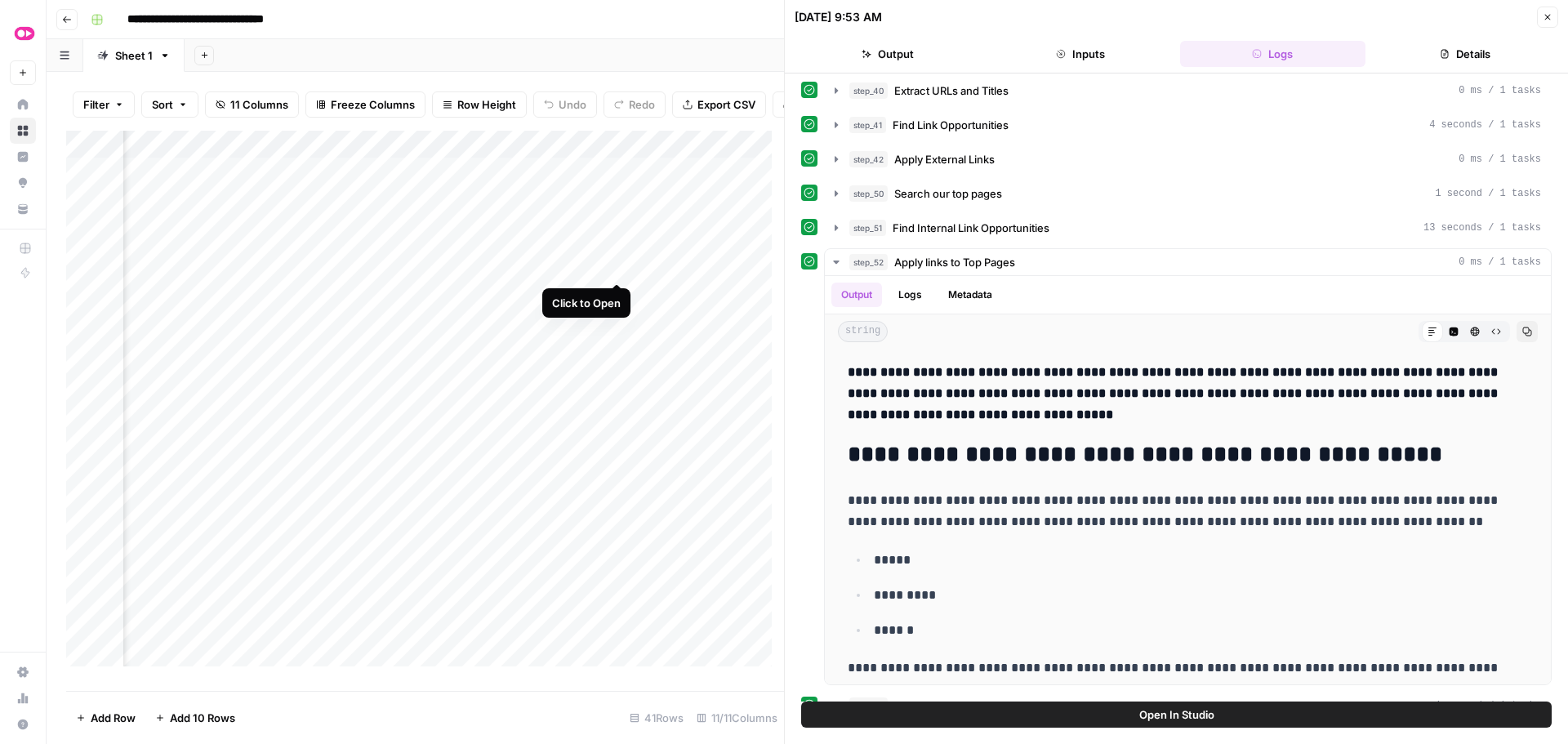
click at [614, 265] on div "Add Column" at bounding box center [425, 404] width 718 height 548
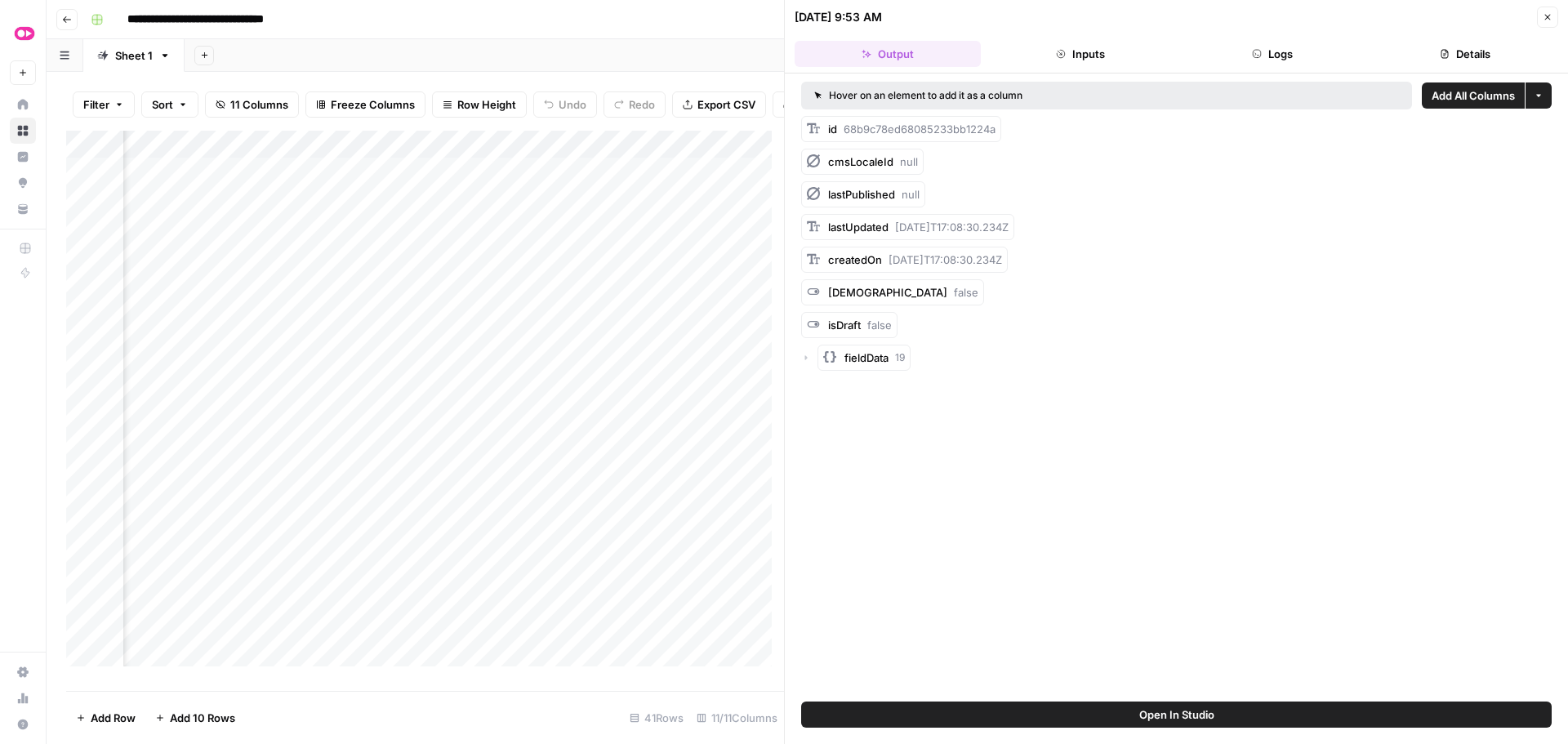
click at [1265, 49] on button "Logs" at bounding box center [1273, 54] width 186 height 26
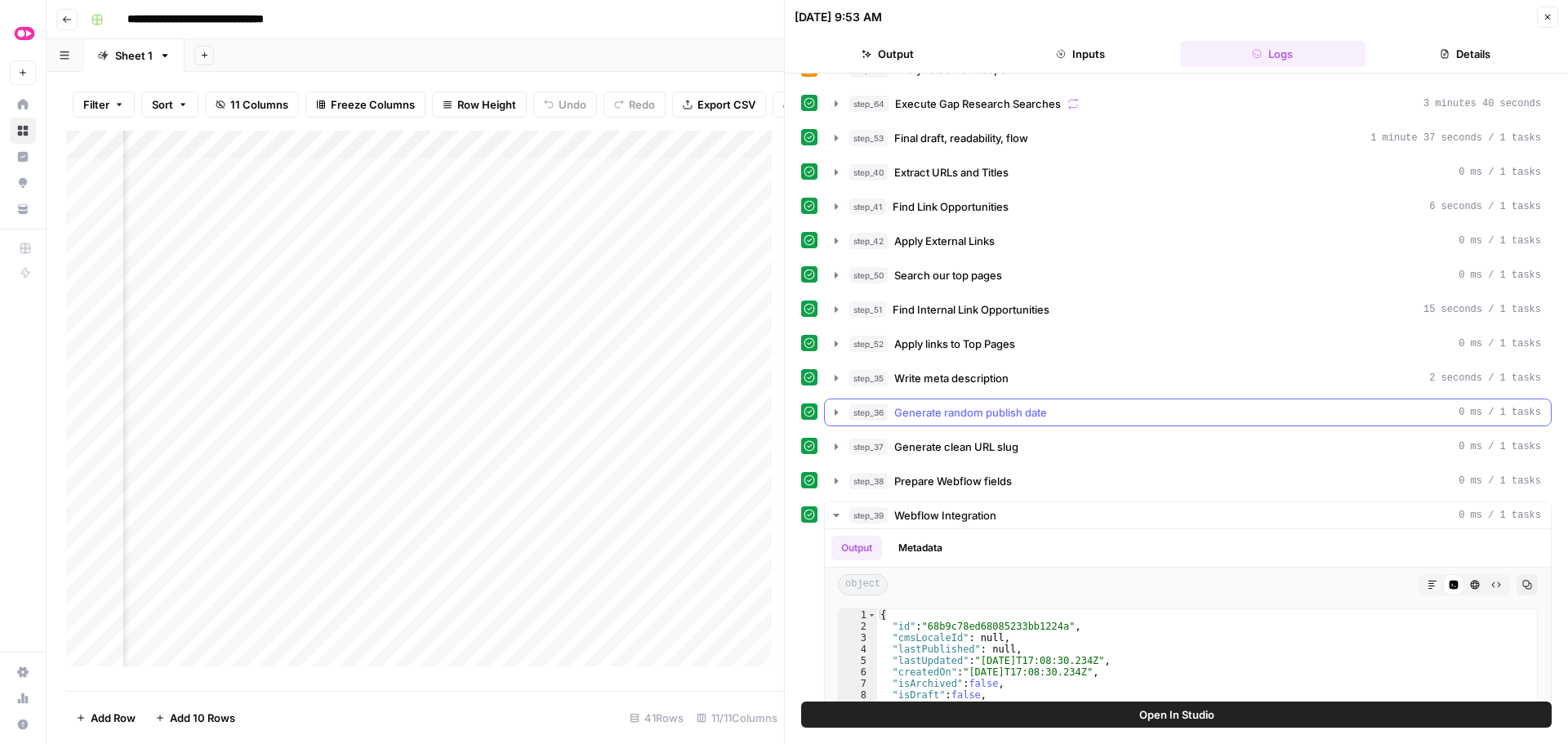
scroll to position [571, 0]
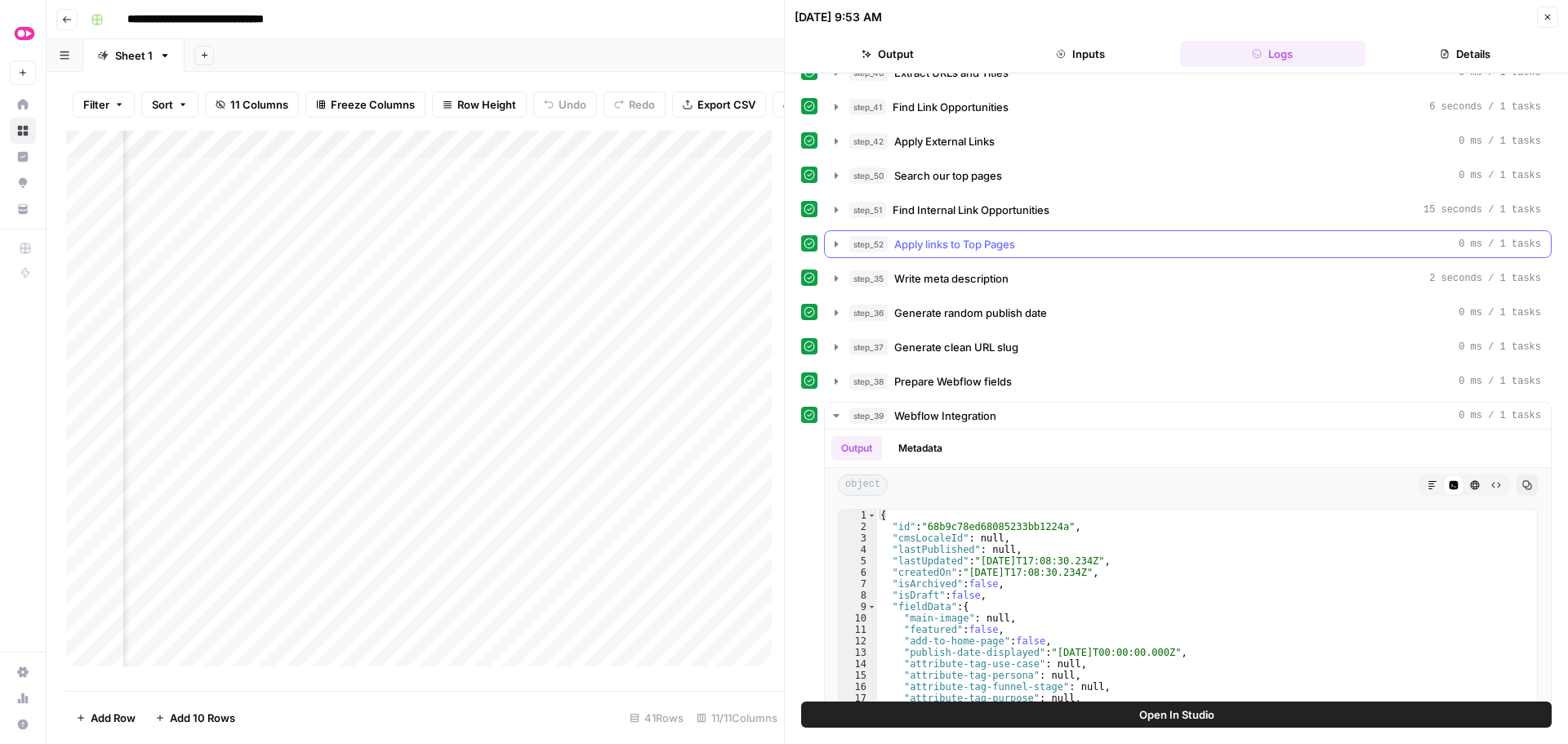
click at [835, 243] on icon "button" at bounding box center [836, 244] width 3 height 6
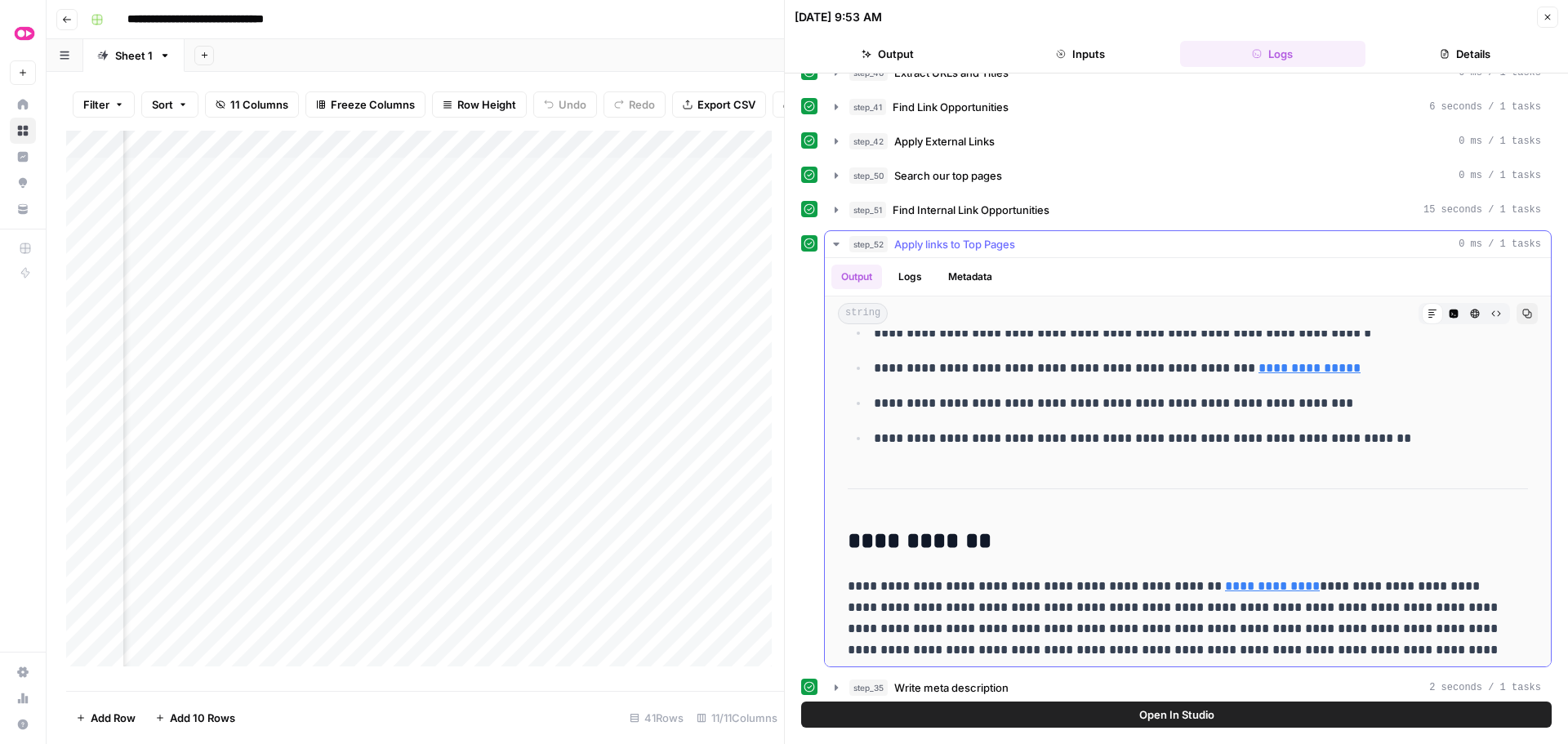
scroll to position [7007, 0]
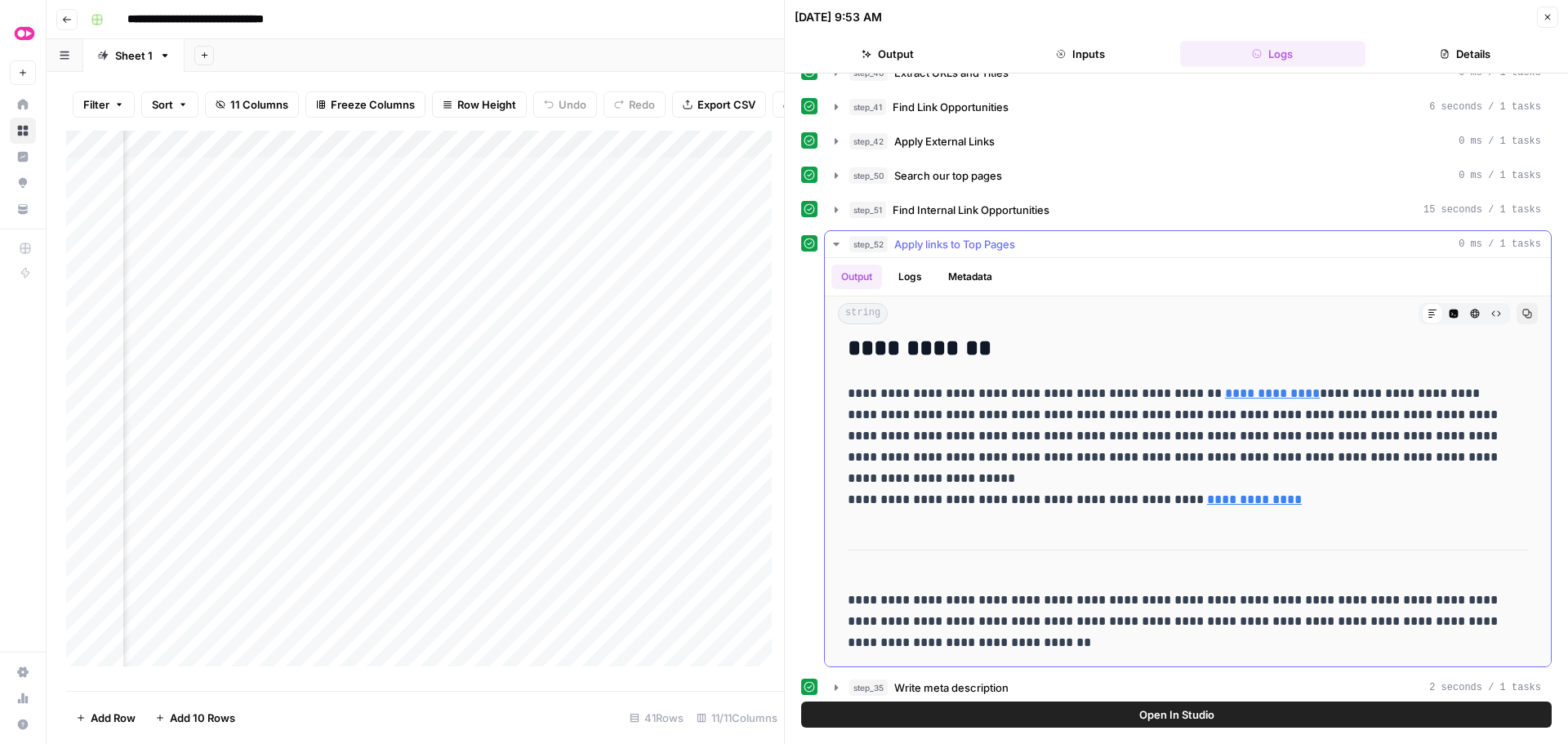
drag, startPoint x: 846, startPoint y: 354, endPoint x: 990, endPoint y: 642, distance: 322.0
copy div "**********"
click at [944, 392] on p "**********" at bounding box center [1175, 446] width 656 height 127
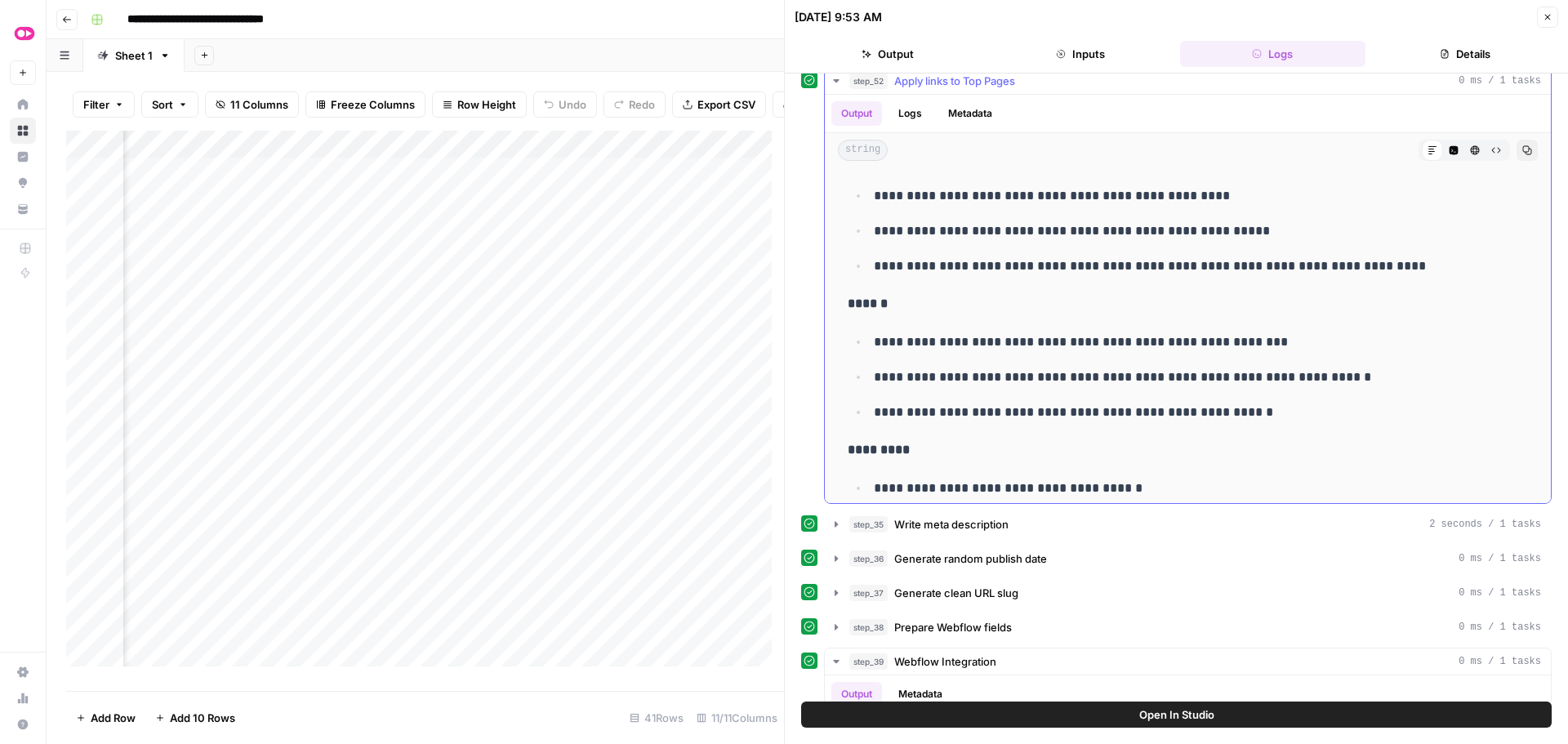
scroll to position [2762, 0]
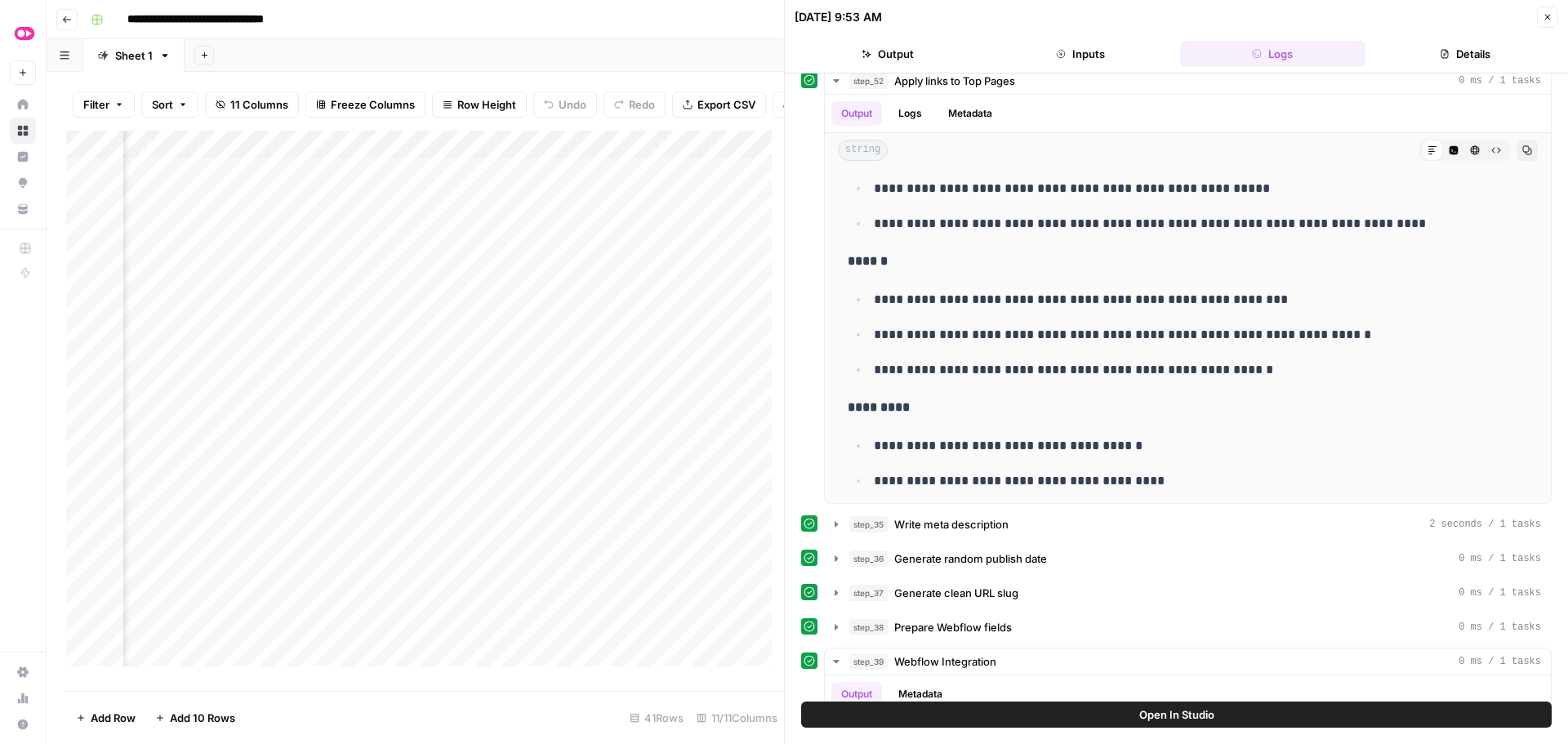
click at [558, 213] on div "Add Column" at bounding box center [425, 404] width 718 height 548
click at [614, 210] on div "Add Column" at bounding box center [425, 404] width 718 height 548
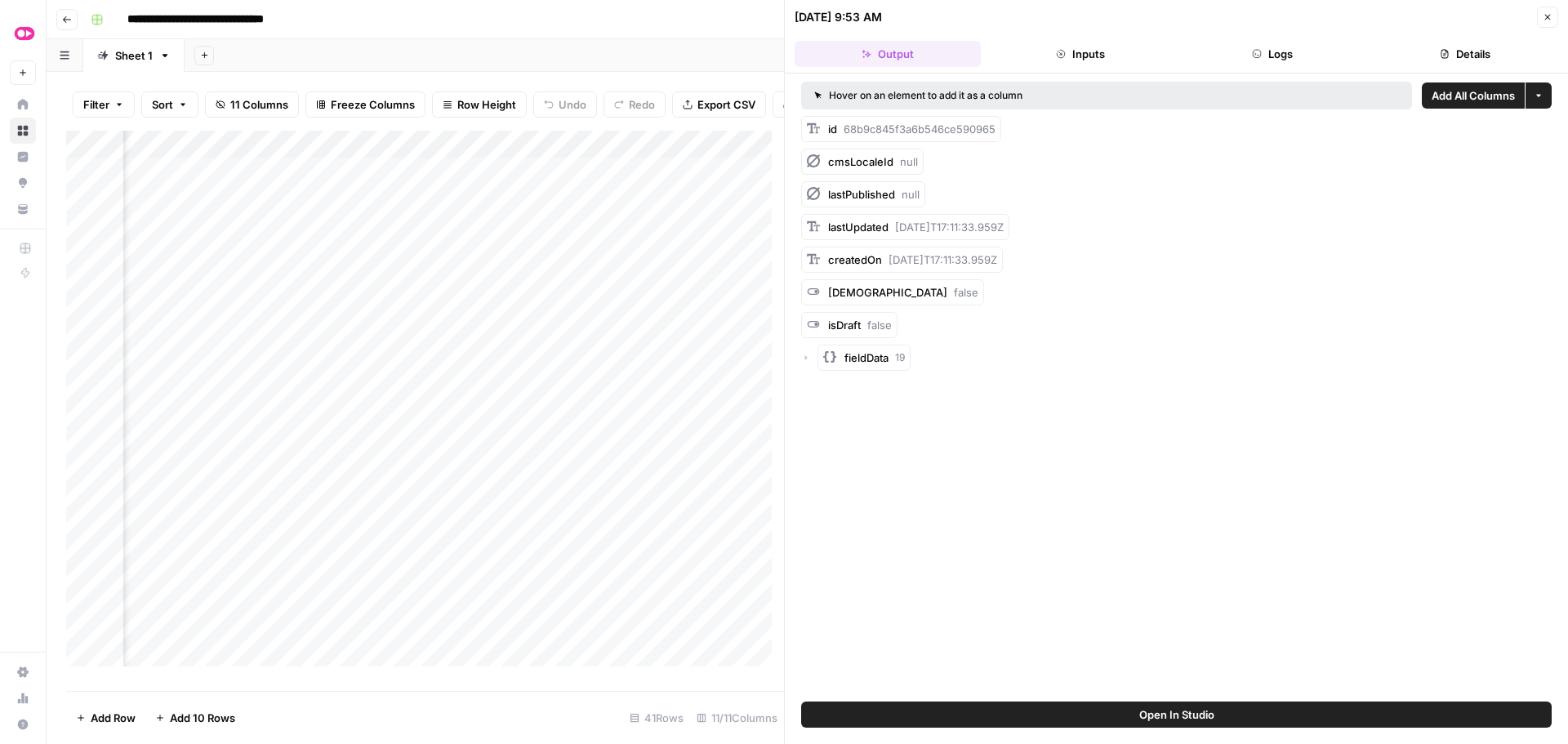
click at [1281, 52] on button "Logs" at bounding box center [1273, 54] width 186 height 26
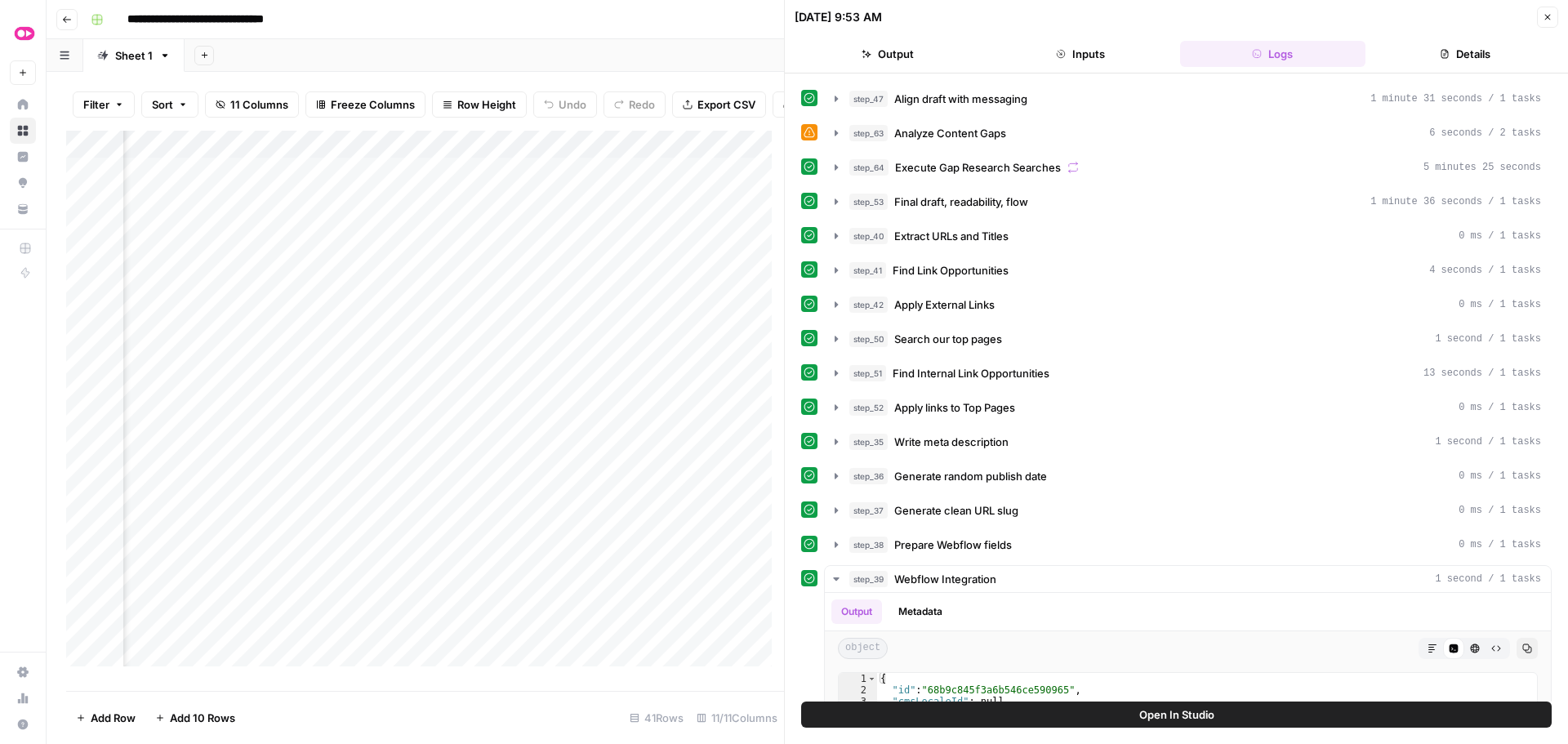
scroll to position [490, 0]
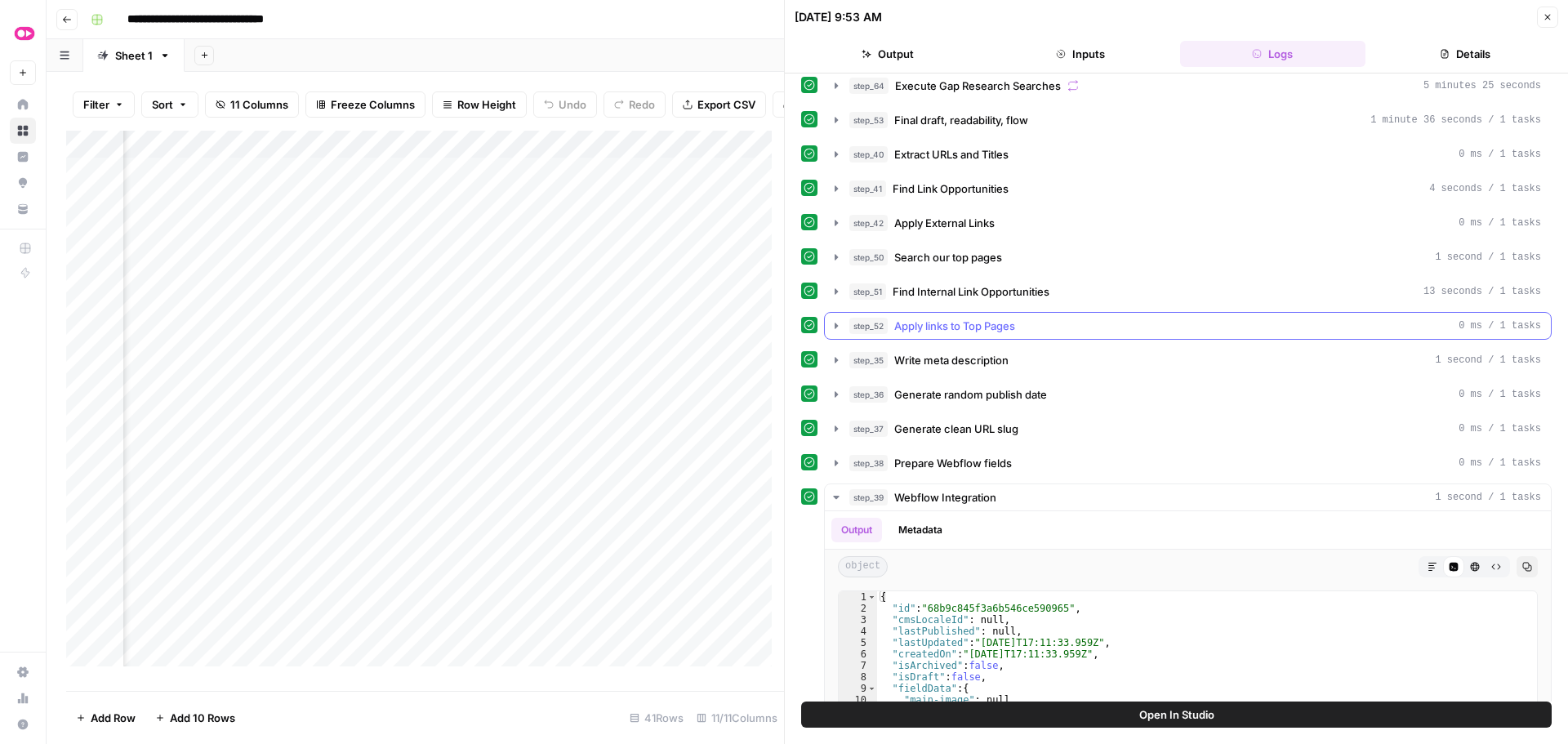
click at [837, 324] on icon "button" at bounding box center [836, 326] width 13 height 13
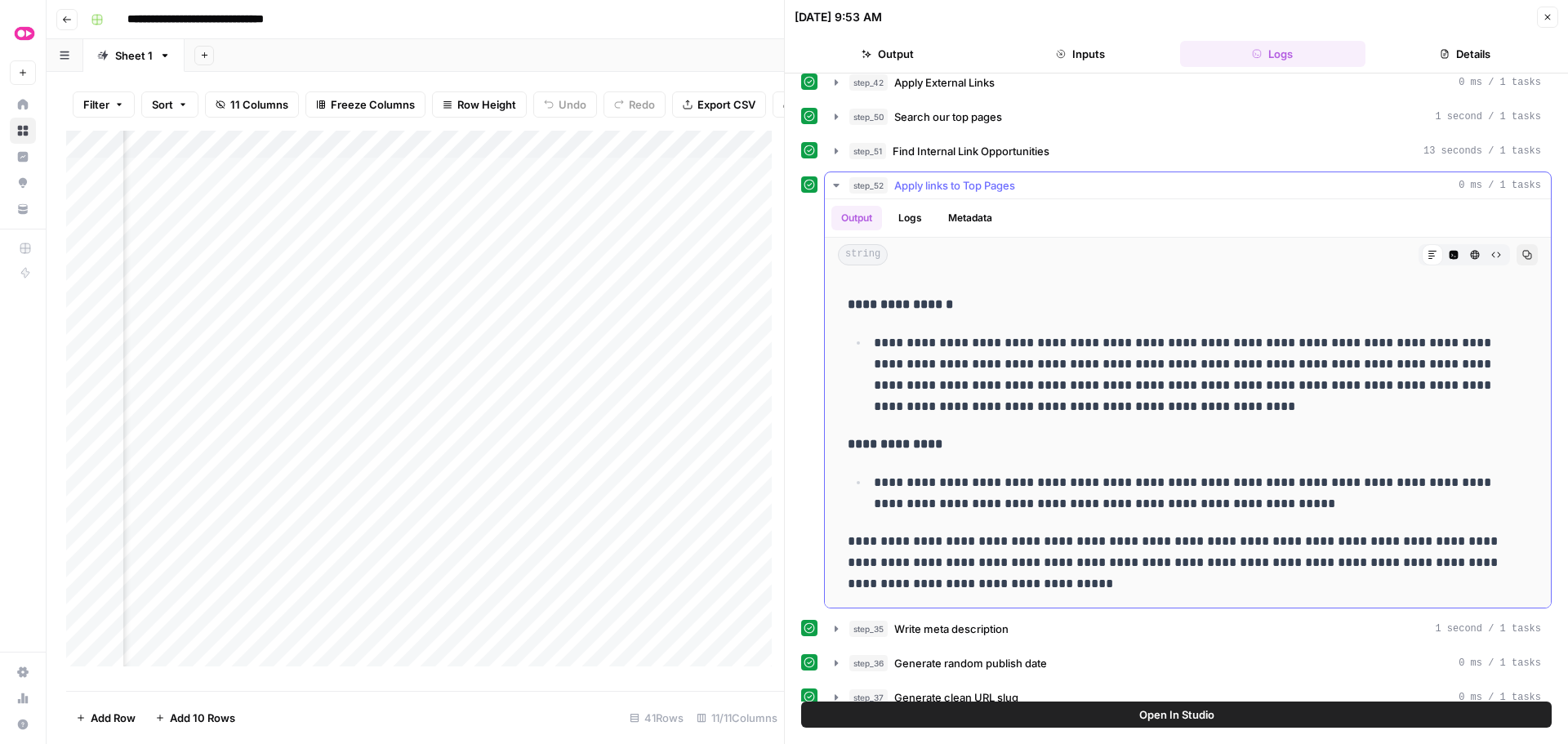
scroll to position [734, 0]
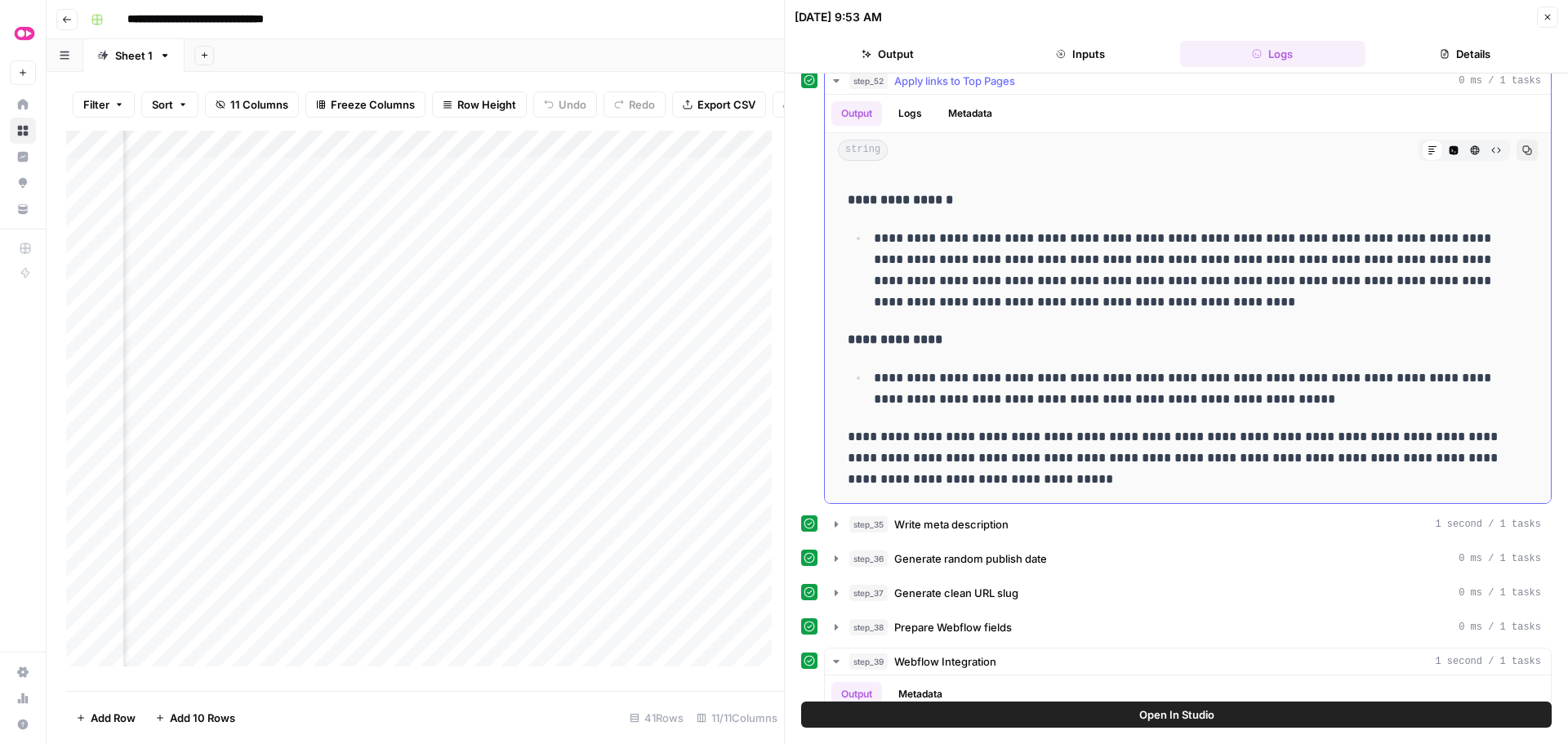
drag, startPoint x: 873, startPoint y: 443, endPoint x: 1092, endPoint y: 465, distance: 220.1
copy div "**********"
click at [549, 293] on div "Add Column" at bounding box center [425, 404] width 718 height 548
click at [1545, 16] on icon "button" at bounding box center [1547, 17] width 10 height 10
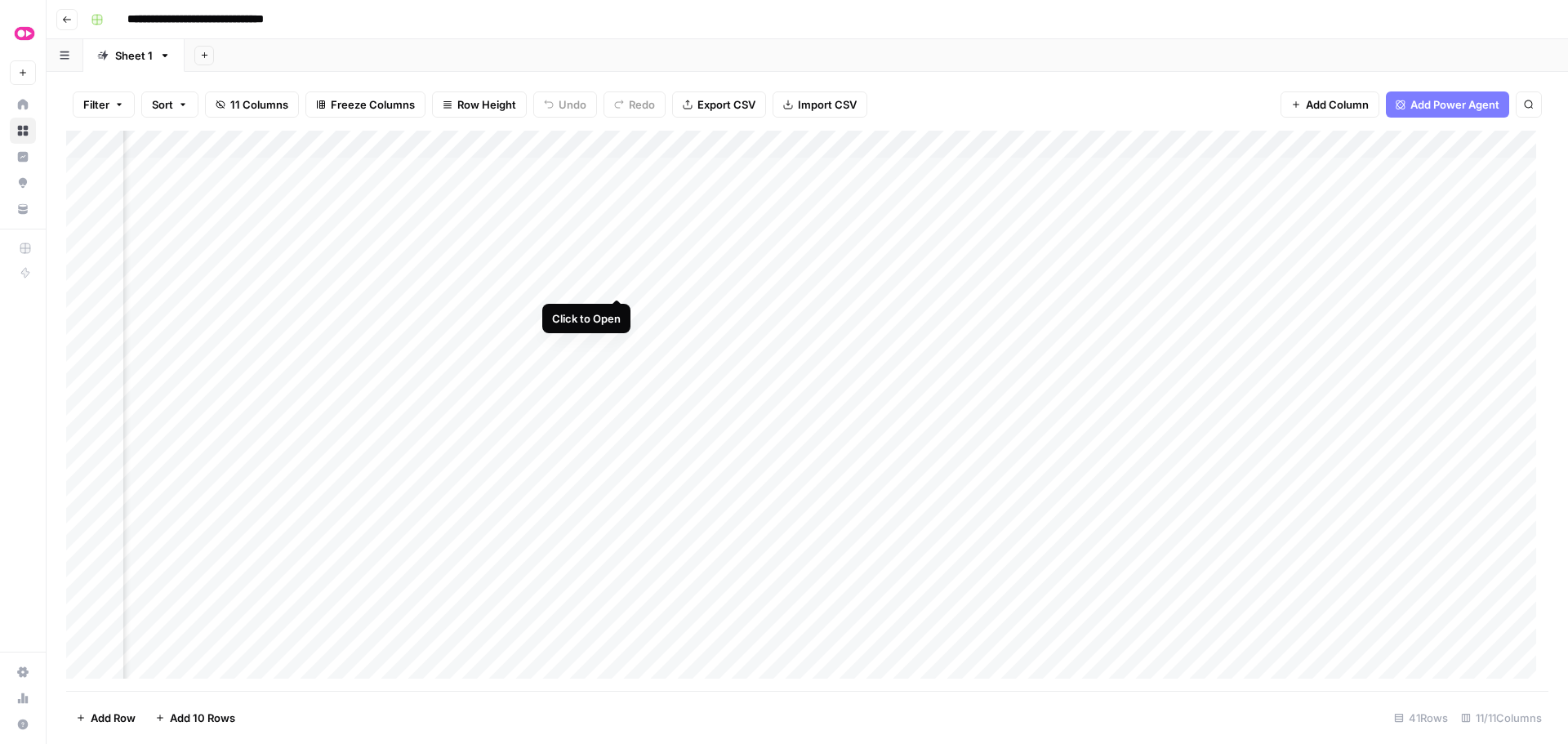
click at [617, 281] on div "Add Column" at bounding box center [807, 410] width 1482 height 560
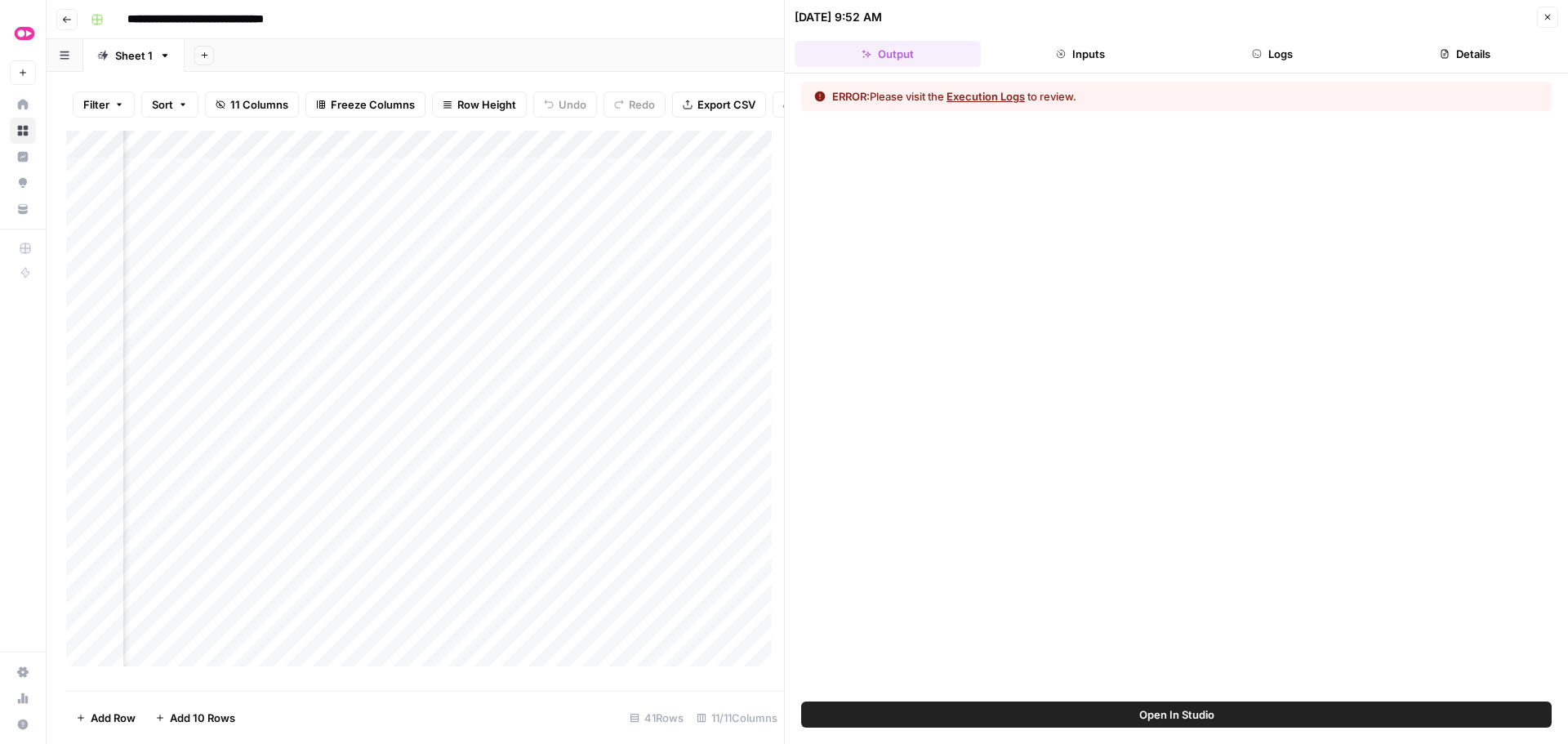
click at [1248, 57] on button "Logs" at bounding box center [1273, 54] width 186 height 26
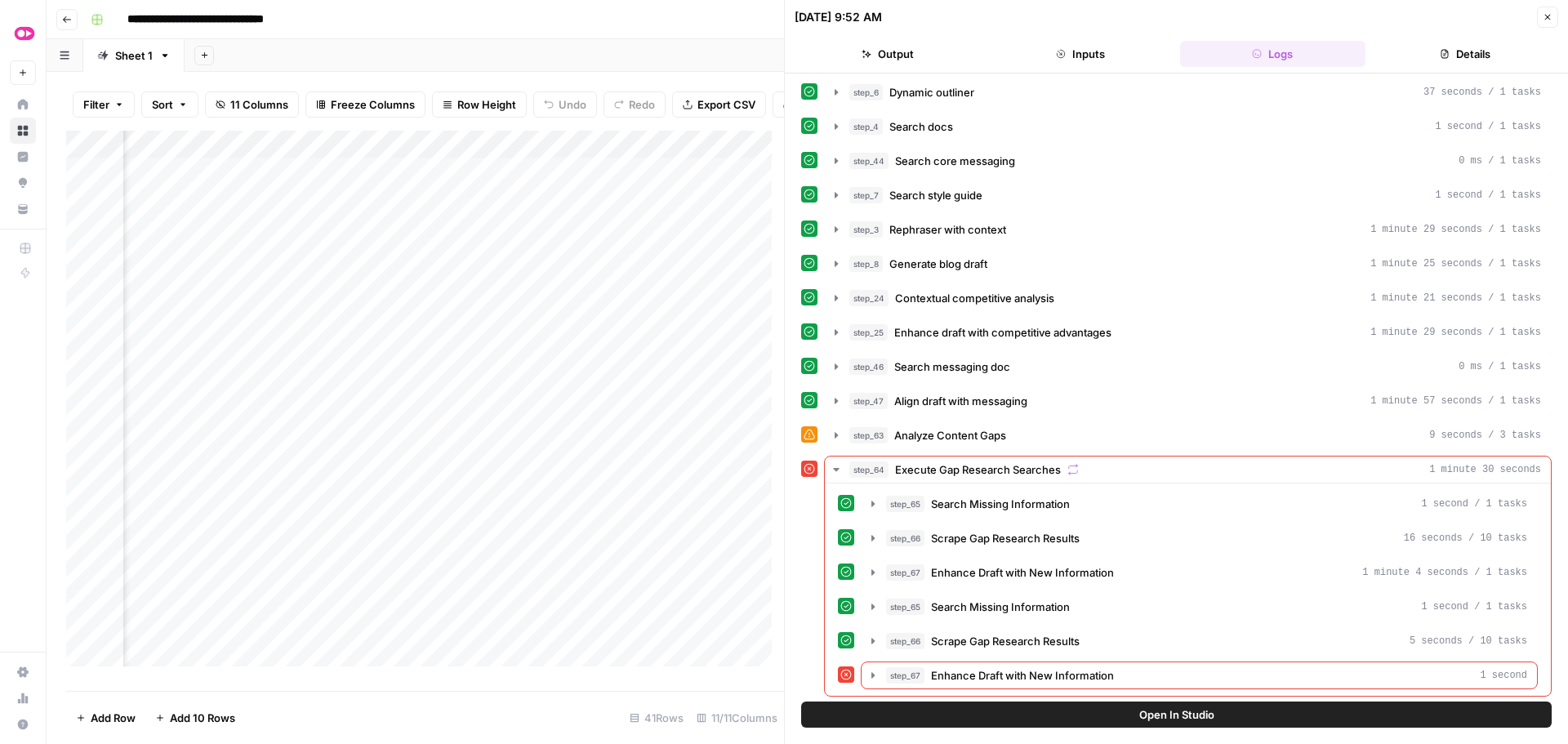
scroll to position [109, 0]
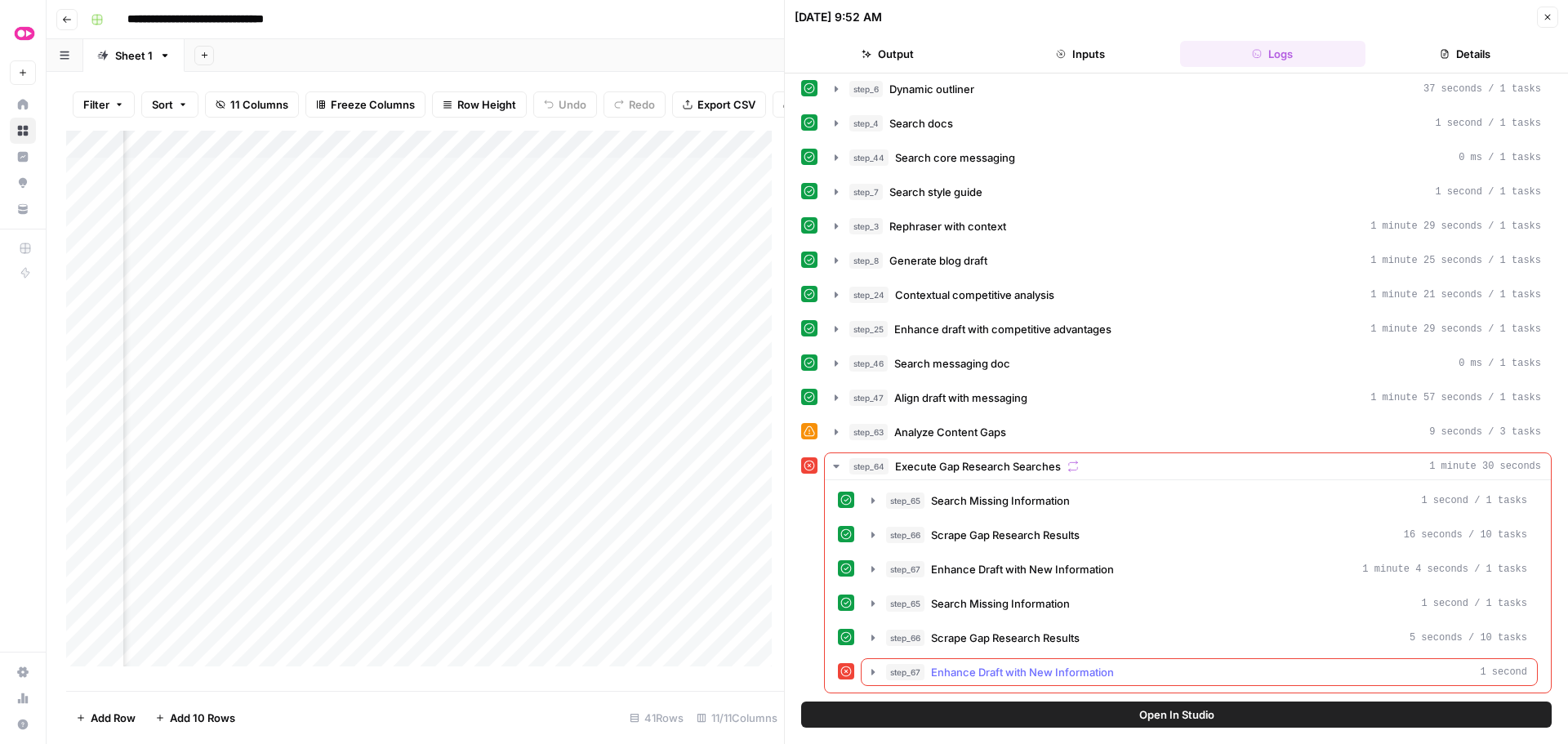
click at [870, 671] on icon "button" at bounding box center [873, 672] width 13 height 13
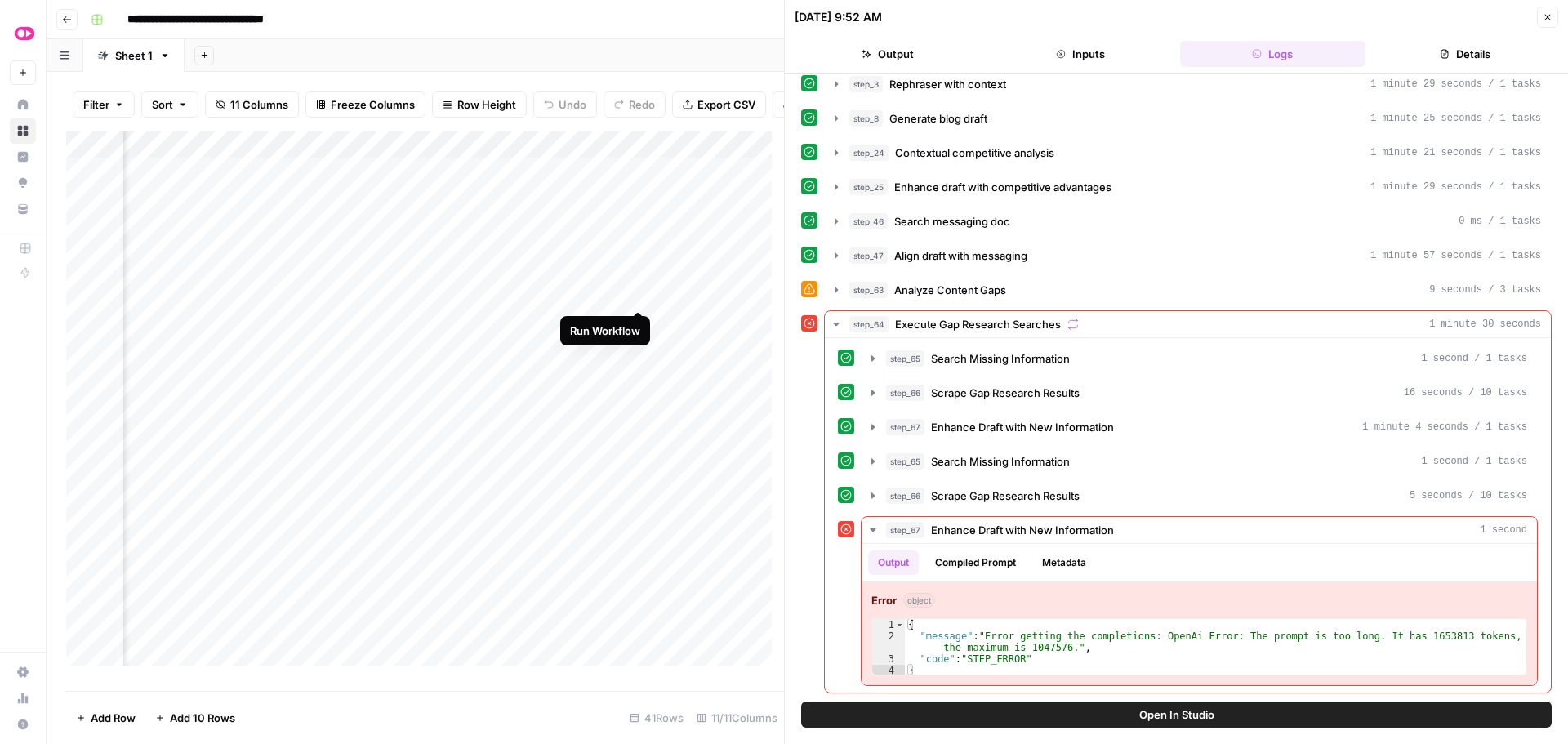
click at [641, 294] on div "Add Column" at bounding box center [425, 404] width 718 height 548
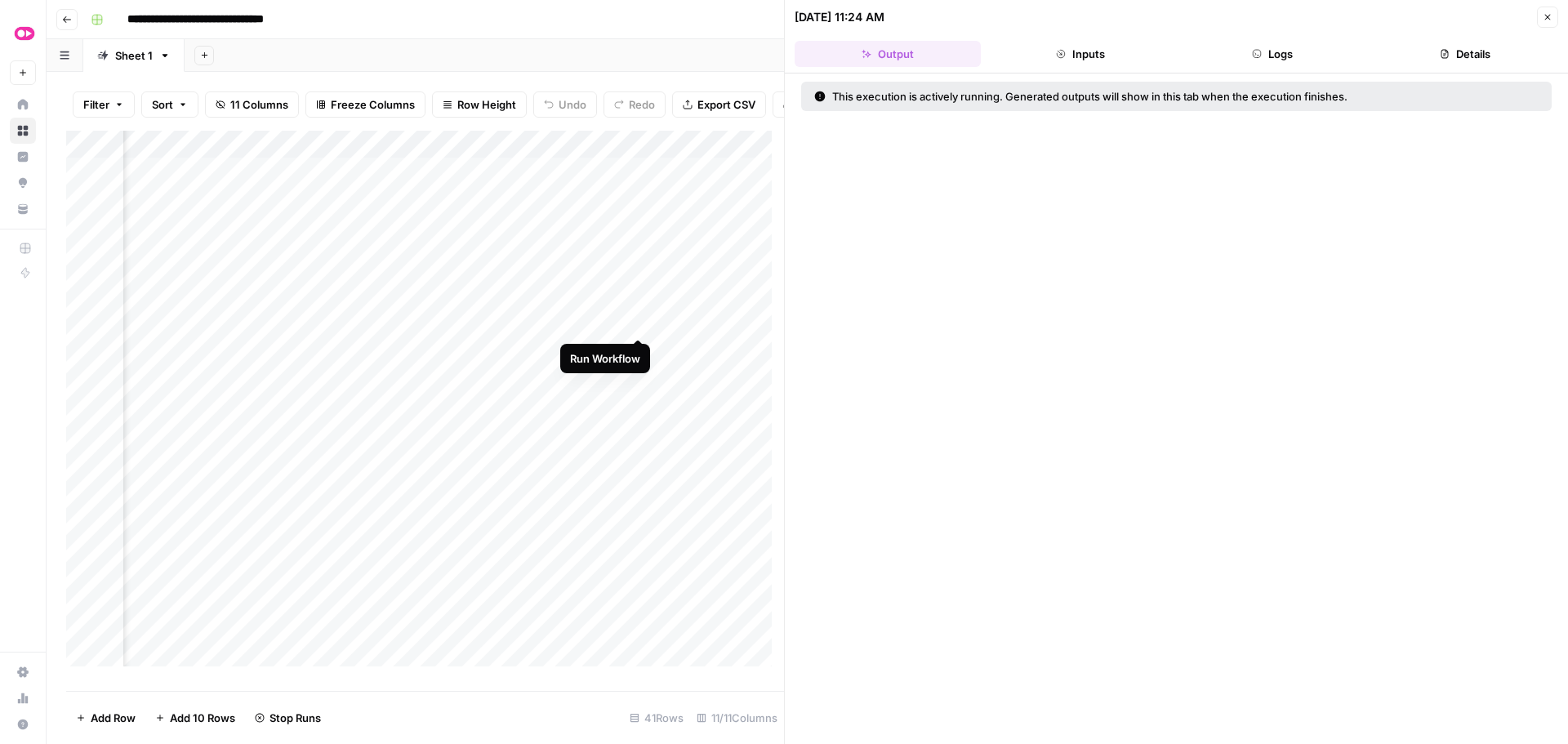
click at [635, 320] on div "Add Column" at bounding box center [425, 404] width 718 height 548
click at [350, 350] on div "Add Column" at bounding box center [425, 404] width 718 height 548
click at [638, 348] on div "Add Column" at bounding box center [425, 404] width 718 height 548
click at [635, 375] on div "Add Column" at bounding box center [425, 404] width 718 height 548
click at [639, 409] on div "Add Column" at bounding box center [425, 404] width 718 height 548
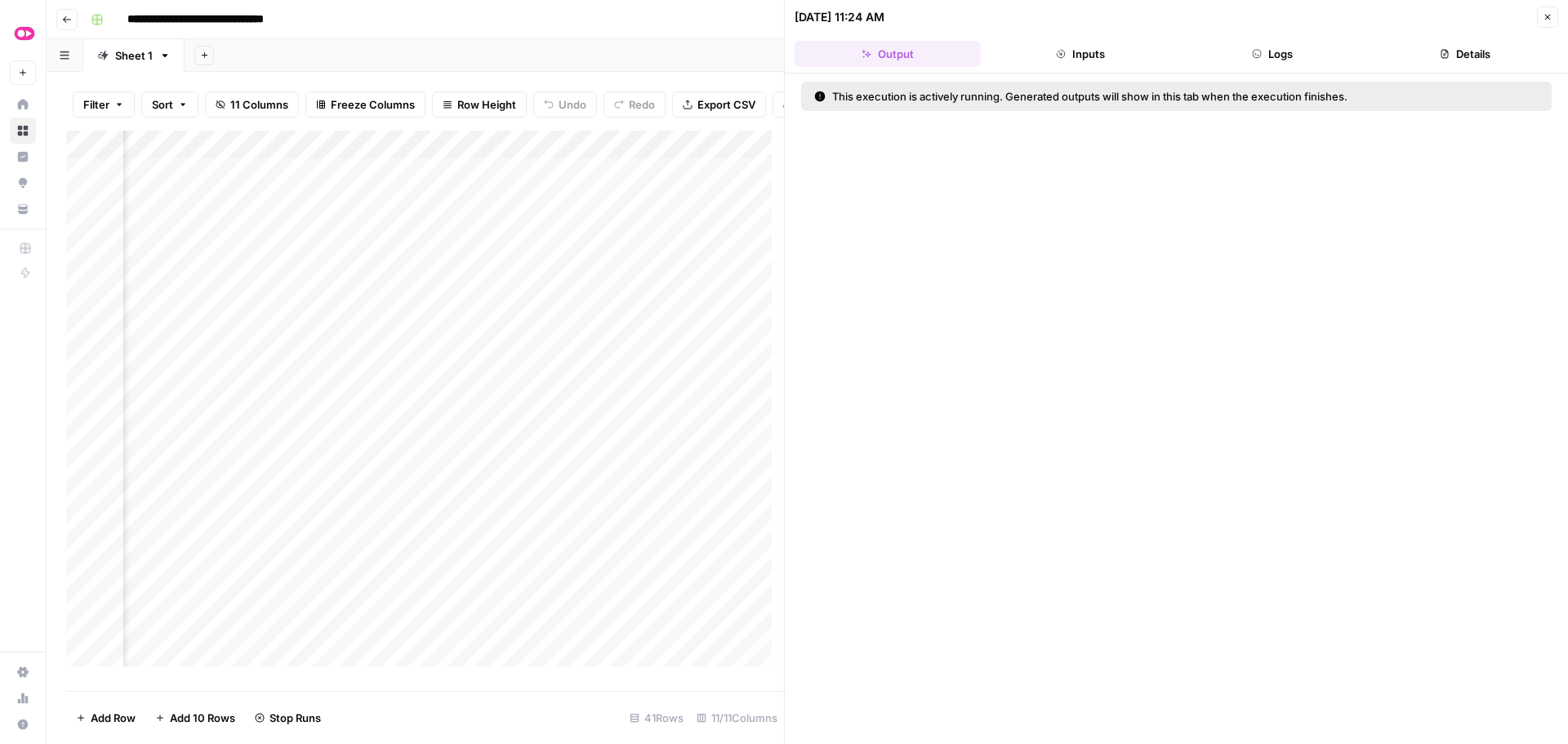
click at [1549, 18] on icon "button" at bounding box center [1547, 17] width 10 height 10
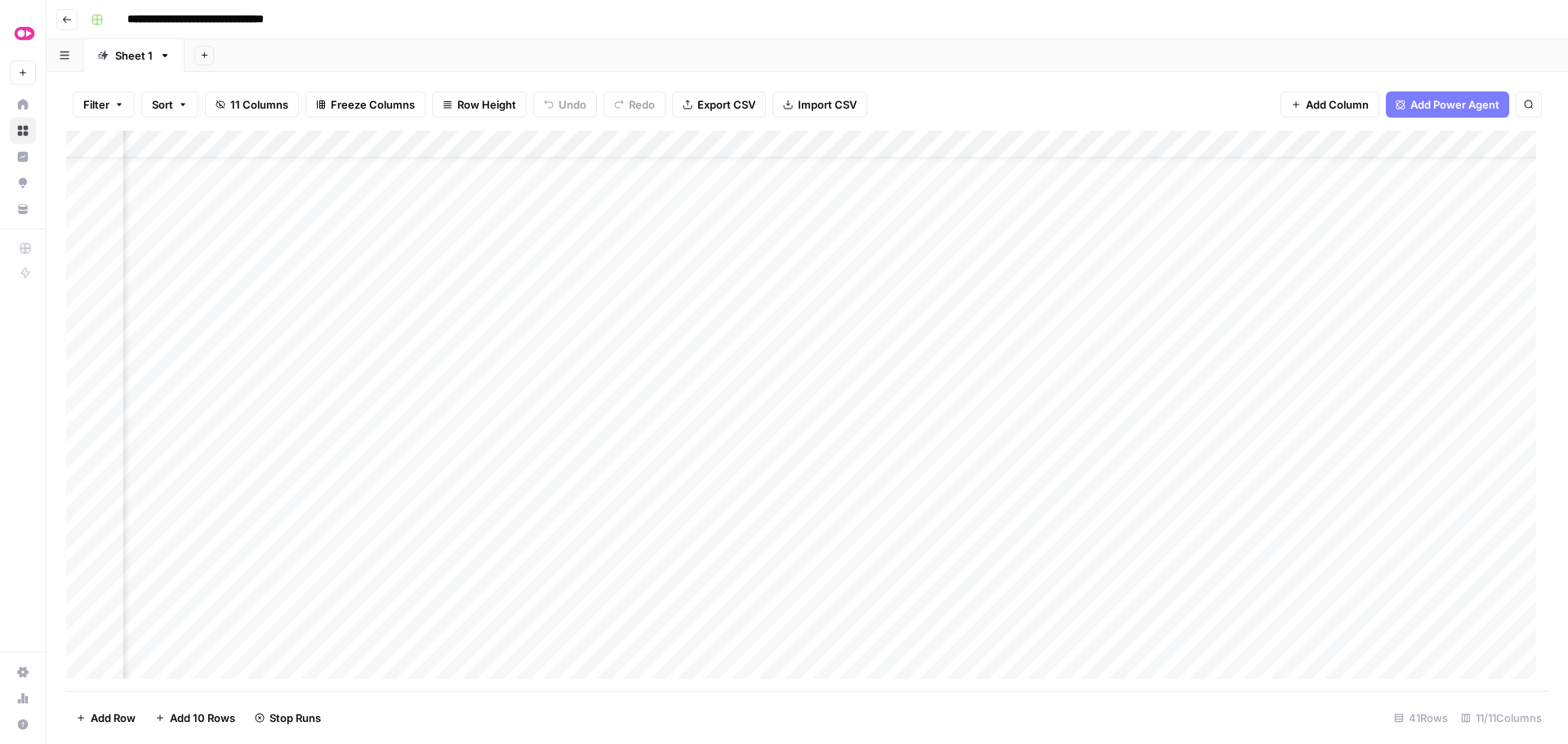
scroll to position [0, 163]
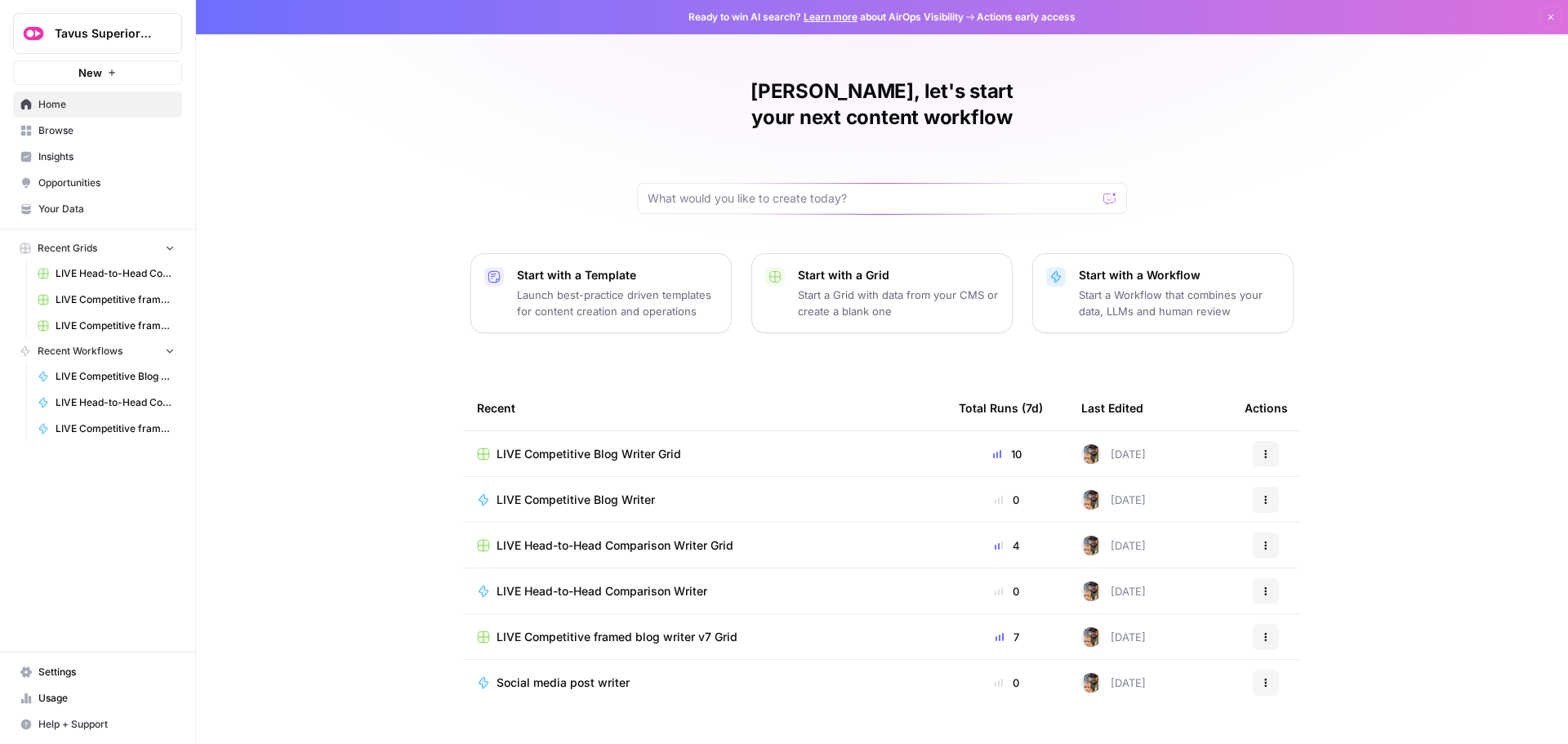
click at [616, 492] on span "LIVE Competitive Blog Writer" at bounding box center [575, 499] width 158 height 17
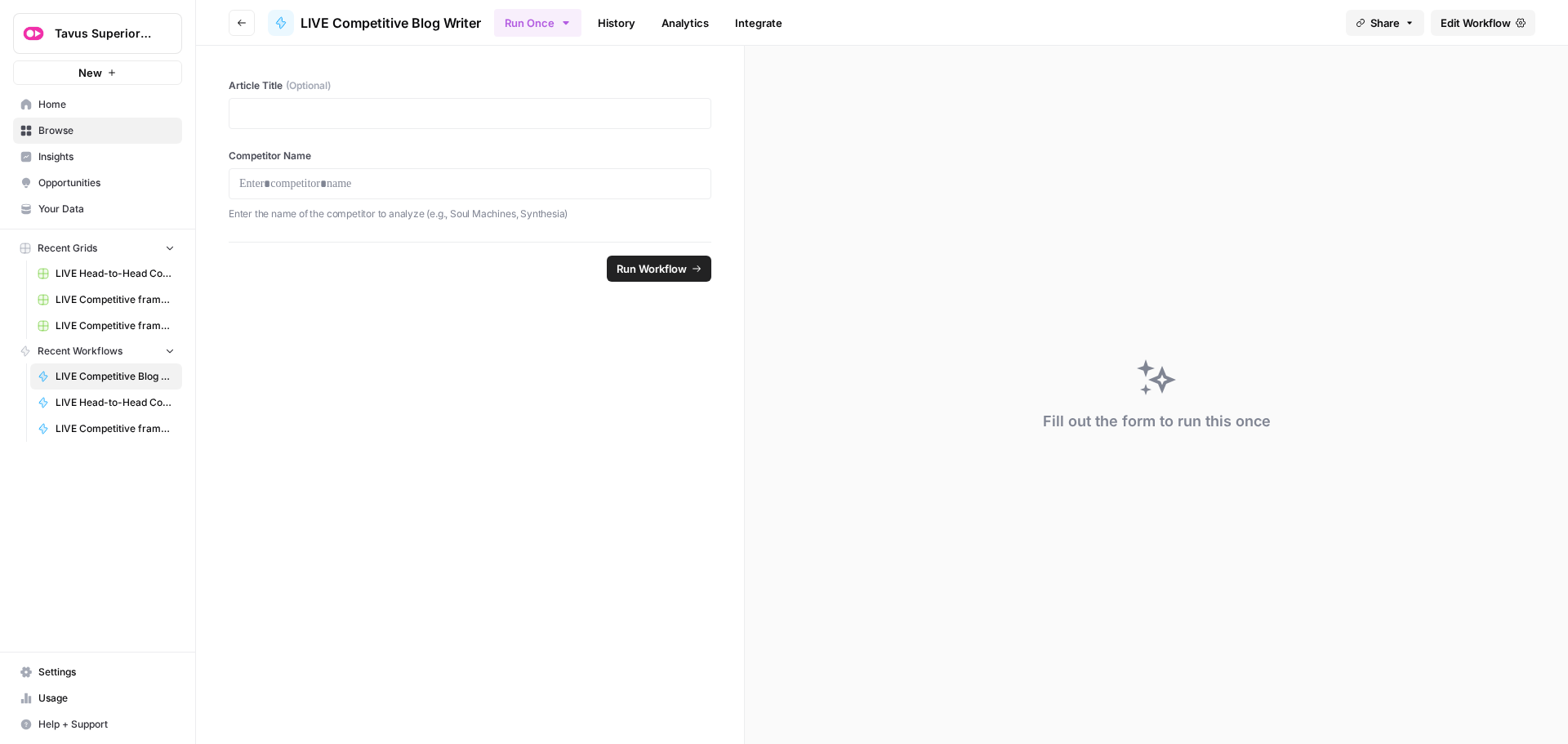
click at [1447, 21] on span "Edit Workflow" at bounding box center [1475, 23] width 70 height 17
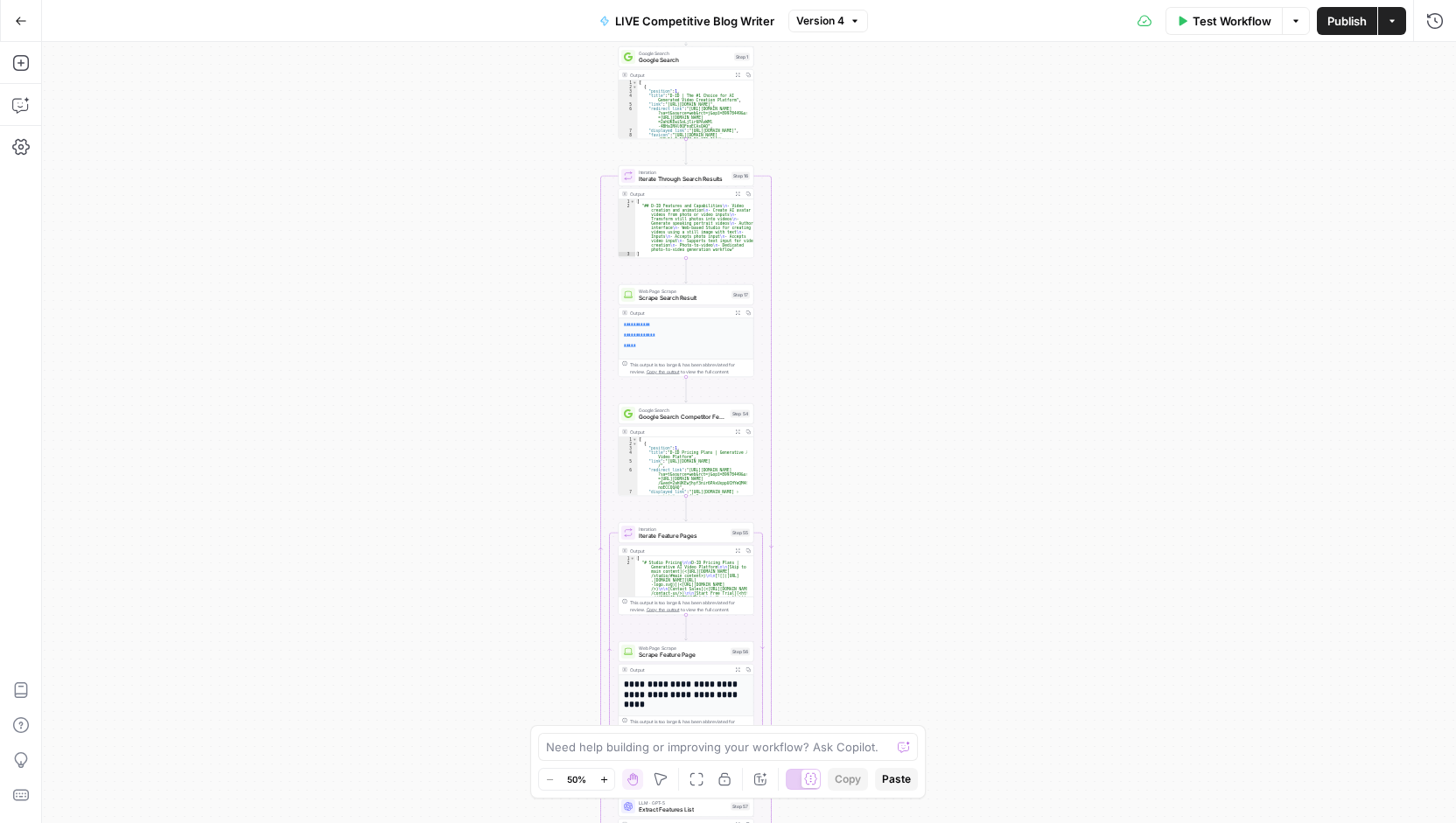
scroll to position [262, 0]
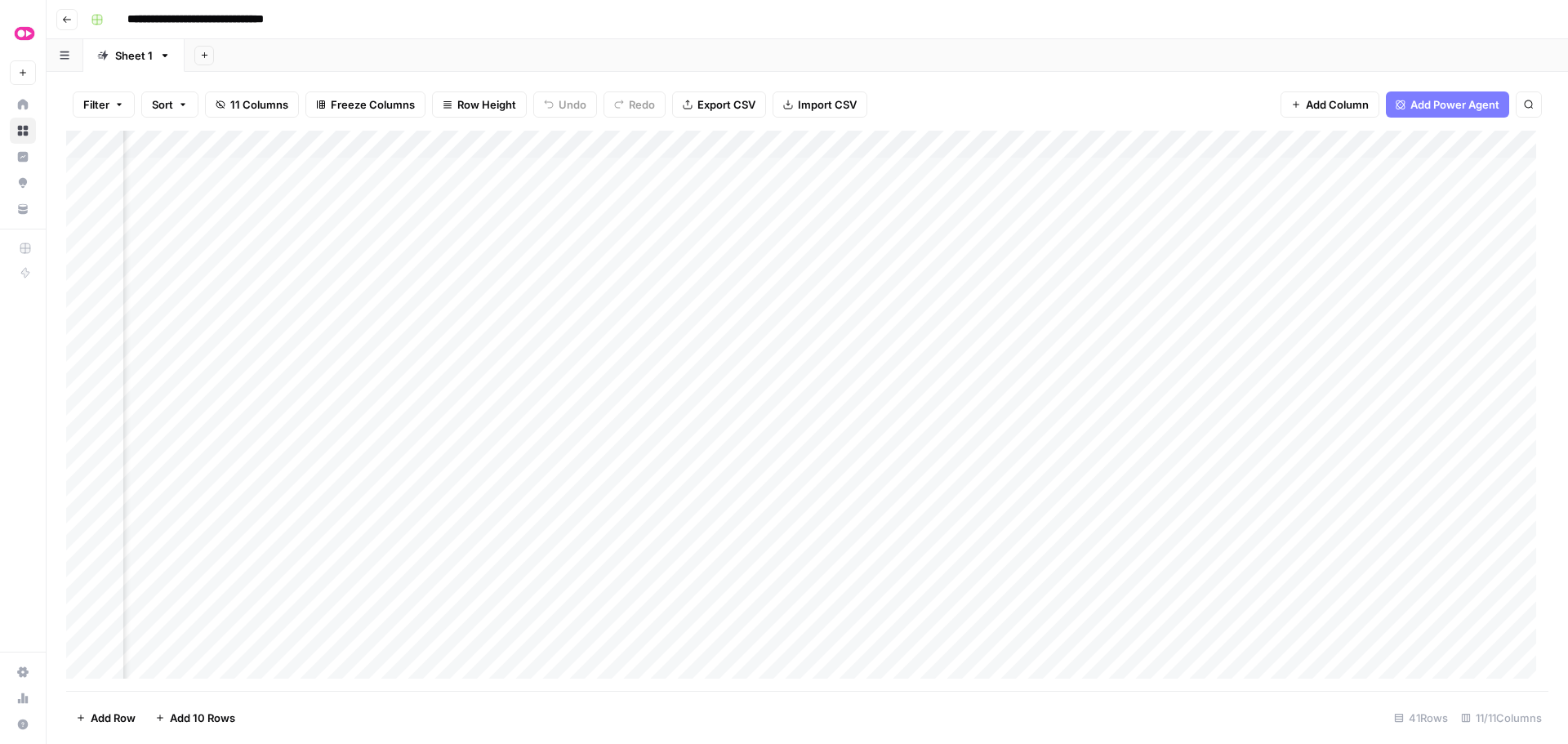
scroll to position [0, 163]
click at [617, 392] on div "Add Column" at bounding box center [807, 410] width 1482 height 560
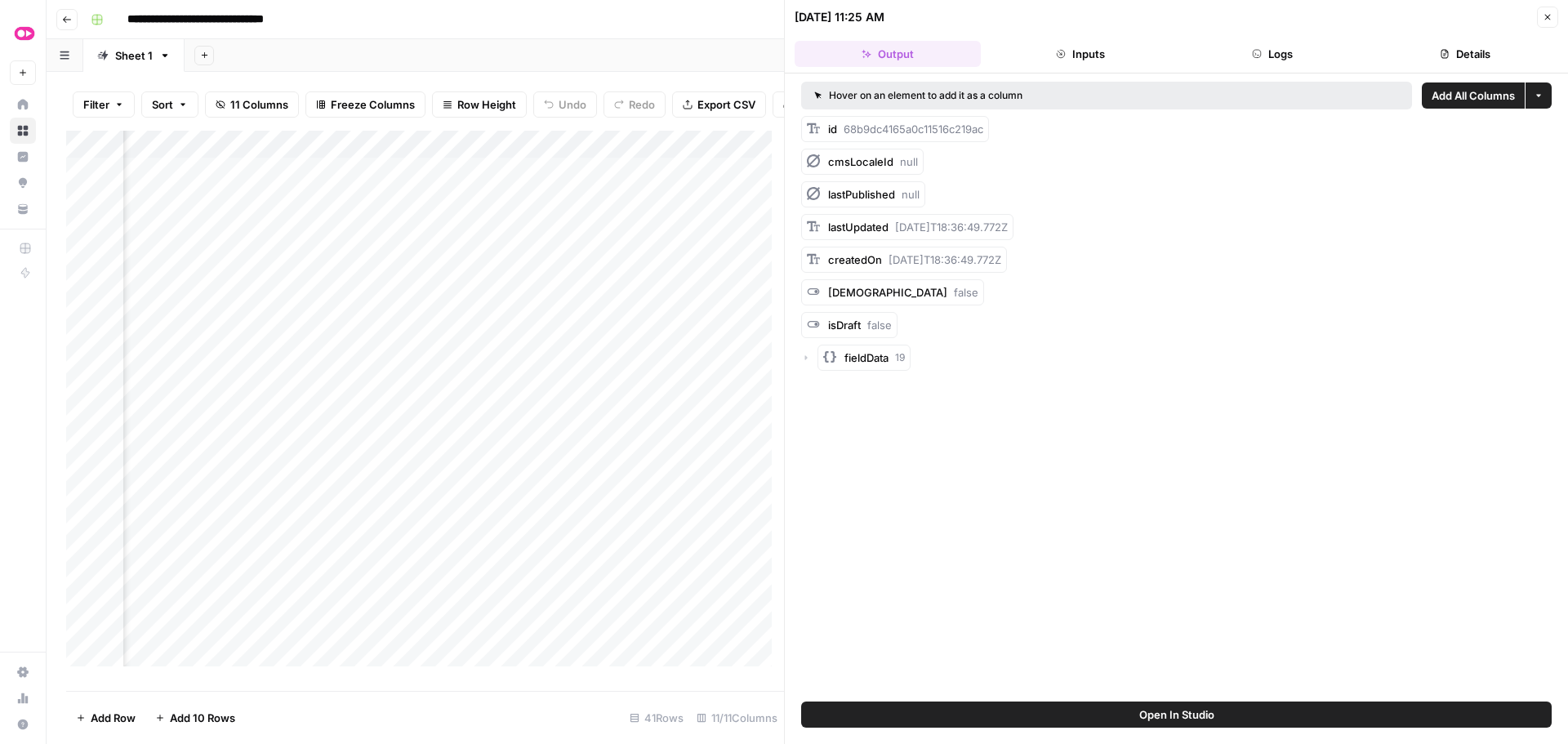
click at [1277, 63] on button "Logs" at bounding box center [1273, 54] width 186 height 26
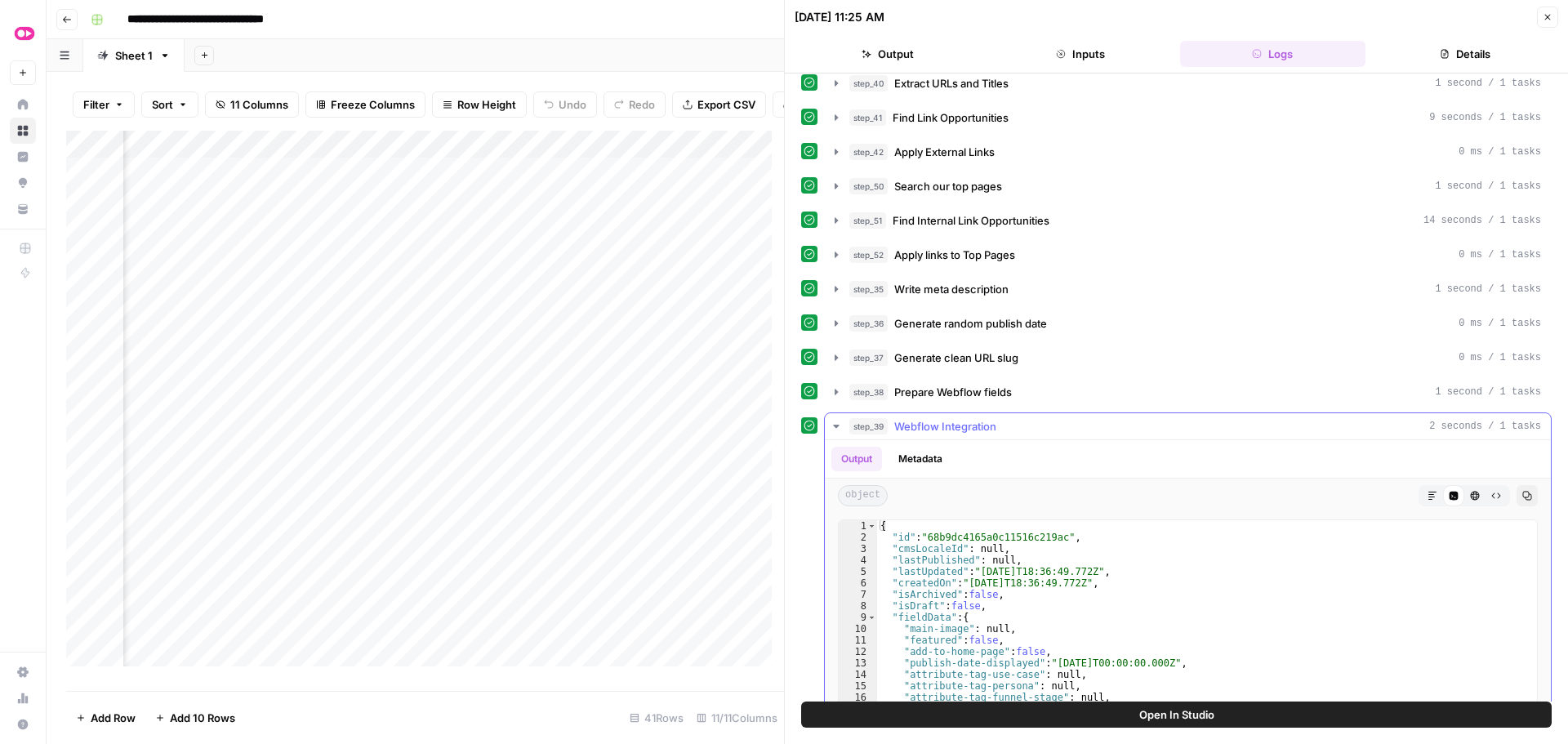
scroll to position [308, 0]
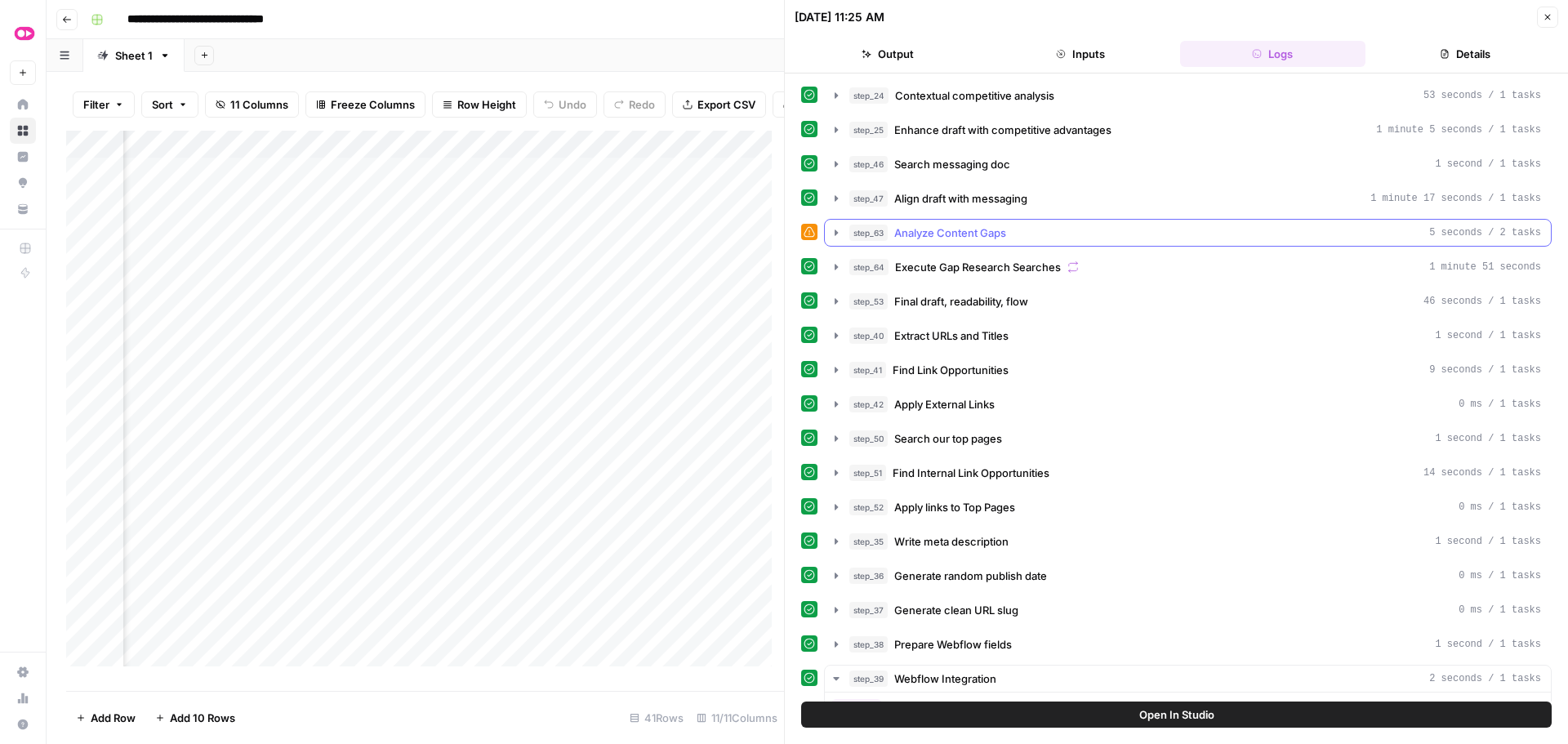
click at [839, 233] on icon "button" at bounding box center [836, 232] width 13 height 13
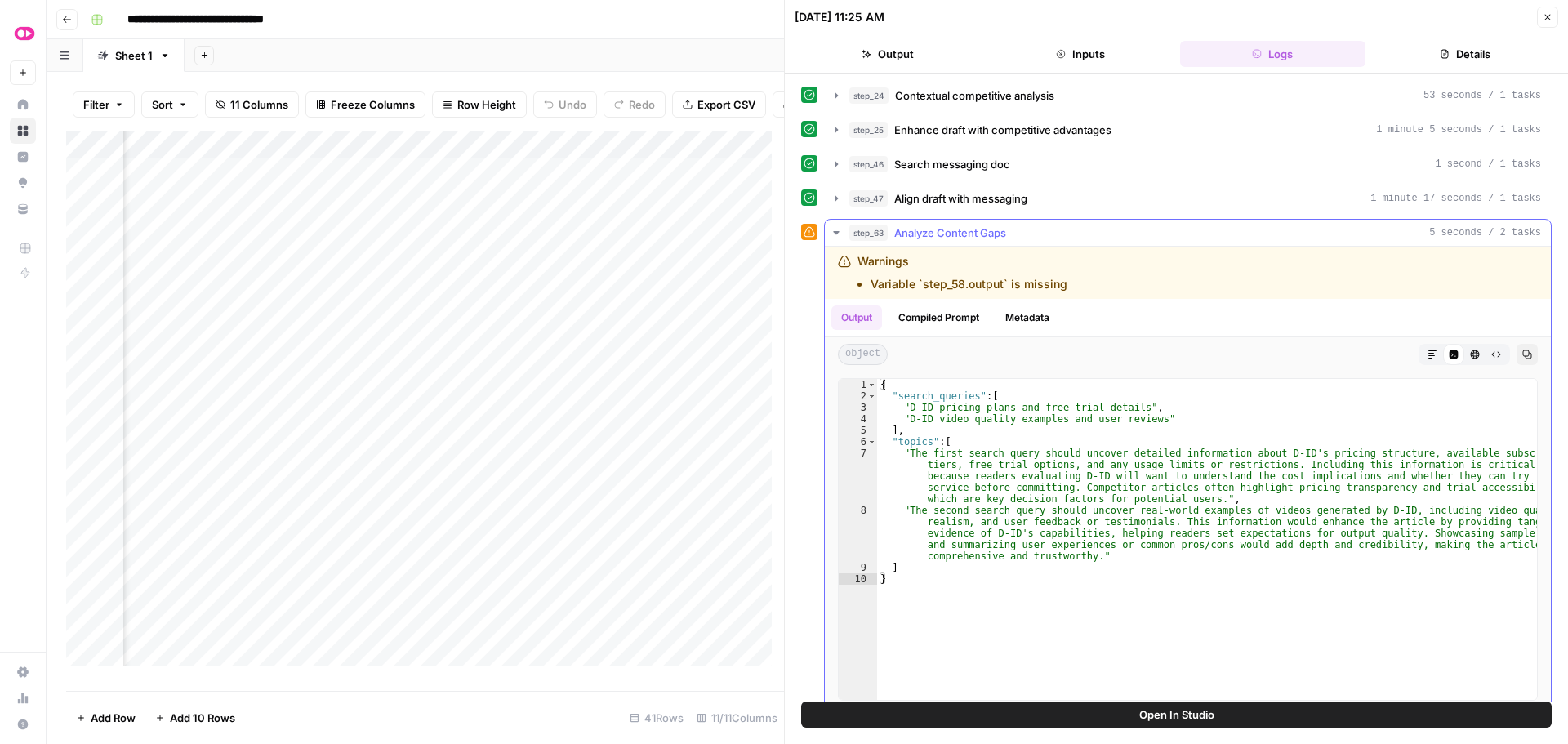
click at [839, 233] on icon "button" at bounding box center [836, 232] width 13 height 13
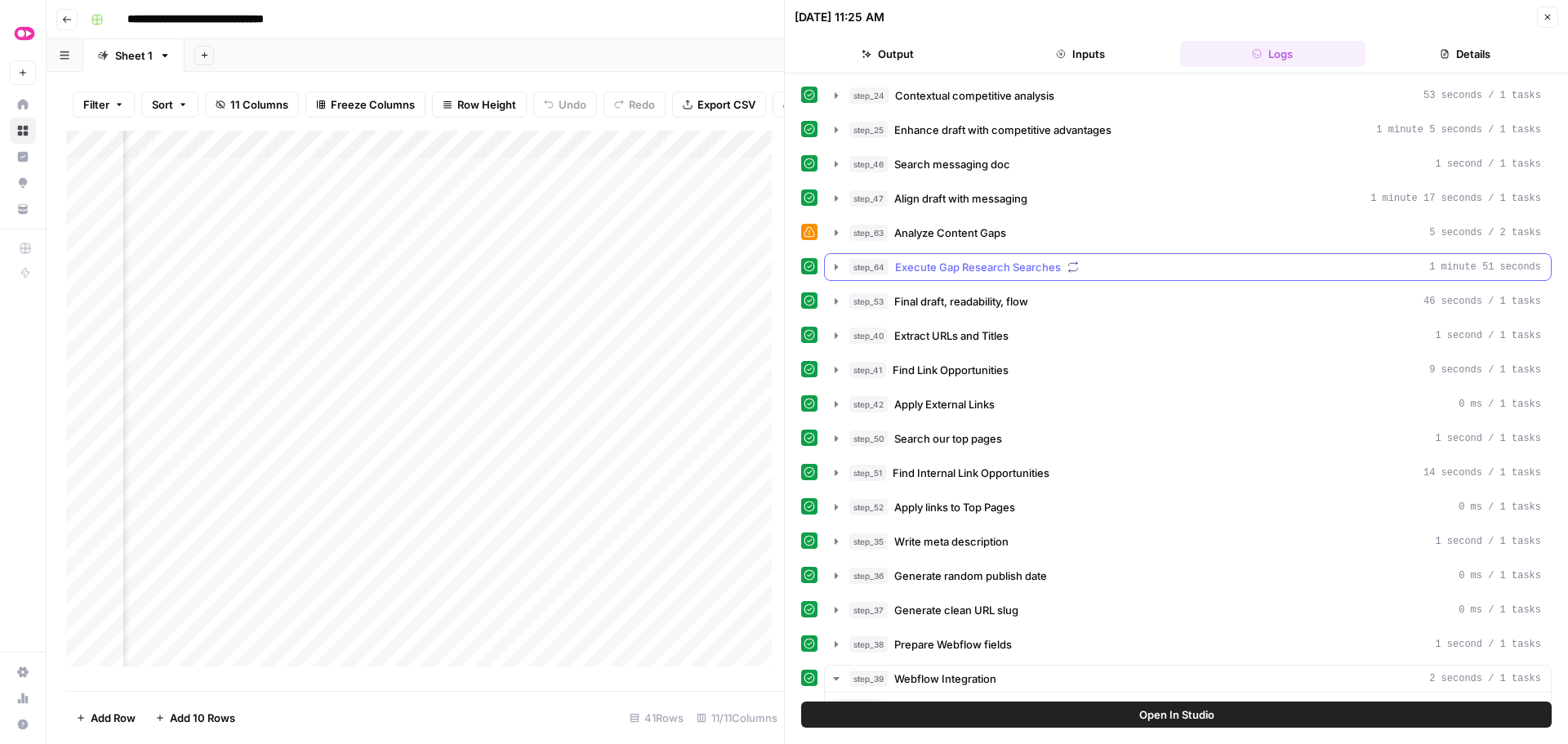
click at [832, 268] on icon "button" at bounding box center [836, 266] width 13 height 13
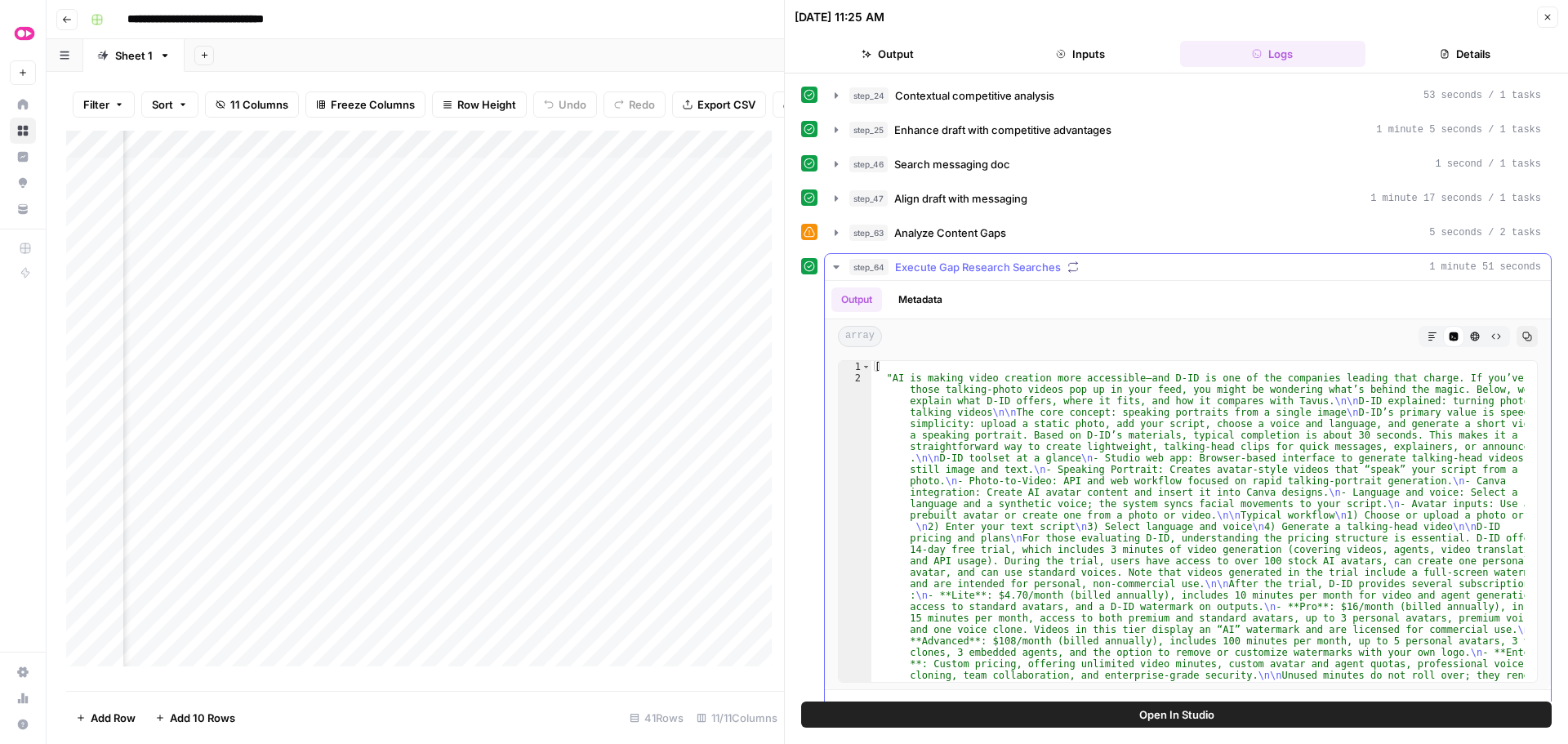
click at [832, 268] on icon "button" at bounding box center [836, 266] width 13 height 13
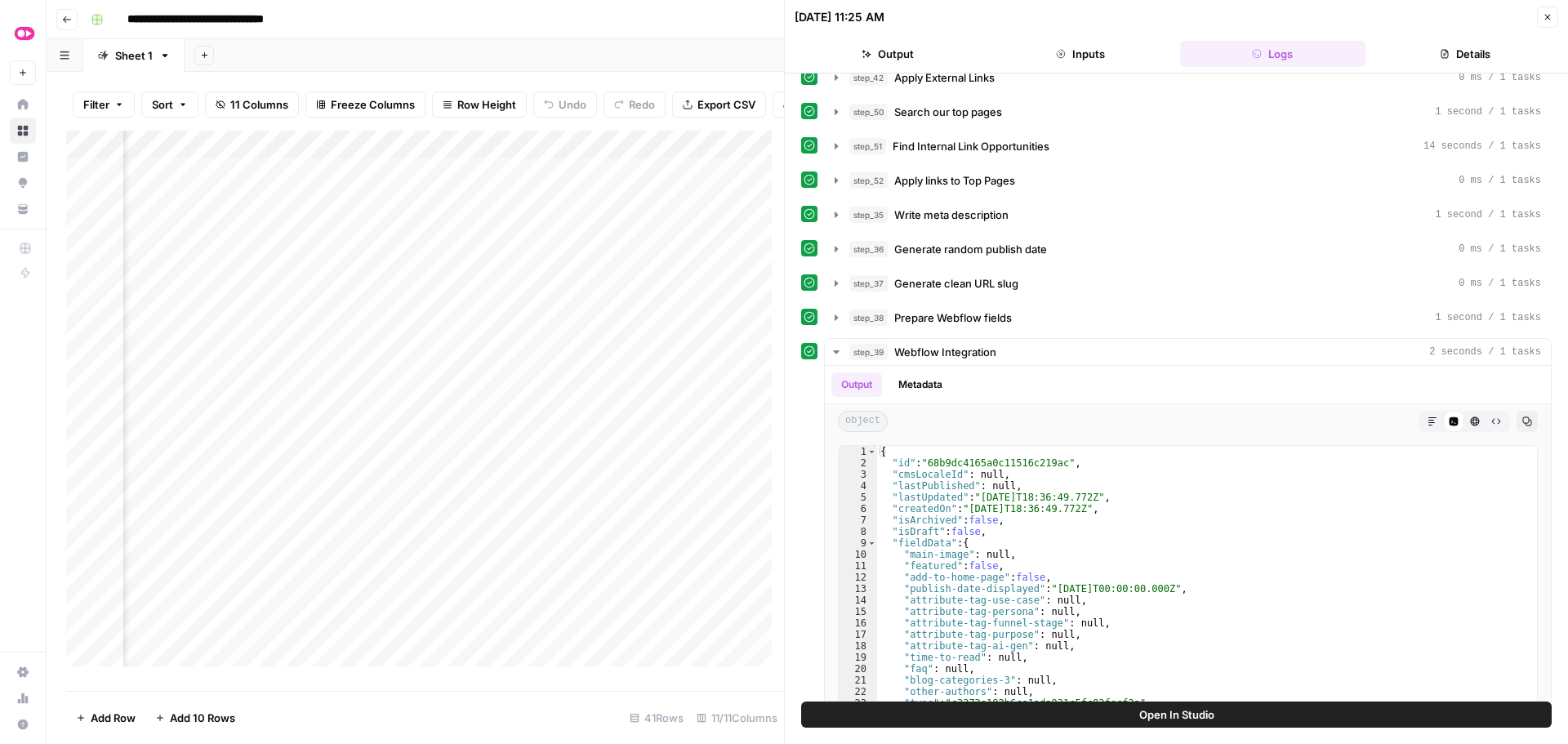
scroll to position [717, 0]
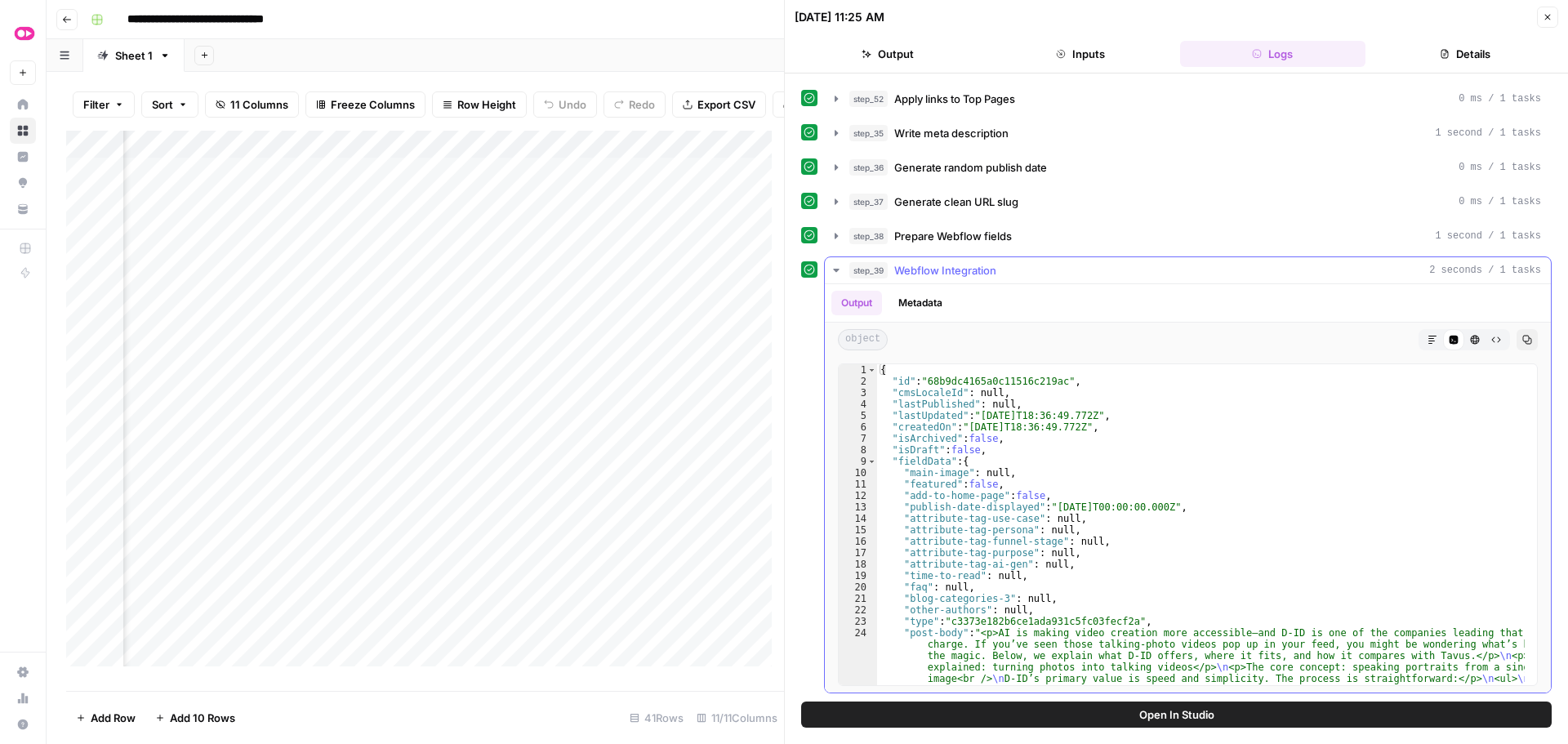
click at [839, 270] on icon "button" at bounding box center [836, 270] width 13 height 13
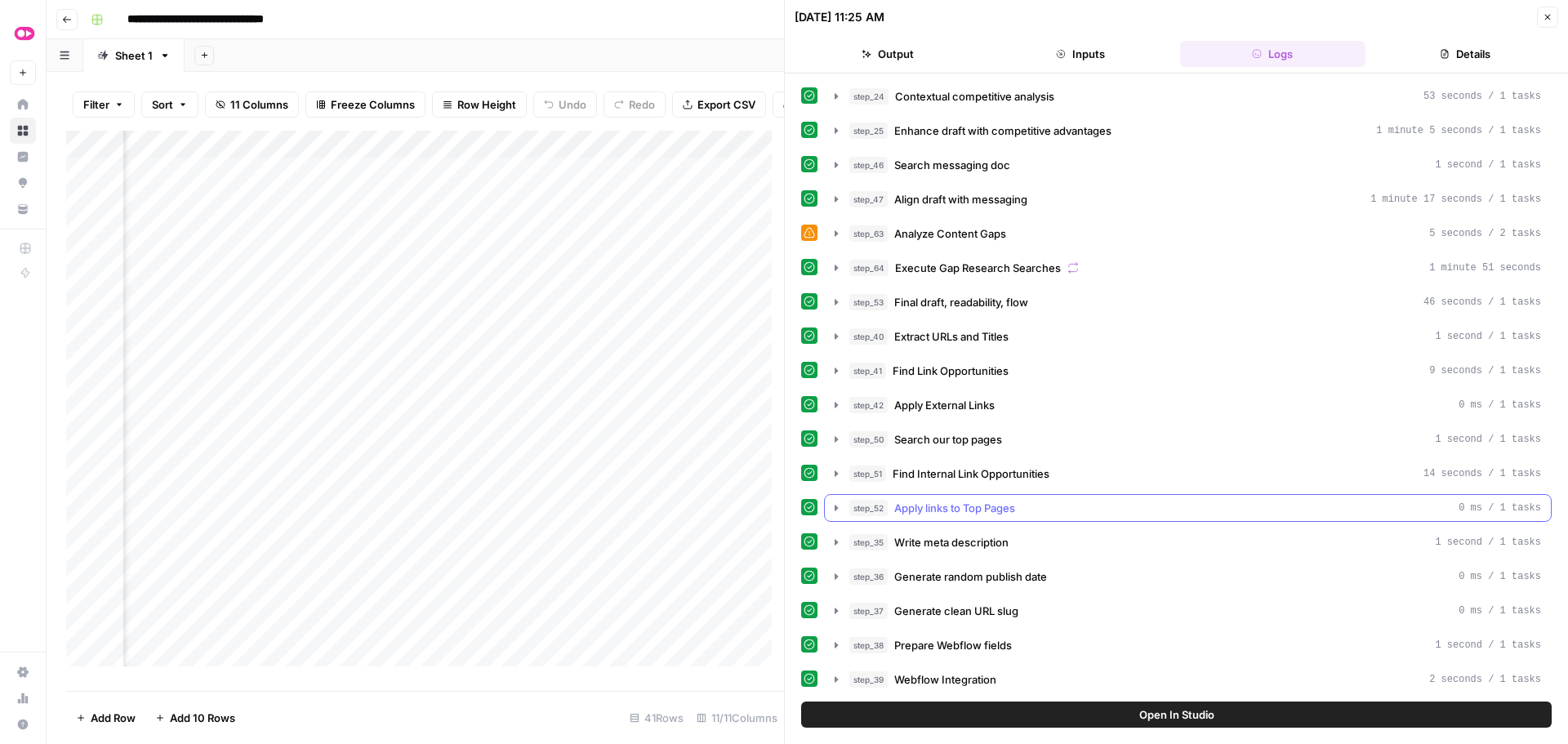
click at [834, 508] on icon "button" at bounding box center [836, 507] width 3 height 6
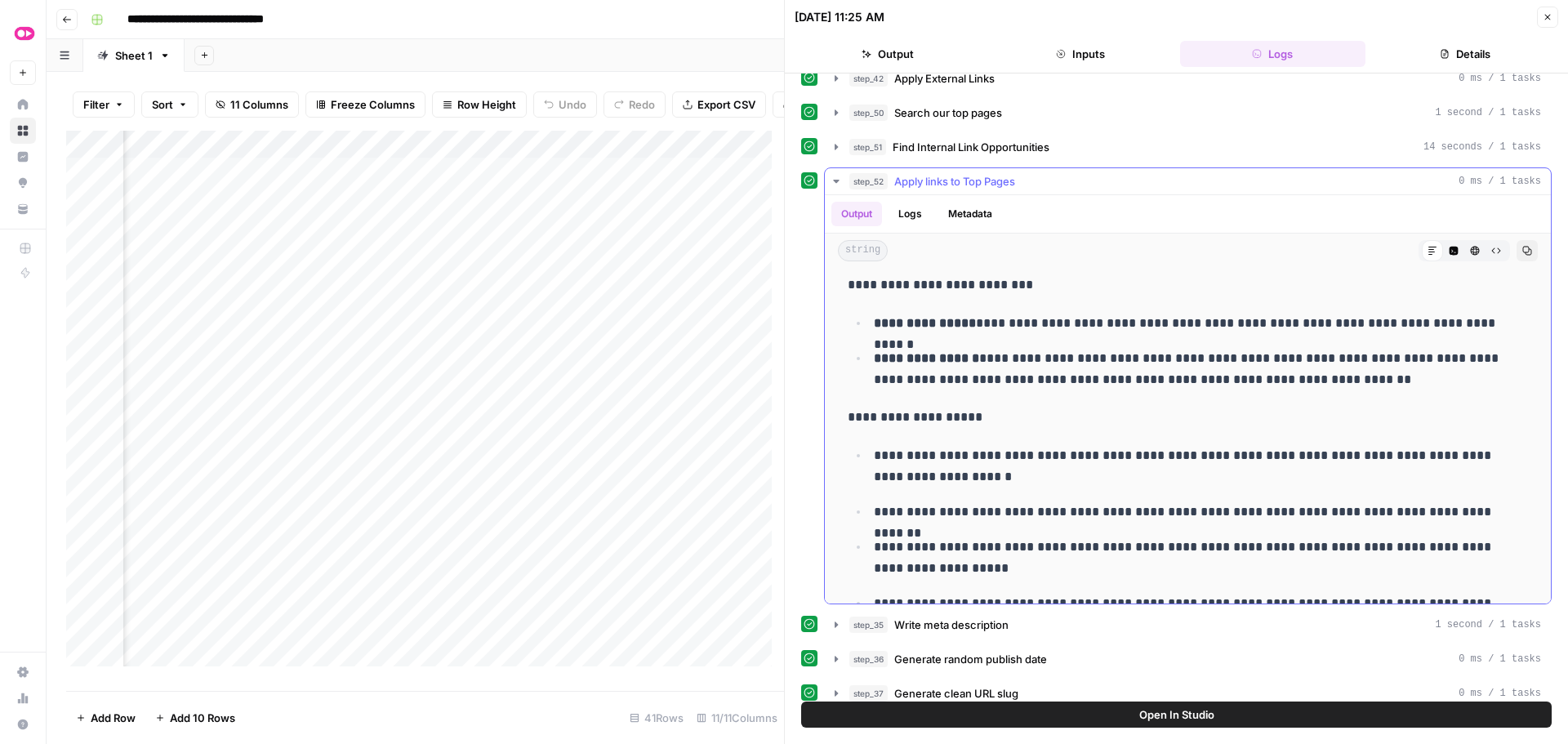
scroll to position [3561, 0]
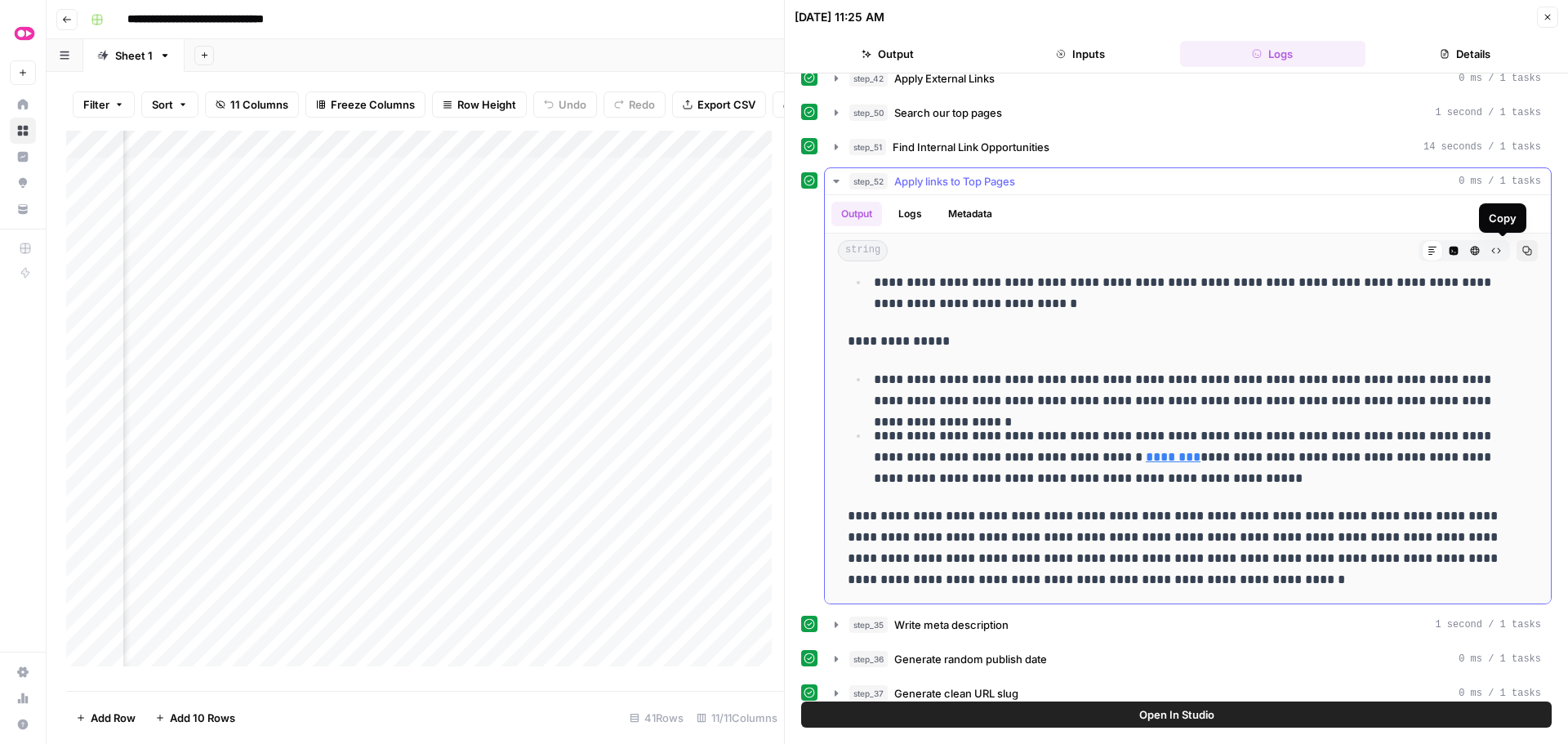
click at [1523, 253] on icon "button" at bounding box center [1527, 250] width 10 height 10
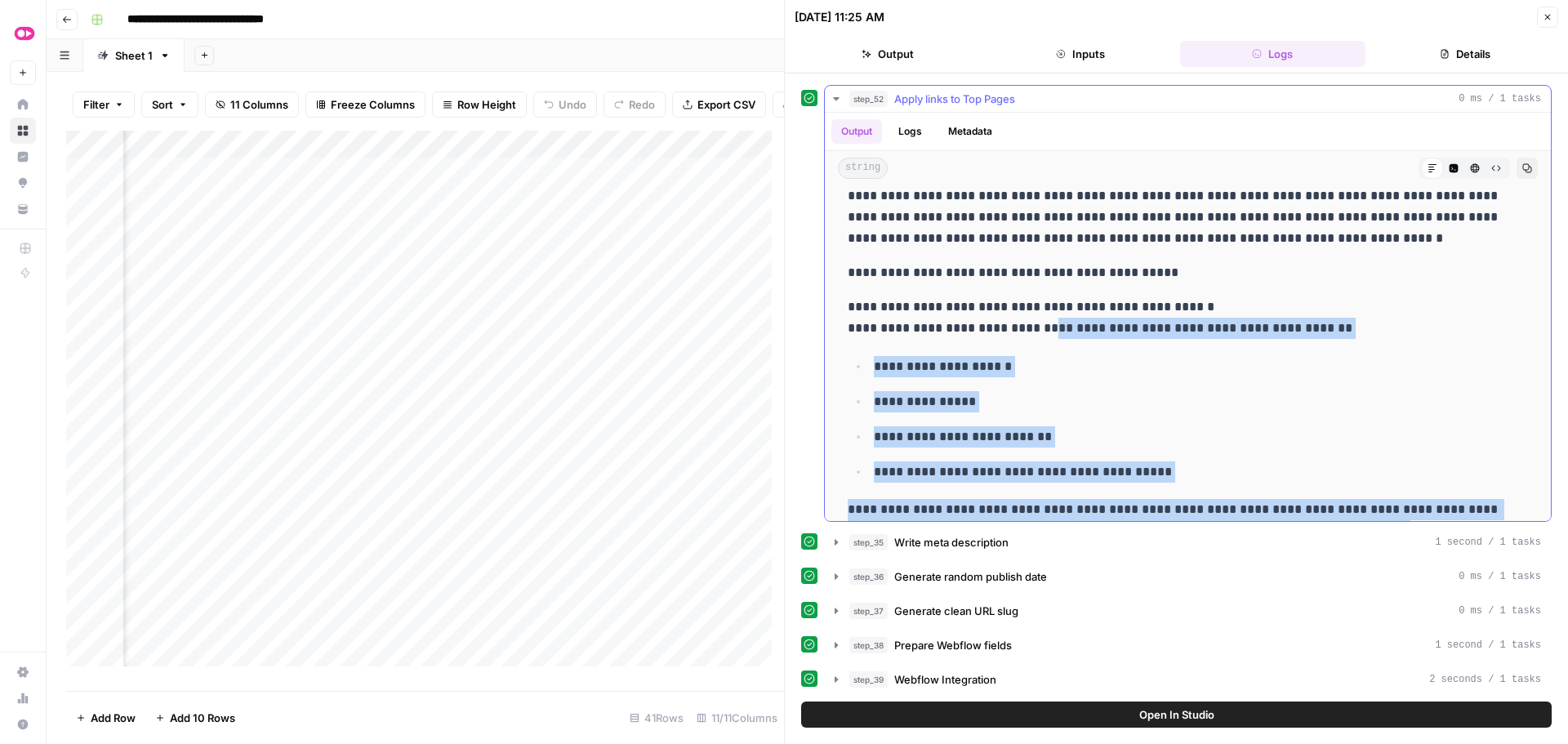
scroll to position [0, 0]
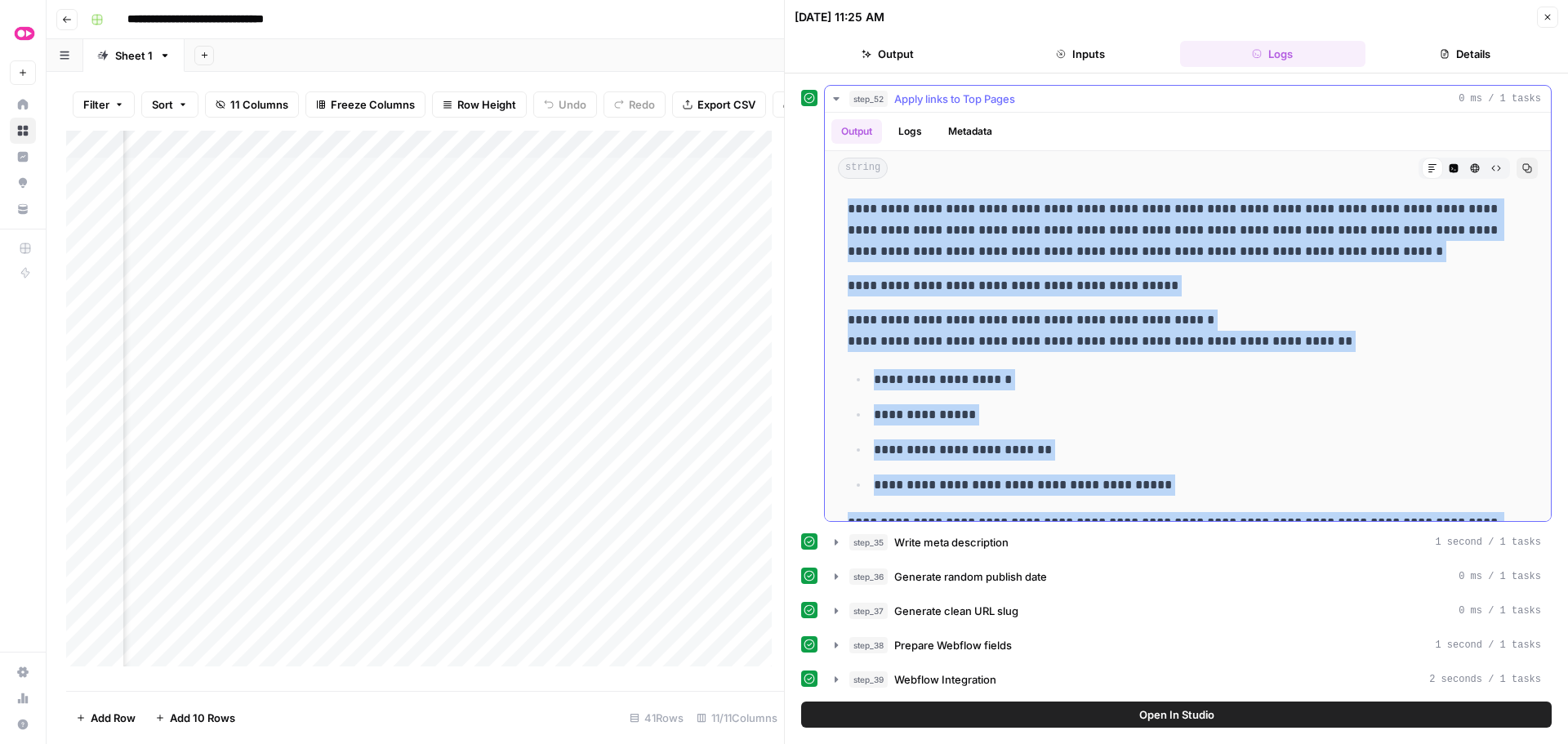
drag, startPoint x: 1233, startPoint y: 495, endPoint x: 844, endPoint y: 209, distance: 482.8
copy div "**********"
